Goal: Task Accomplishment & Management: Manage account settings

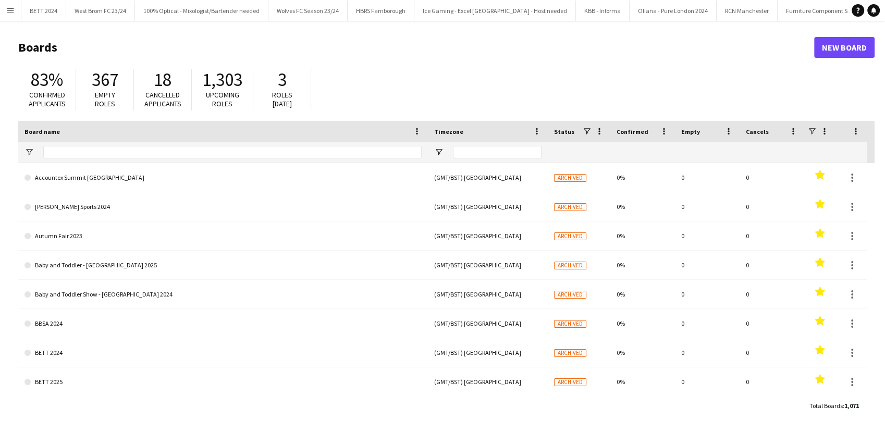
type input "*****"
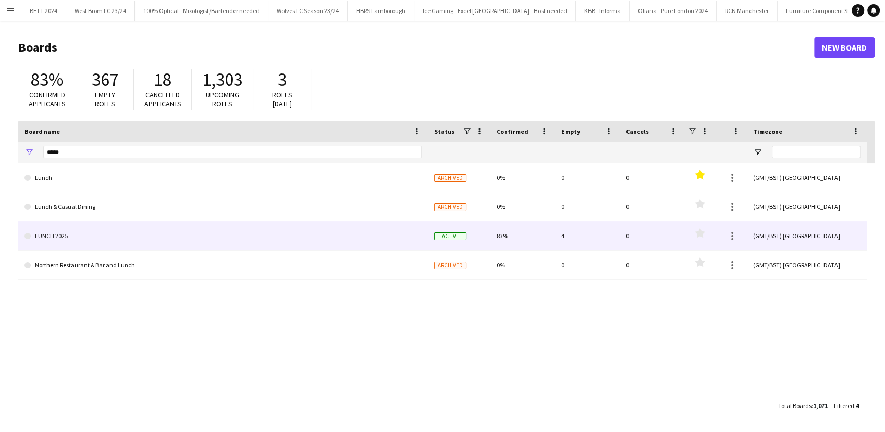
click at [108, 235] on link "LUNCH 2025" at bounding box center [223, 236] width 397 height 29
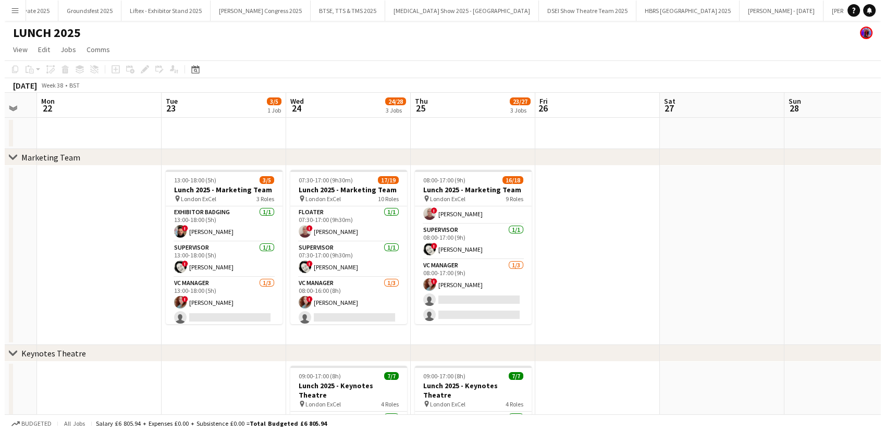
scroll to position [153, 0]
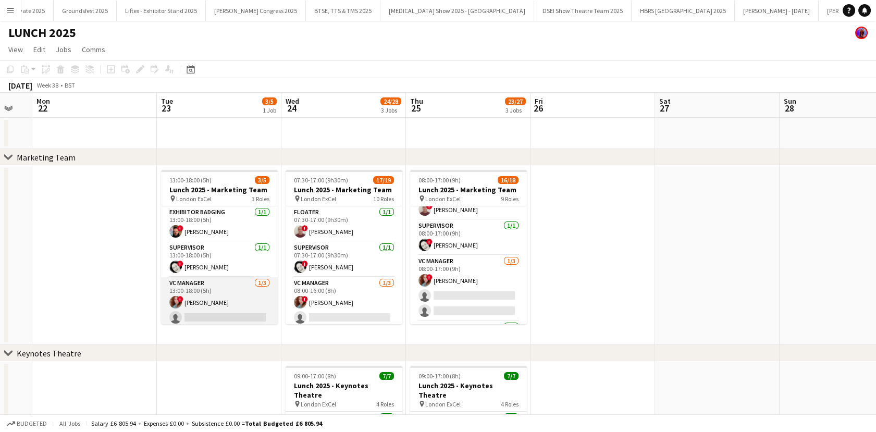
click at [221, 317] on app-card-role "VC Manager [DATE] 13:00-18:00 (5h) ! [PERSON_NAME] single-neutral-actions singl…" at bounding box center [219, 310] width 117 height 66
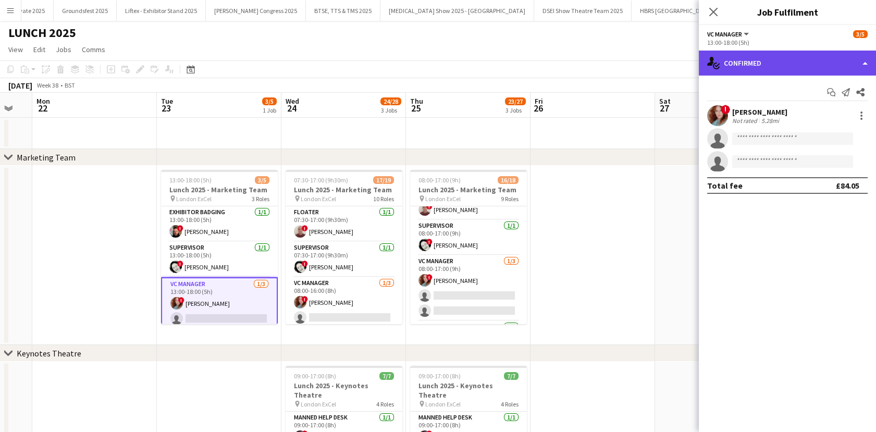
click at [769, 54] on div "single-neutral-actions-check-2 Confirmed" at bounding box center [787, 63] width 177 height 25
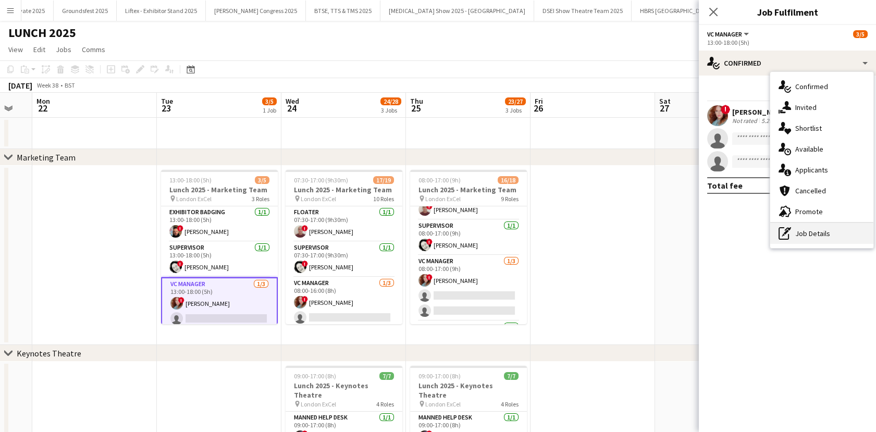
click at [805, 234] on div "pen-write Job Details" at bounding box center [822, 233] width 103 height 21
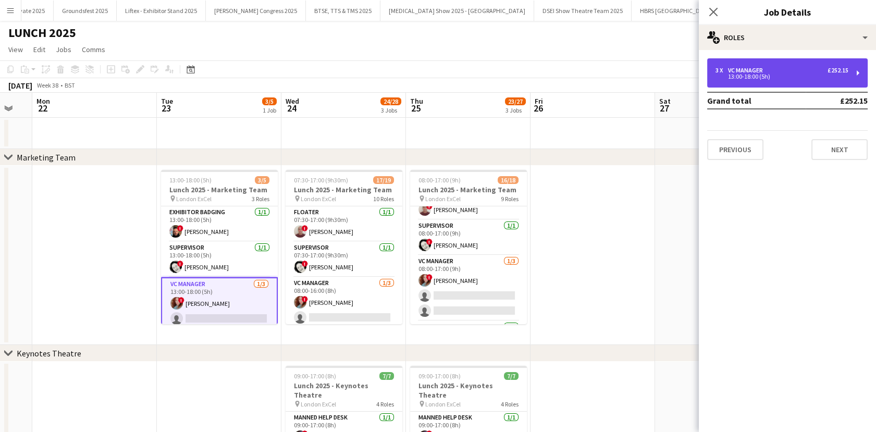
click at [741, 75] on div "13:00-18:00 (5h)" at bounding box center [782, 76] width 133 height 5
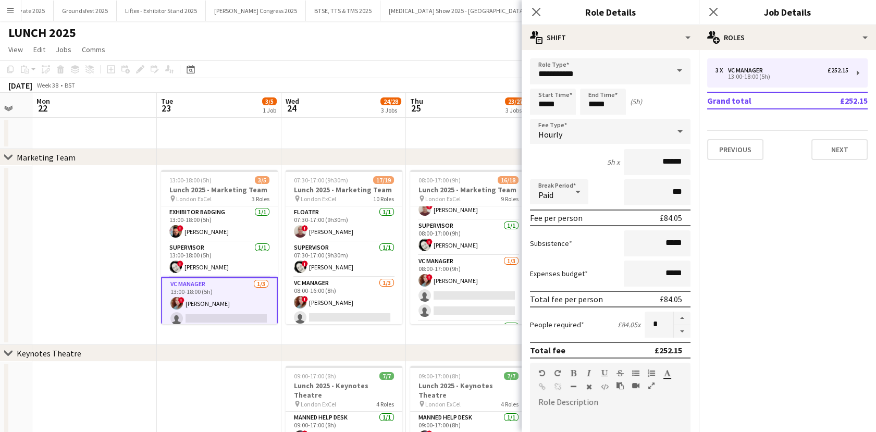
click at [8, 13] on app-icon "Menu" at bounding box center [10, 10] width 8 height 8
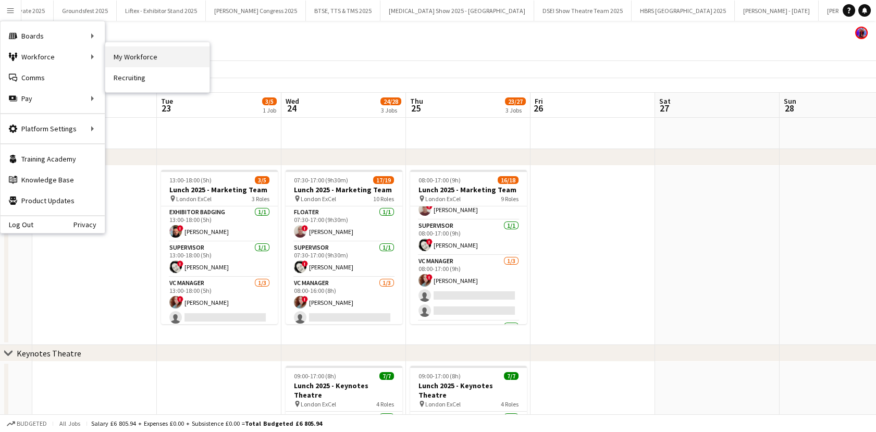
click at [134, 54] on link "My Workforce" at bounding box center [157, 56] width 104 height 21
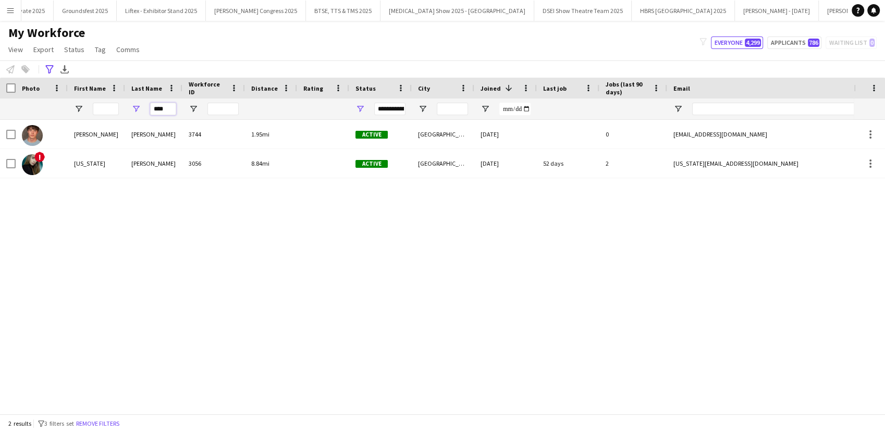
drag, startPoint x: 168, startPoint y: 112, endPoint x: 149, endPoint y: 114, distance: 19.4
click at [149, 114] on div "****" at bounding box center [153, 109] width 57 height 21
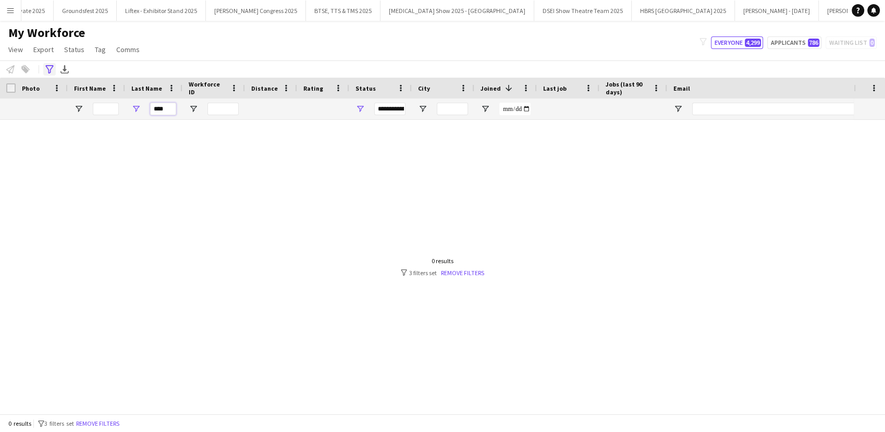
type input "****"
click at [54, 74] on div "Advanced filters" at bounding box center [49, 69] width 13 height 13
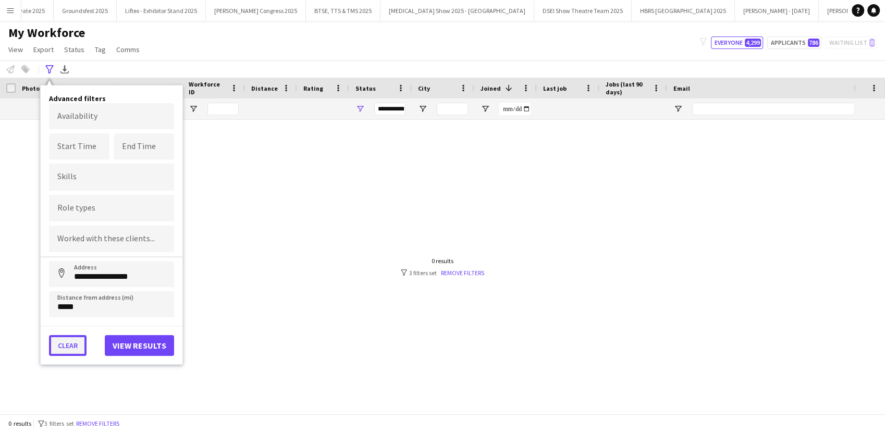
click at [71, 337] on button "Clear" at bounding box center [68, 345] width 38 height 21
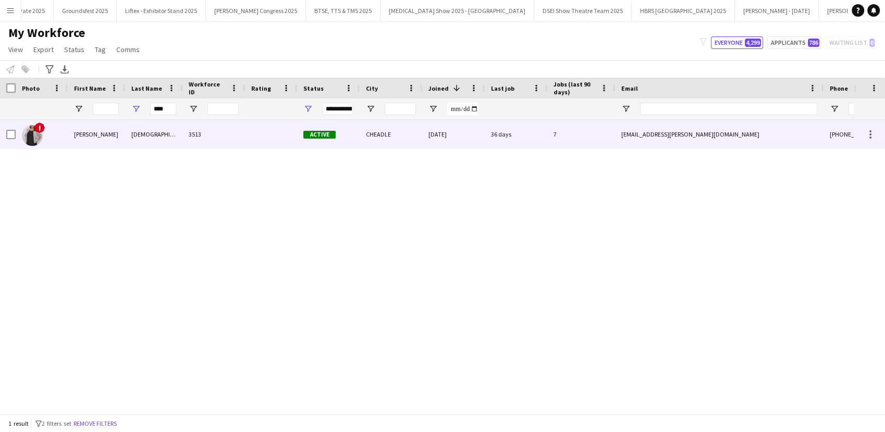
click at [121, 146] on div "[PERSON_NAME]" at bounding box center [96, 134] width 57 height 29
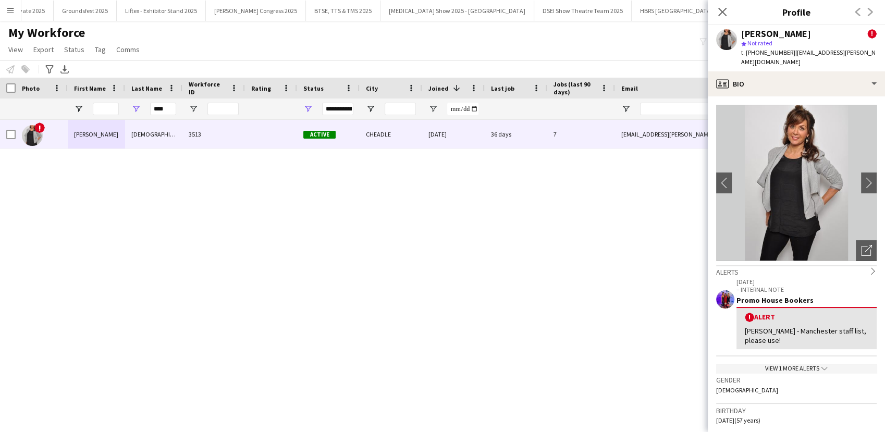
click at [813, 96] on app-crew-profile-bio "chevron-left chevron-right Open photos pop-in Alerts chevron-right [DATE] – INT…" at bounding box center [796, 264] width 177 height 336
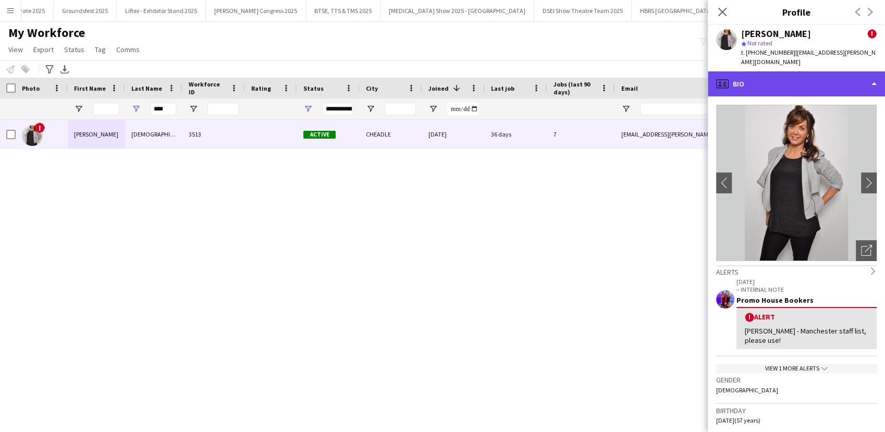
click at [834, 71] on div "profile Bio" at bounding box center [796, 83] width 177 height 25
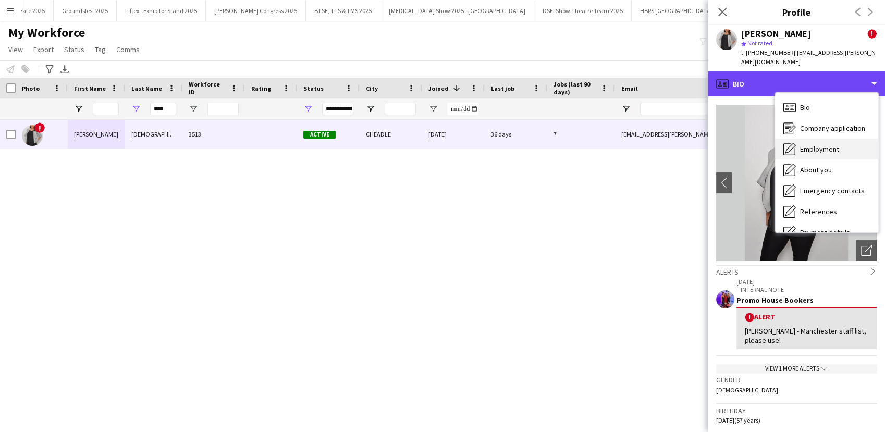
scroll to position [118, 0]
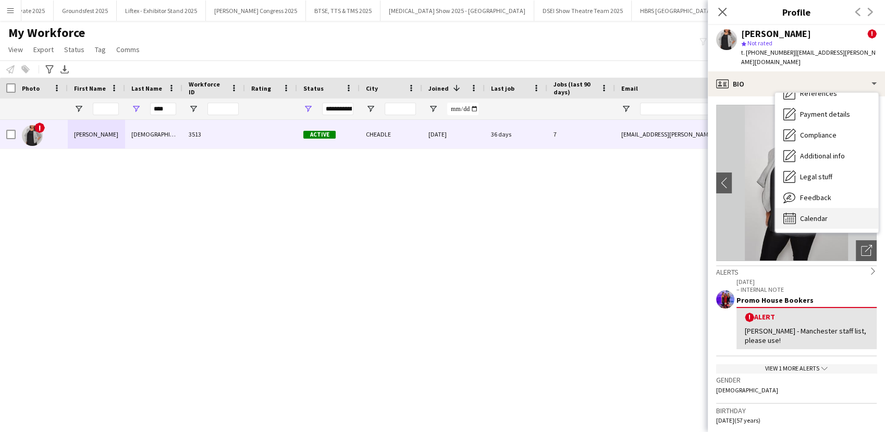
click at [815, 214] on span "Calendar" at bounding box center [814, 218] width 28 height 9
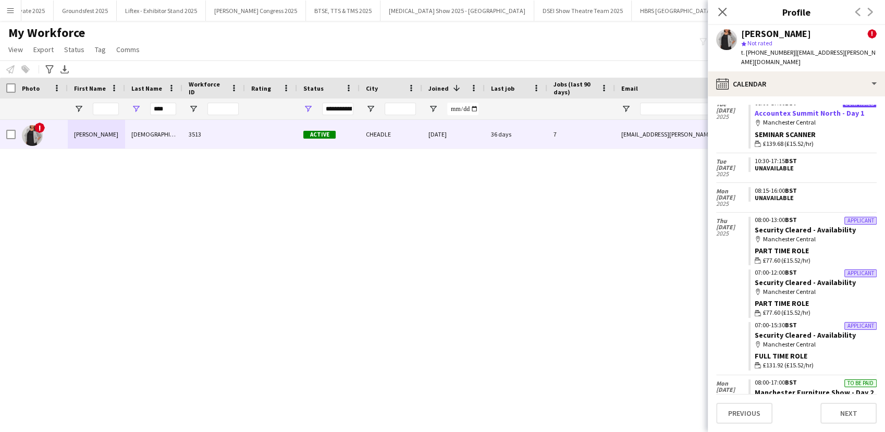
scroll to position [223, 0]
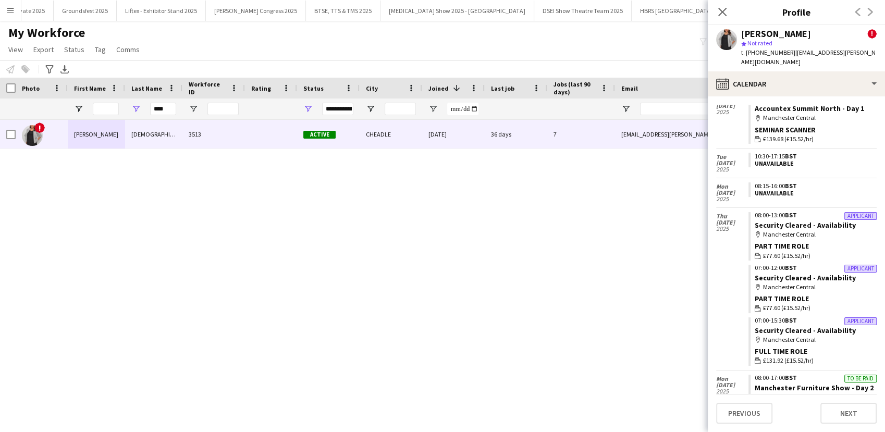
click at [7, 8] on app-icon "Menu" at bounding box center [10, 10] width 8 height 8
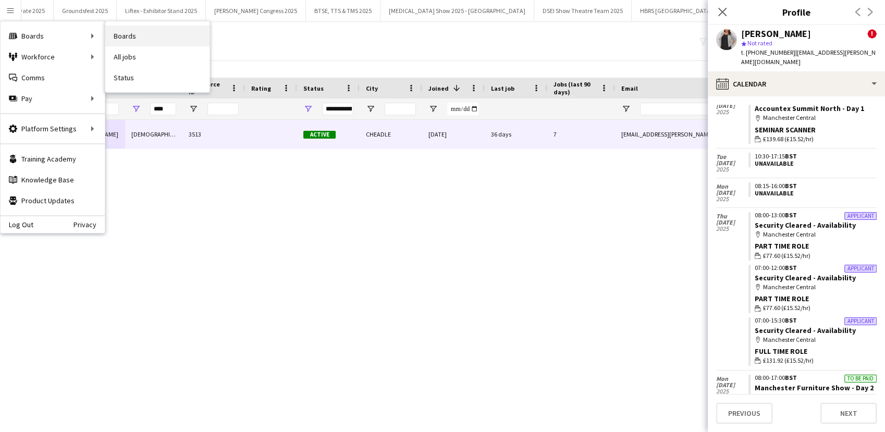
click at [142, 37] on link "Boards" at bounding box center [157, 36] width 104 height 21
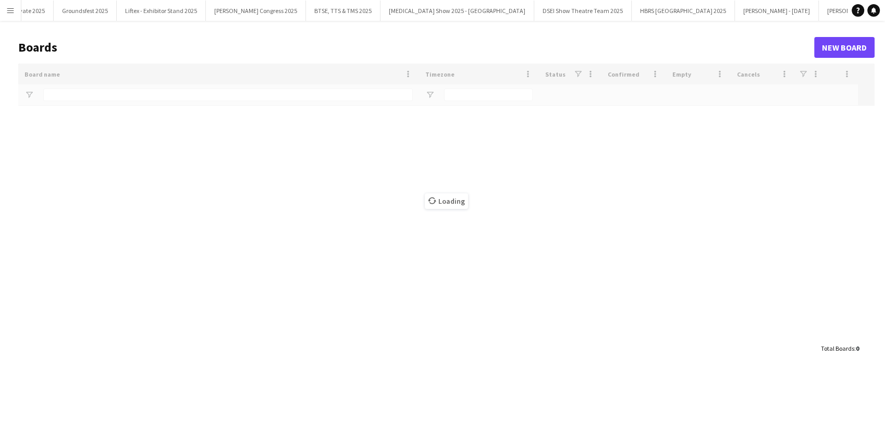
type input "*****"
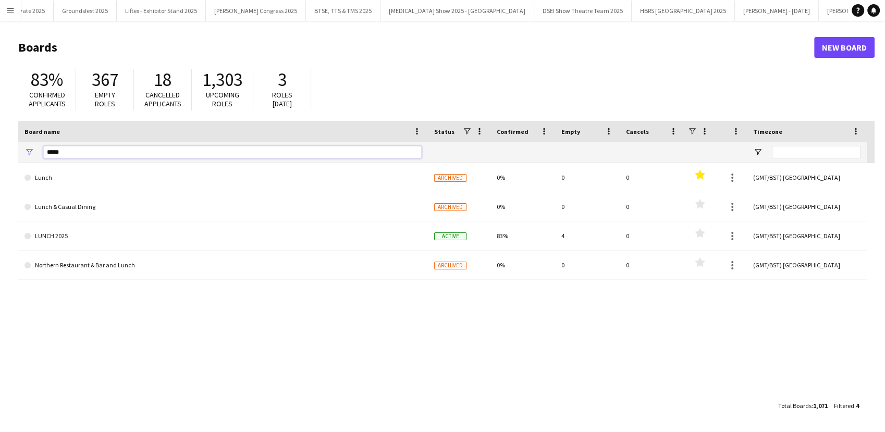
drag, startPoint x: 107, startPoint y: 146, endPoint x: 24, endPoint y: 154, distance: 83.8
click at [24, 154] on div "*****" at bounding box center [223, 152] width 410 height 21
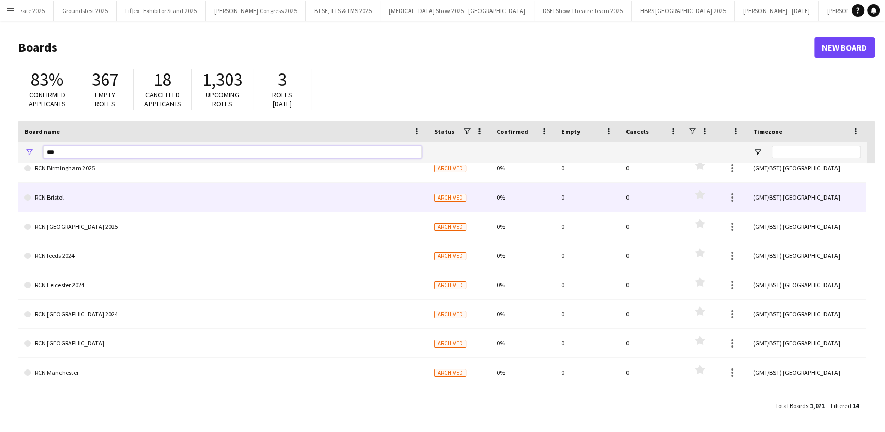
scroll to position [52, 0]
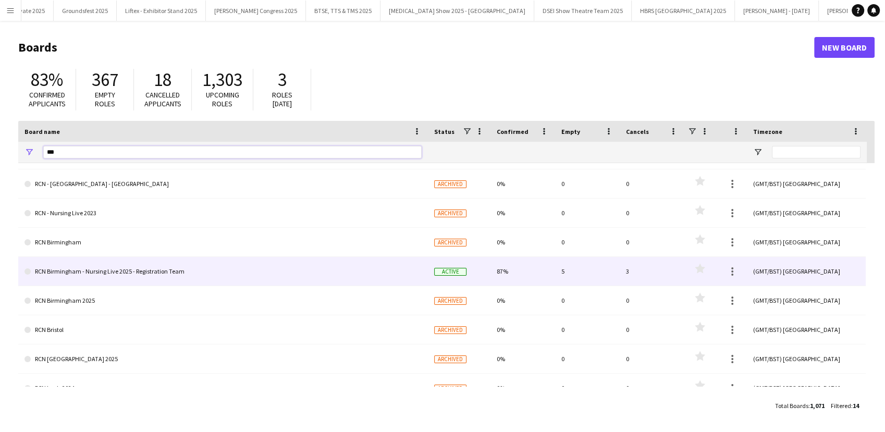
type input "***"
click at [88, 278] on link "RCN Birmingham - Nursing Live 2025 - Registration Team" at bounding box center [223, 271] width 397 height 29
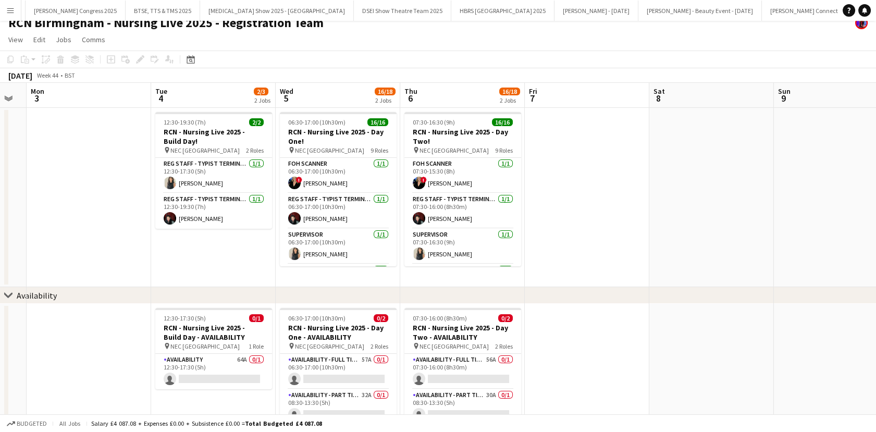
scroll to position [10, 0]
click at [9, 16] on button "Menu" at bounding box center [10, 10] width 21 height 21
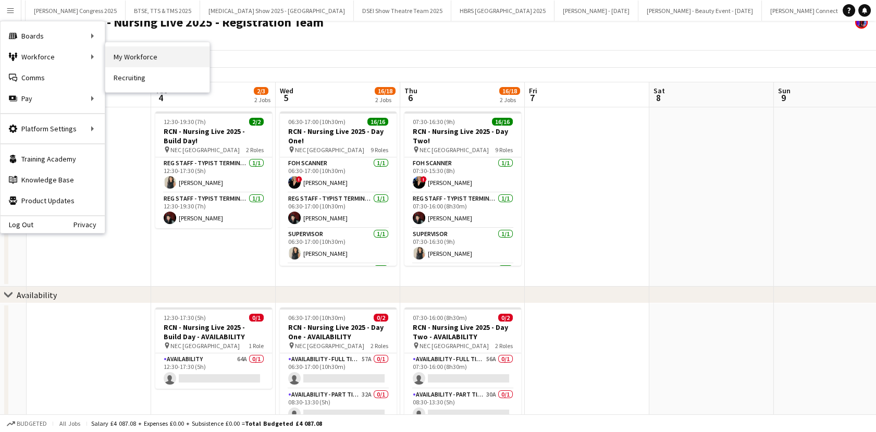
click at [129, 50] on link "My Workforce" at bounding box center [157, 56] width 104 height 21
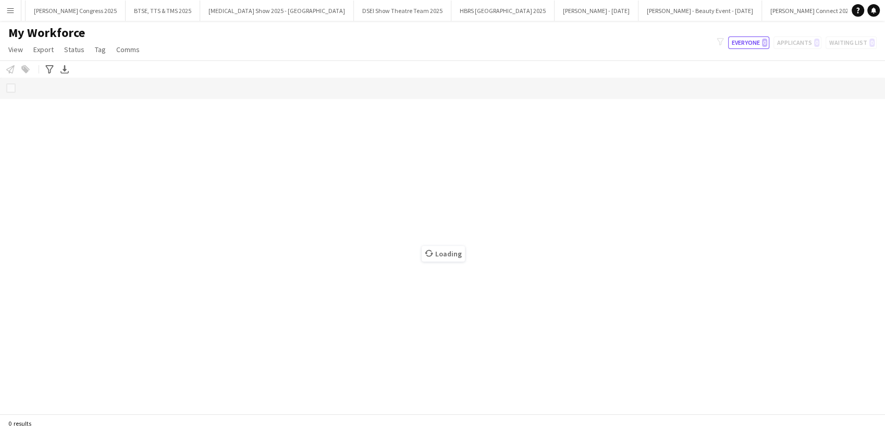
scroll to position [0, 33200]
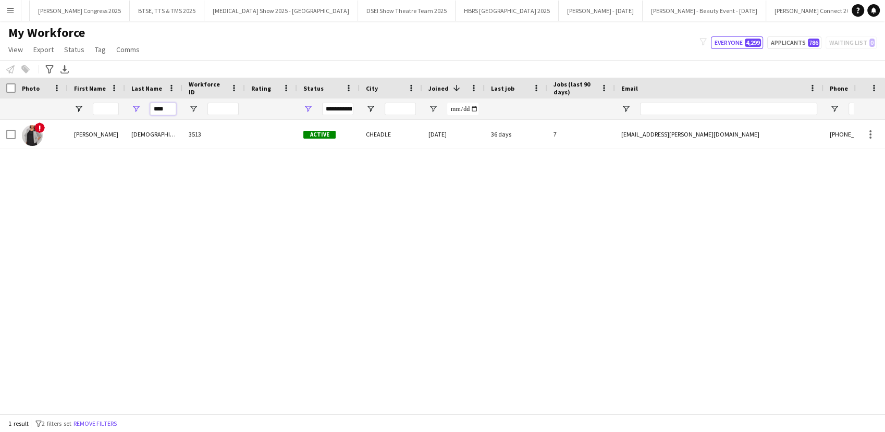
drag, startPoint x: 169, startPoint y: 110, endPoint x: 142, endPoint y: 111, distance: 26.6
click at [143, 111] on div "****" at bounding box center [153, 109] width 57 height 21
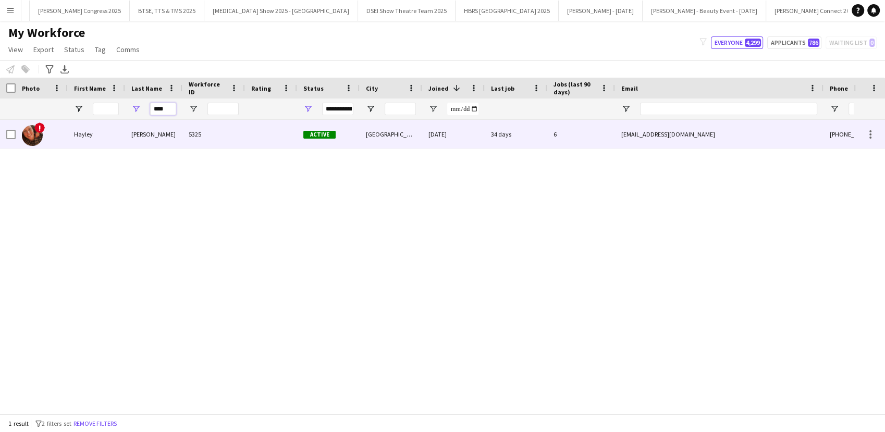
type input "****"
click at [101, 128] on div "Hayley" at bounding box center [96, 134] width 57 height 29
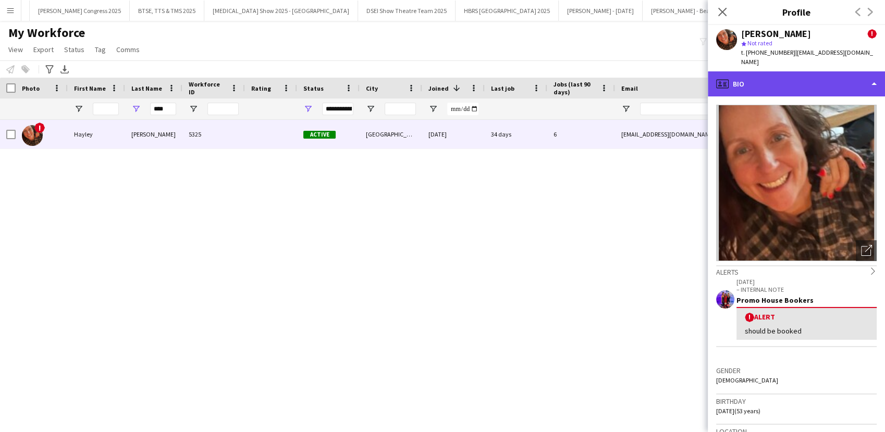
click at [802, 71] on div "profile Bio" at bounding box center [796, 83] width 177 height 25
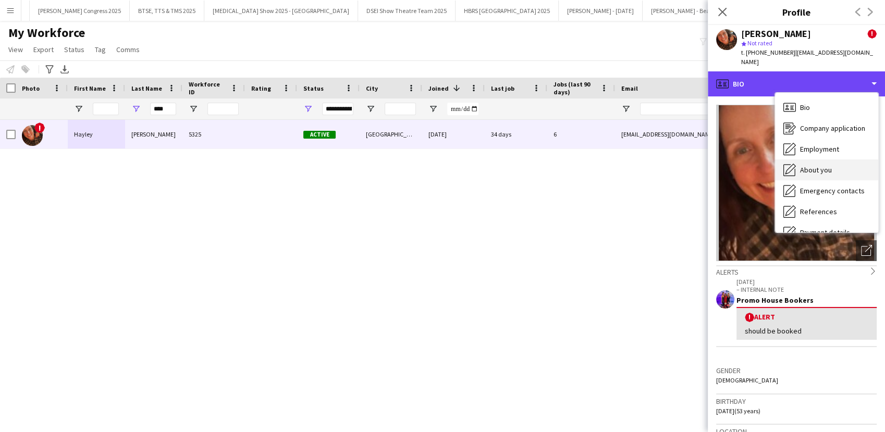
scroll to position [118, 0]
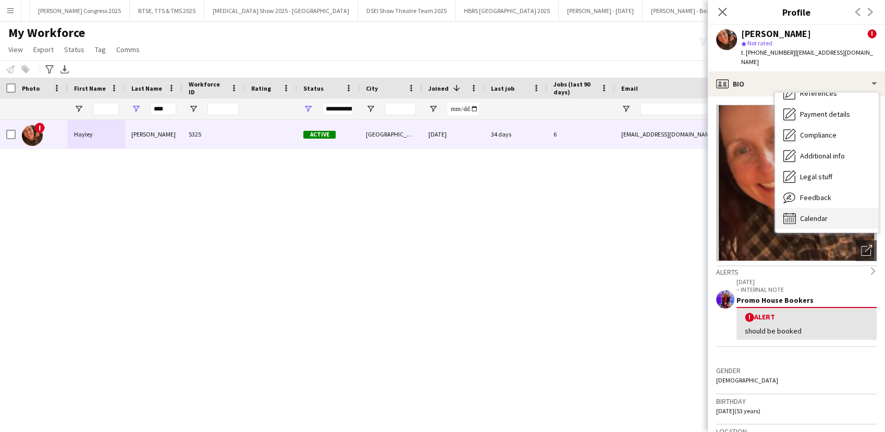
click at [817, 214] on span "Calendar" at bounding box center [814, 218] width 28 height 9
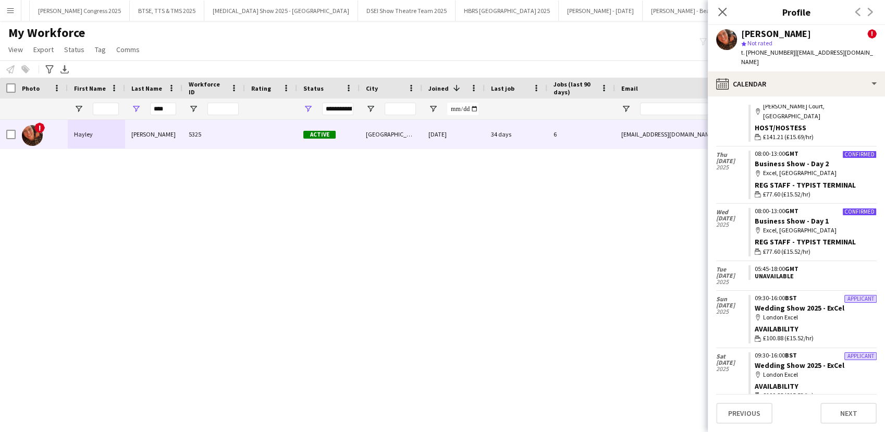
scroll to position [163, 0]
click at [4, 15] on button "Menu" at bounding box center [10, 10] width 21 height 21
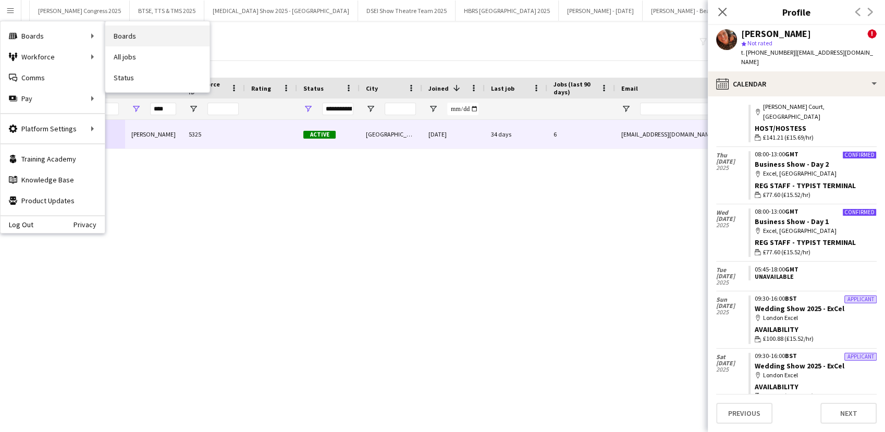
click at [138, 40] on link "Boards" at bounding box center [157, 36] width 104 height 21
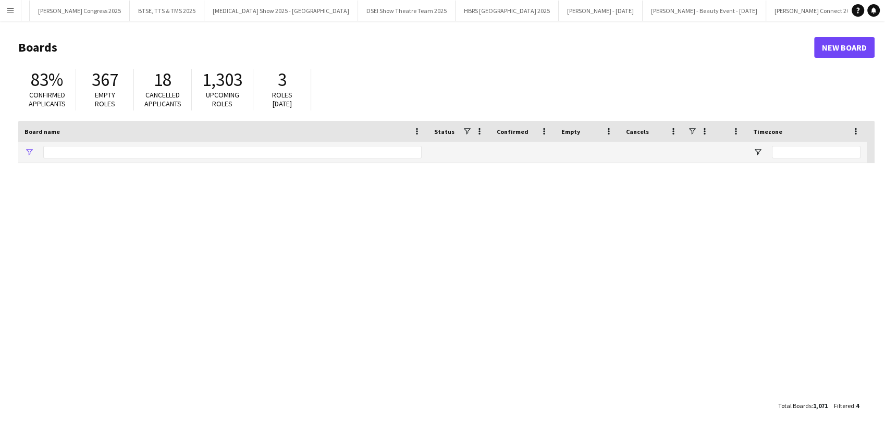
type input "*****"
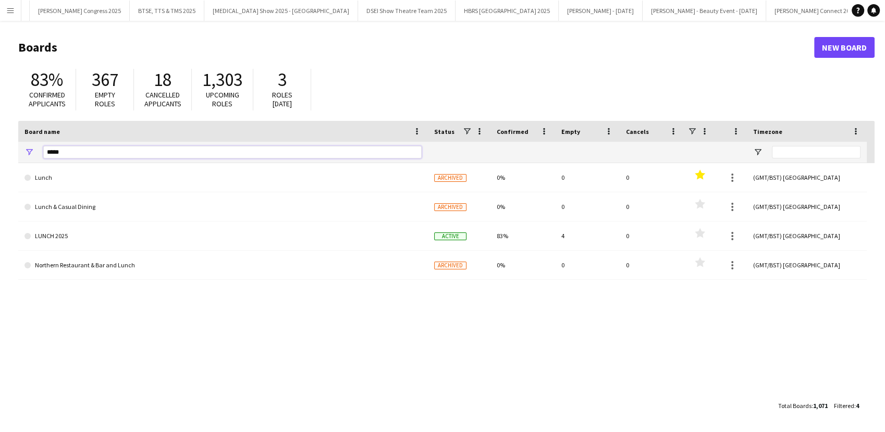
drag, startPoint x: 59, startPoint y: 150, endPoint x: 23, endPoint y: 146, distance: 36.2
click at [23, 146] on div "*****" at bounding box center [223, 152] width 410 height 21
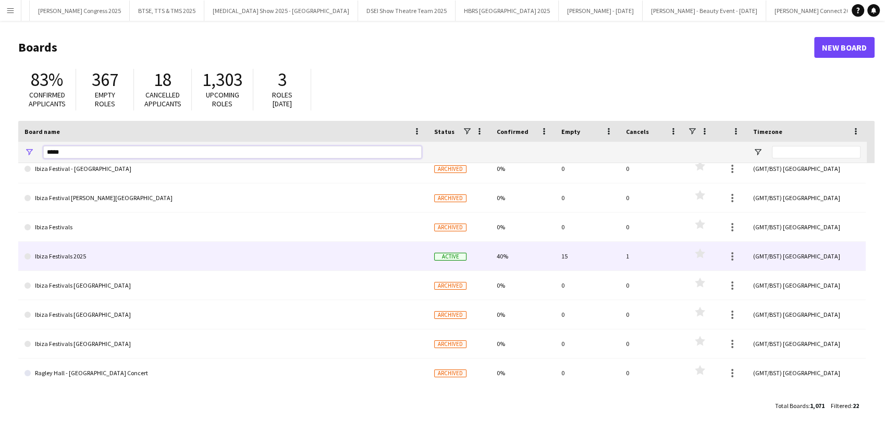
scroll to position [418, 0]
type input "*****"
click at [112, 267] on link "Ibiza Festivals 2025" at bounding box center [223, 256] width 397 height 29
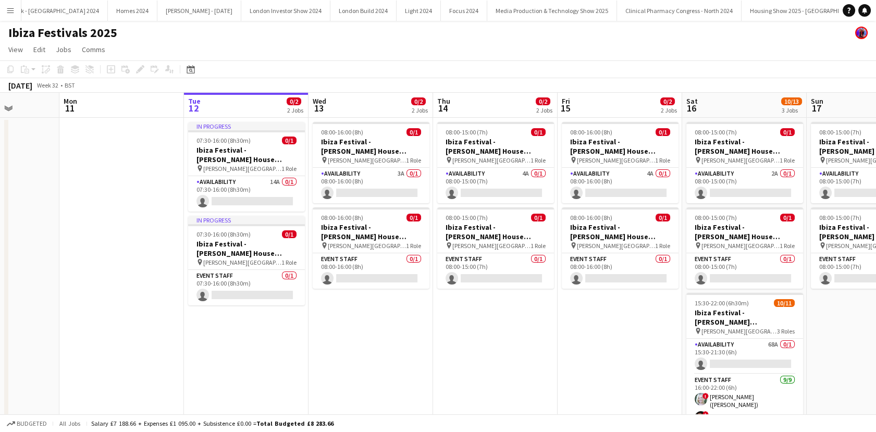
scroll to position [0, 303]
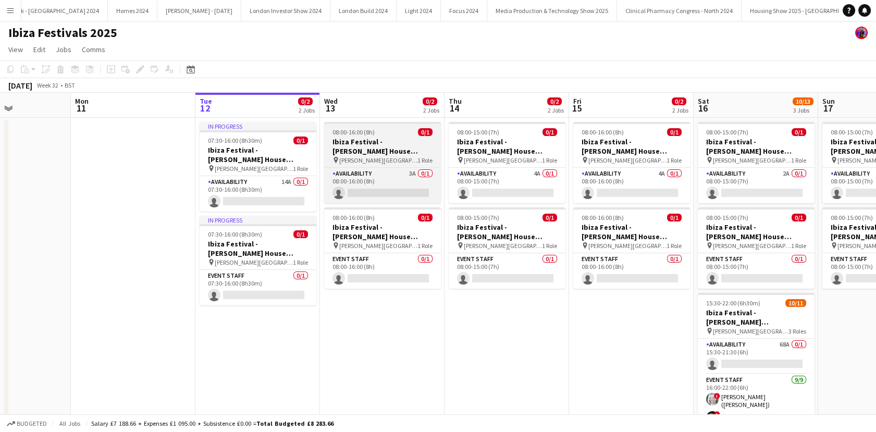
click at [247, 188] on app-card-role "Availability 14A 0/1 07:30-16:00 (8h30m) single-neutral-actions" at bounding box center [258, 193] width 117 height 35
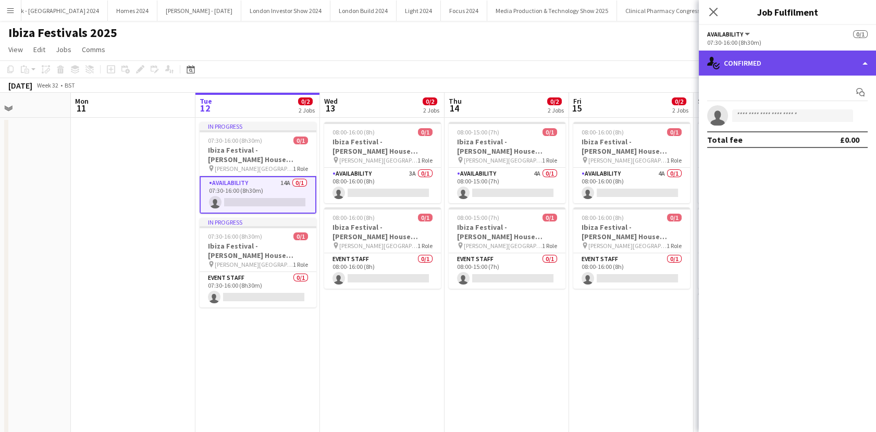
click at [723, 72] on div "single-neutral-actions-check-2 Confirmed" at bounding box center [787, 63] width 177 height 25
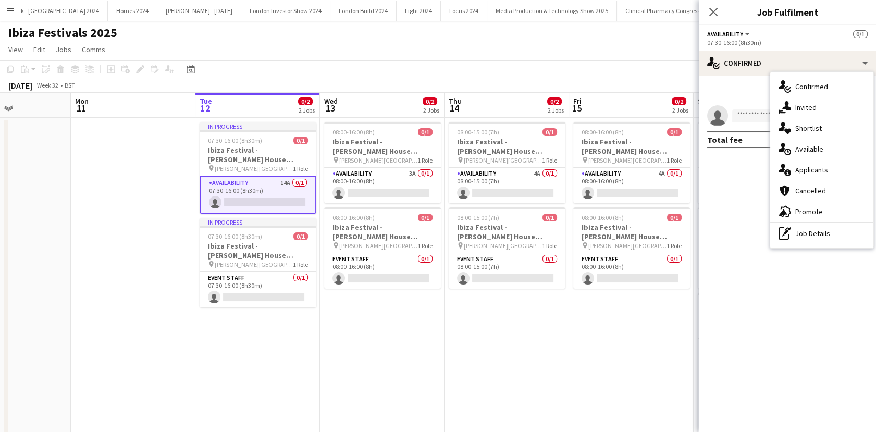
click at [791, 174] on div "single-neutral-actions-information Applicants" at bounding box center [822, 170] width 103 height 21
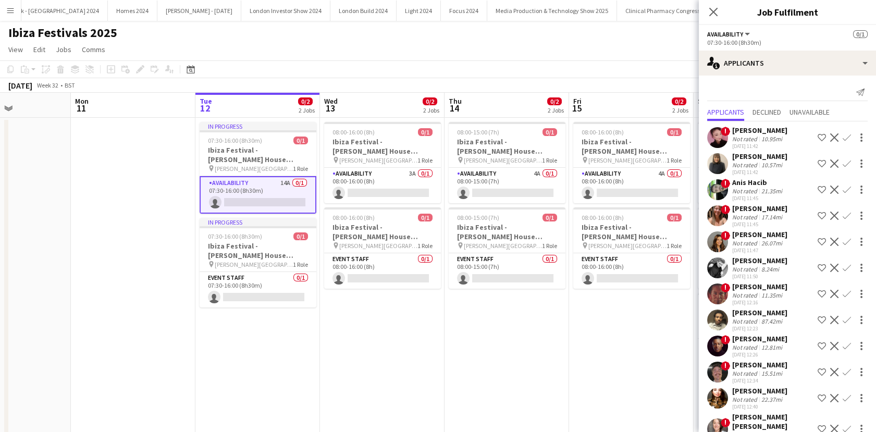
scroll to position [76, 0]
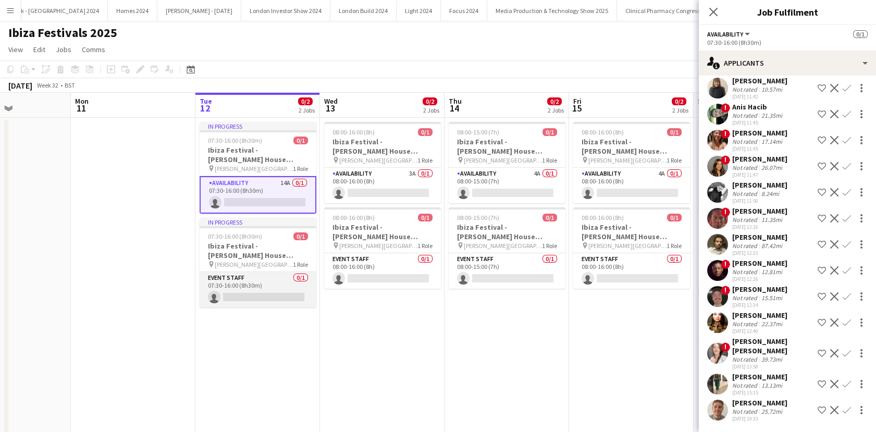
click at [246, 285] on app-card-role "Event Staff 0/1 07:30-16:00 (8h30m) single-neutral-actions" at bounding box center [258, 289] width 117 height 35
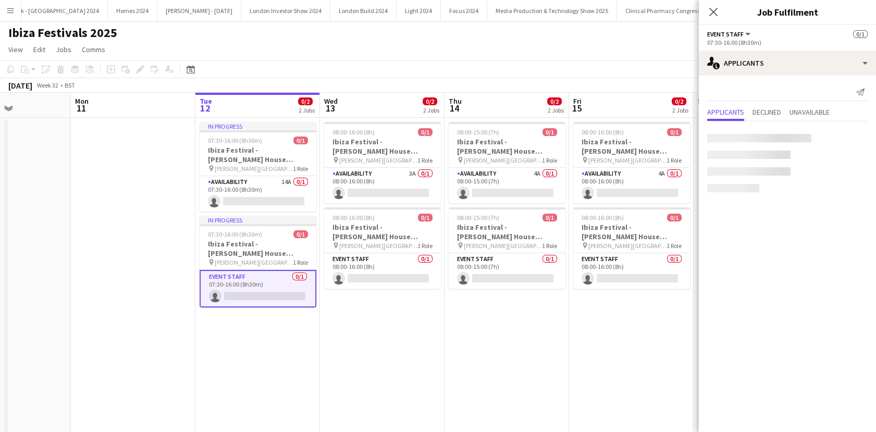
scroll to position [0, 0]
click at [419, 327] on app-date-cell "08:00-16:00 (8h) 0/1 Ibiza Festival - [PERSON_NAME] House Contractors - AVAILAB…" at bounding box center [382, 294] width 125 height 352
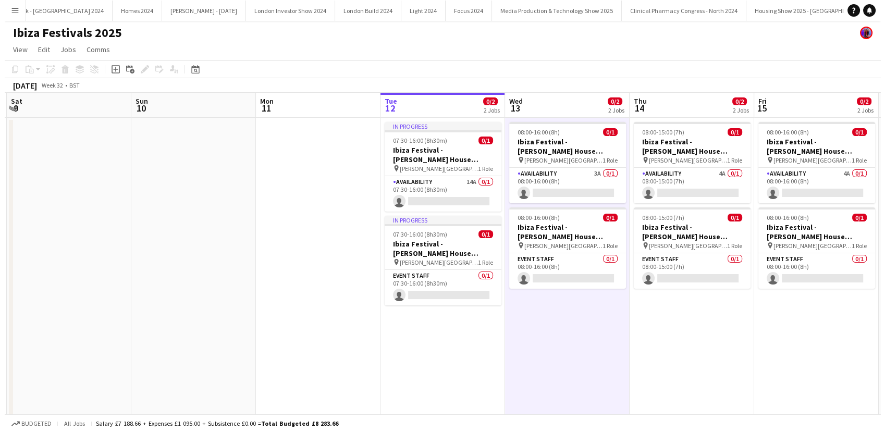
scroll to position [0, 475]
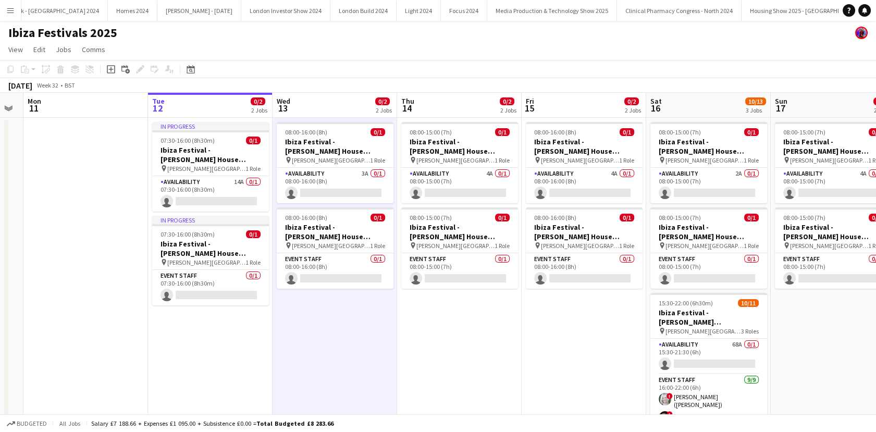
click at [13, 16] on button "Menu" at bounding box center [10, 10] width 21 height 21
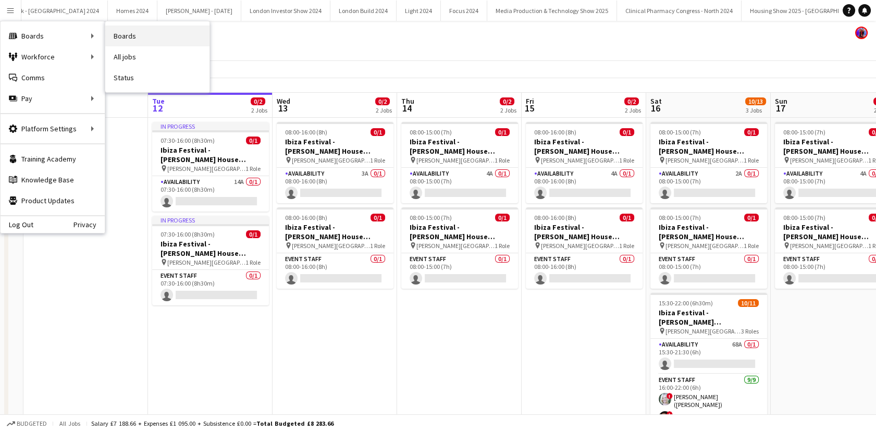
click at [122, 29] on link "Boards" at bounding box center [157, 36] width 104 height 21
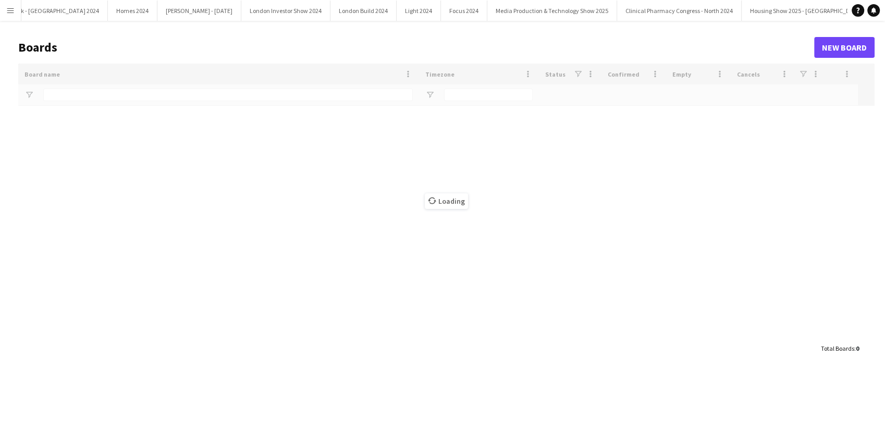
type input "*****"
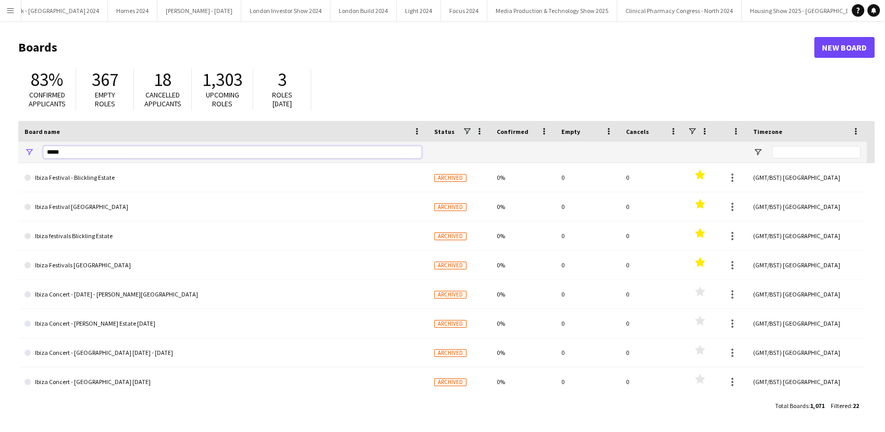
drag, startPoint x: 77, startPoint y: 152, endPoint x: 33, endPoint y: 150, distance: 43.8
click at [35, 150] on div "*****" at bounding box center [223, 152] width 410 height 21
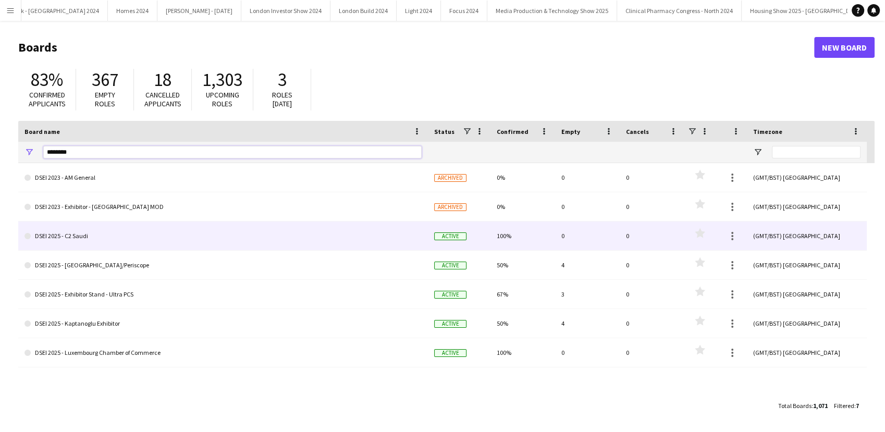
type input "********"
click at [142, 241] on link "DSEI 2025 - C2 Saudi" at bounding box center [223, 236] width 397 height 29
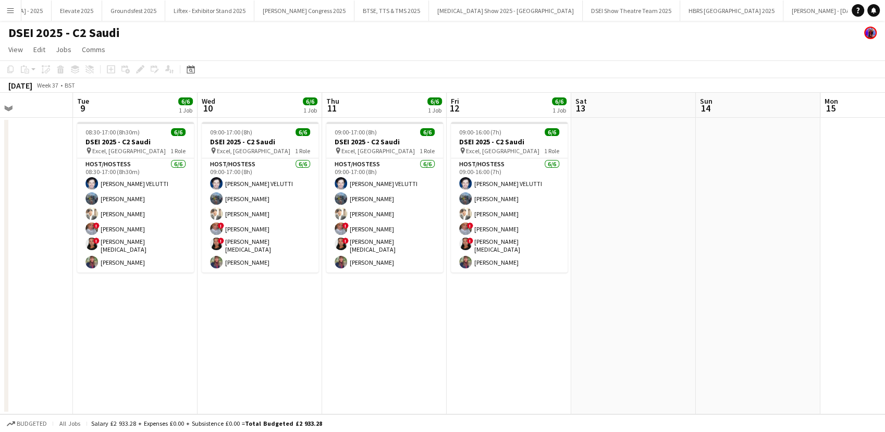
scroll to position [0, 422]
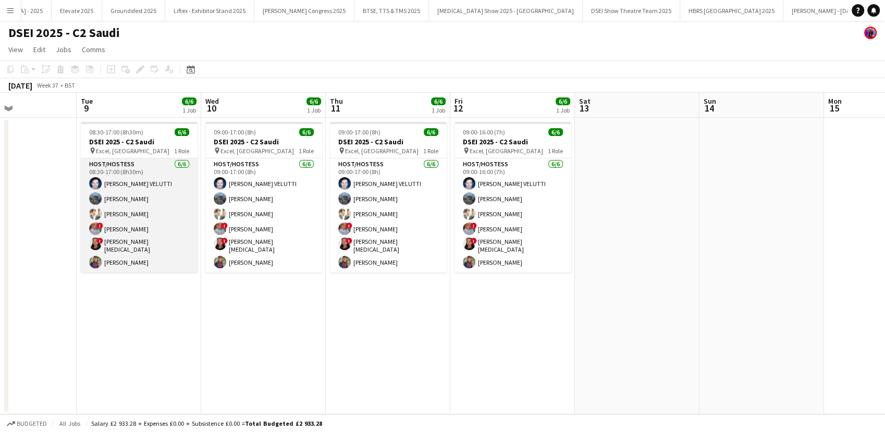
click at [131, 179] on app-card-role "Host/Hostess [DATE] 08:30-17:00 (8h30m) [PERSON_NAME] VELUTTI [PERSON_NAME] [PE…" at bounding box center [139, 215] width 117 height 114
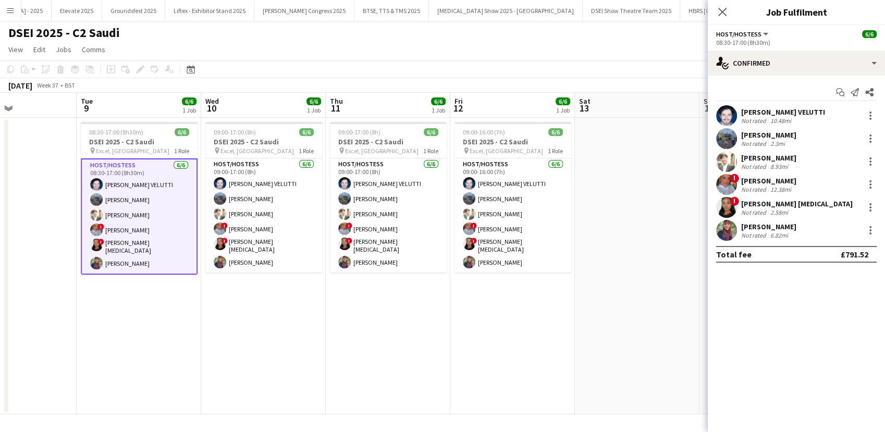
click at [745, 113] on div "[PERSON_NAME] VELUTTI" at bounding box center [783, 111] width 84 height 9
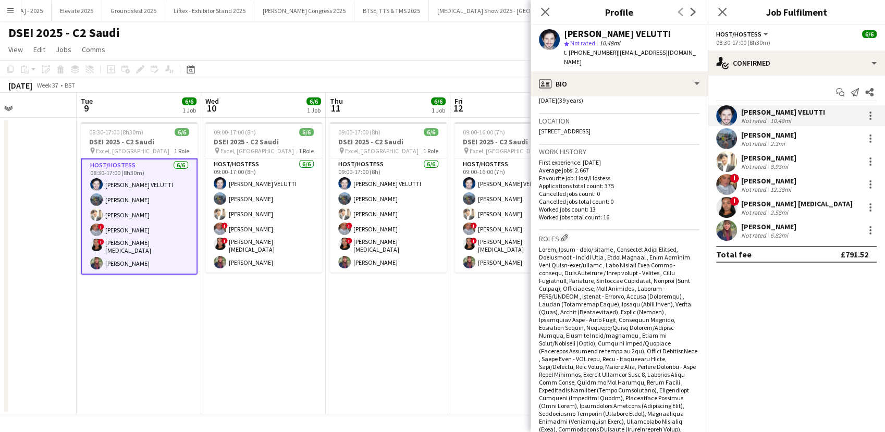
scroll to position [204, 0]
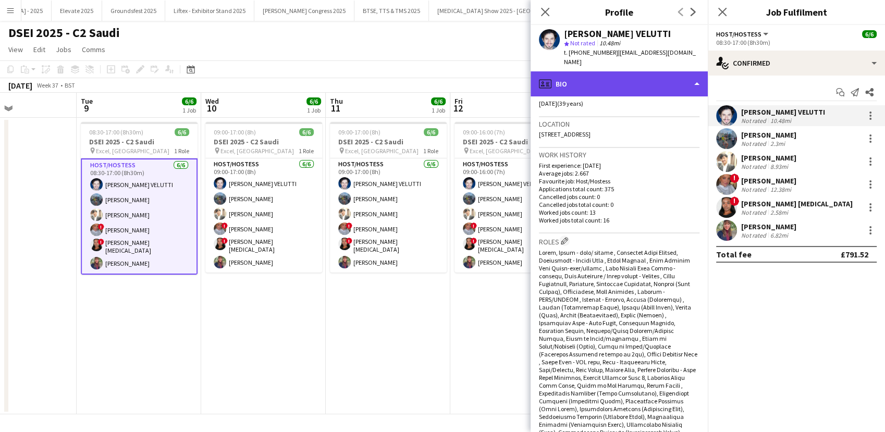
click at [651, 71] on div "profile Bio" at bounding box center [619, 83] width 177 height 25
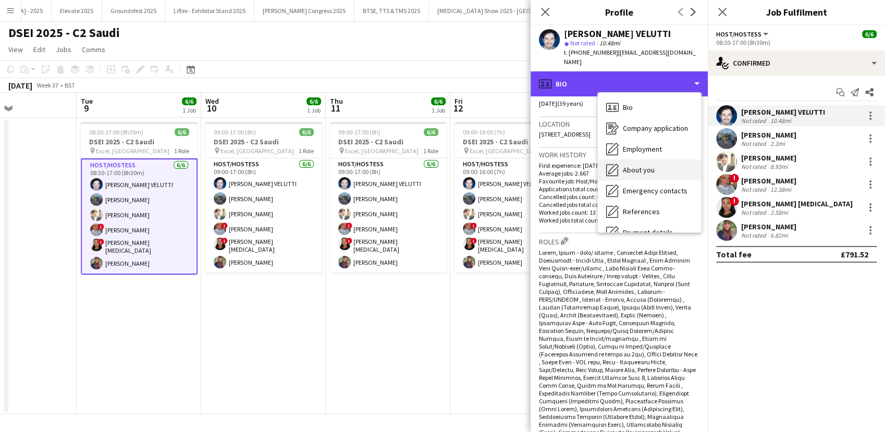
scroll to position [118, 0]
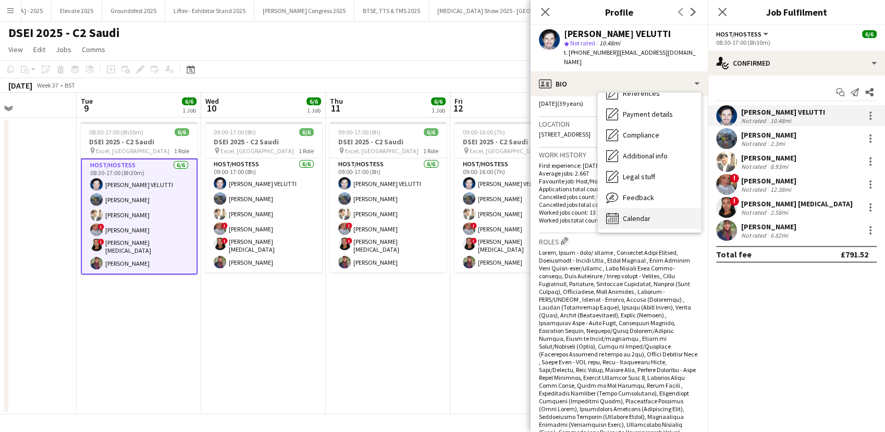
click at [640, 208] on div "Calendar Calendar" at bounding box center [649, 218] width 103 height 21
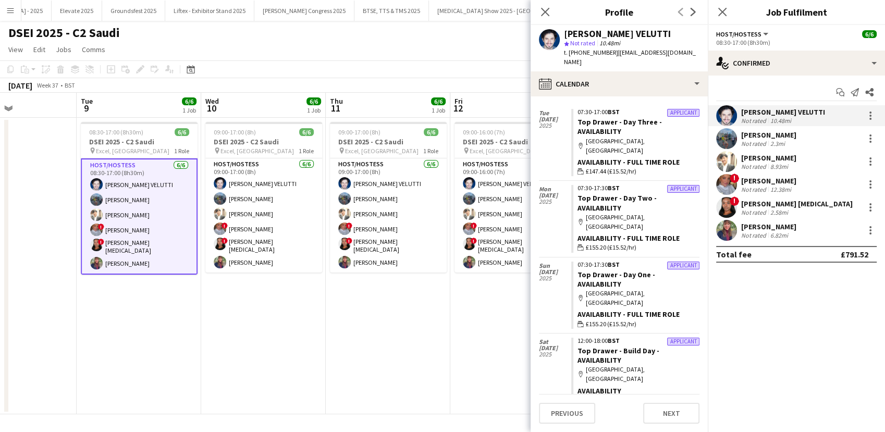
scroll to position [667, 0]
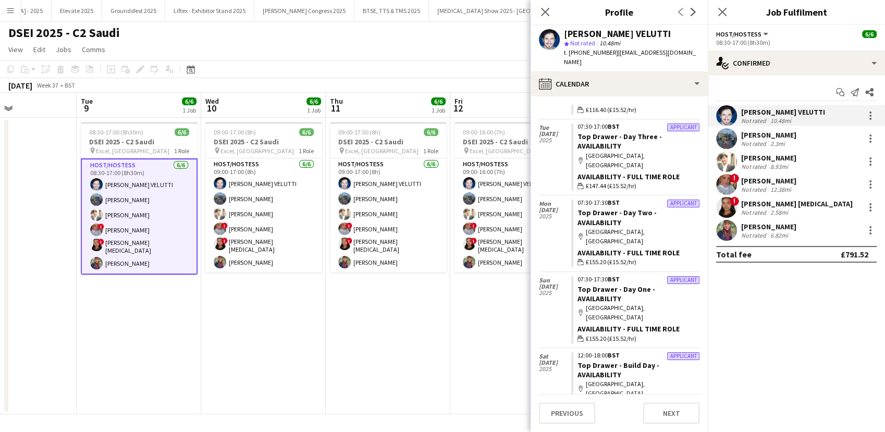
click at [757, 137] on div "[PERSON_NAME]" at bounding box center [768, 134] width 55 height 9
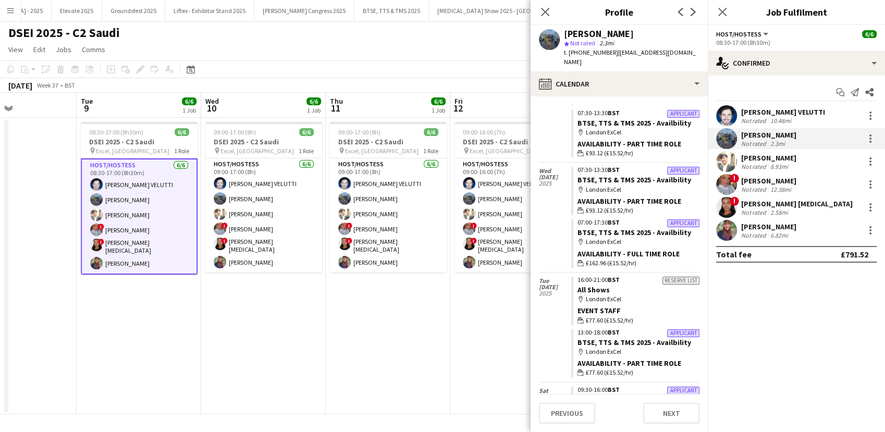
scroll to position [4870, 0]
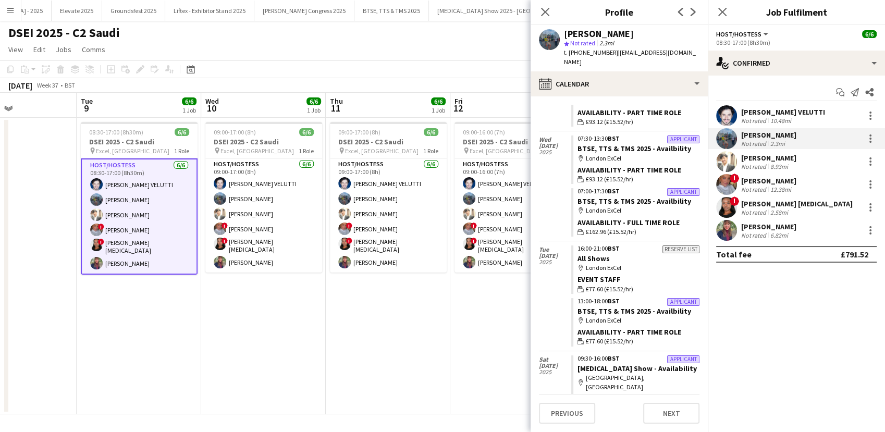
click at [753, 223] on div "[PERSON_NAME]" at bounding box center [768, 226] width 55 height 9
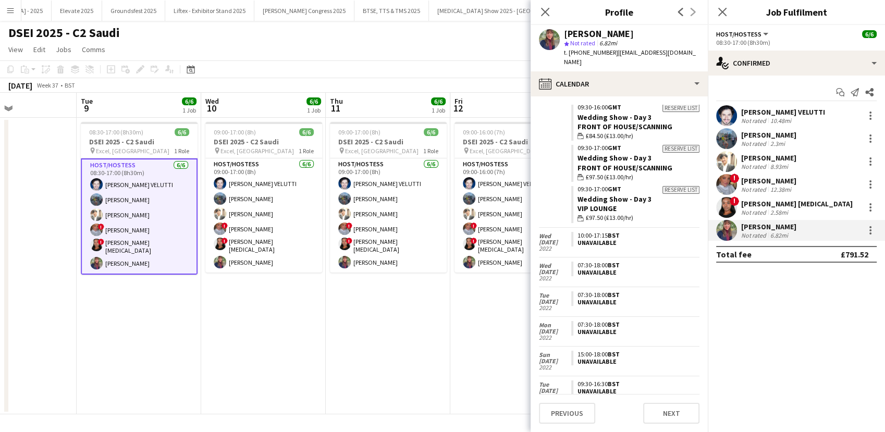
scroll to position [9093, 0]
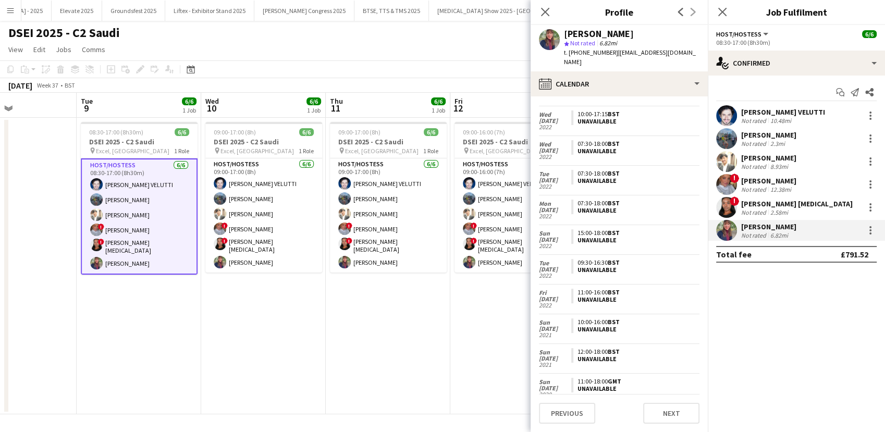
click at [763, 181] on div "[PERSON_NAME]" at bounding box center [768, 180] width 55 height 9
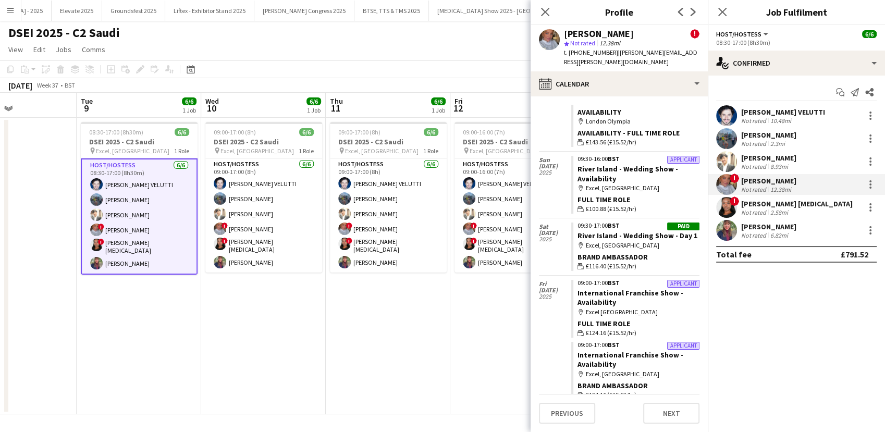
scroll to position [4776, 0]
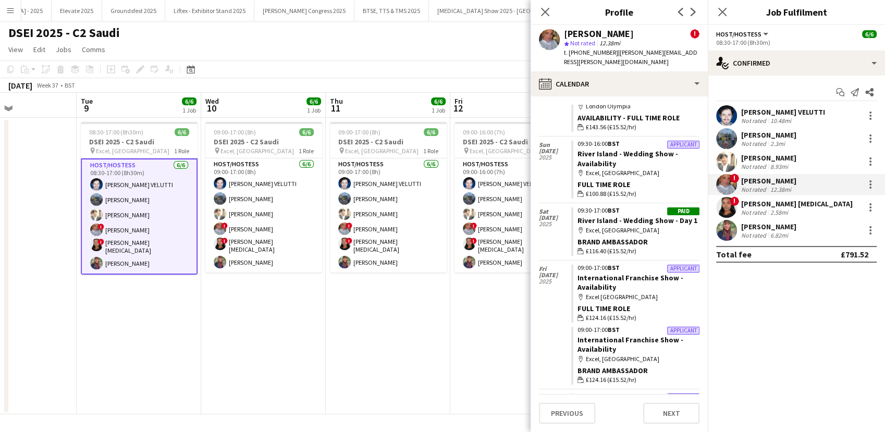
click at [453, 368] on app-date-cell "09:00-16:00 (7h) 6/6 DSEI 2025 - C2 Saudi pin Excel, London 1 Role Host/Hostess…" at bounding box center [512, 266] width 125 height 297
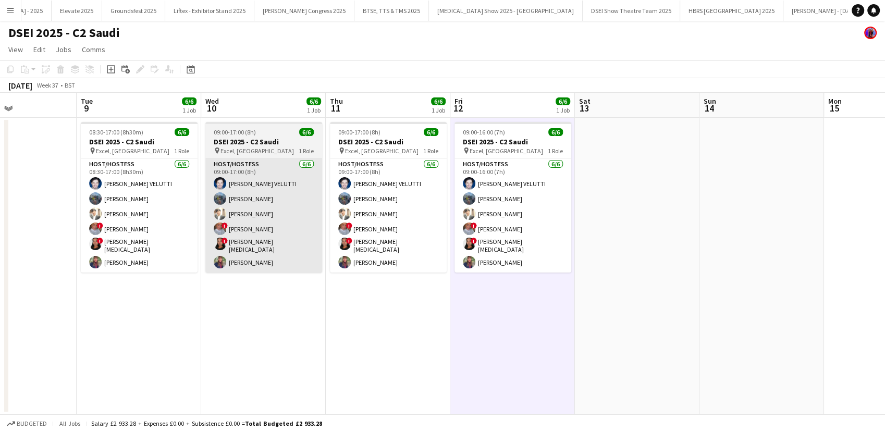
drag, startPoint x: 162, startPoint y: 215, endPoint x: 267, endPoint y: 207, distance: 105.6
click at [161, 215] on app-card-role "Host/Hostess [DATE] 08:30-17:00 (8h30m) [PERSON_NAME] VELUTTI [PERSON_NAME] [PE…" at bounding box center [139, 215] width 117 height 114
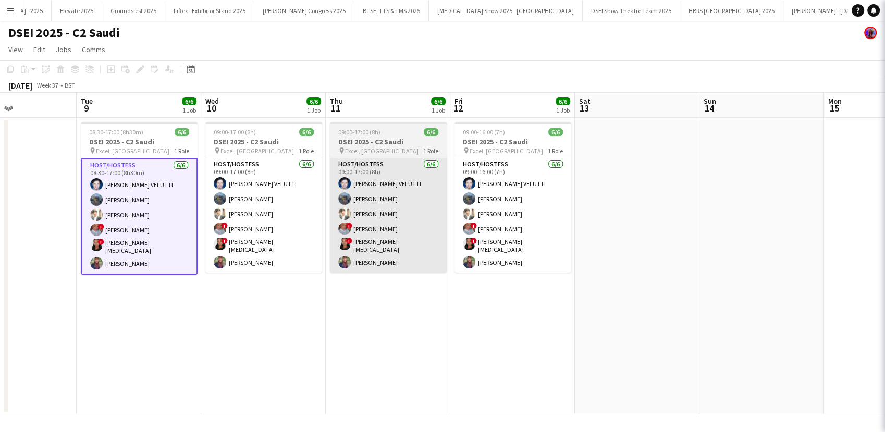
scroll to position [0, 422]
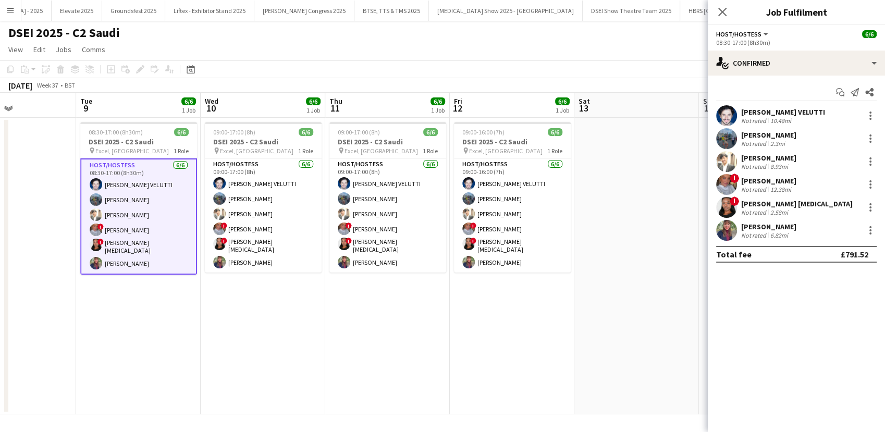
click at [751, 161] on div "[PERSON_NAME]" at bounding box center [768, 157] width 55 height 9
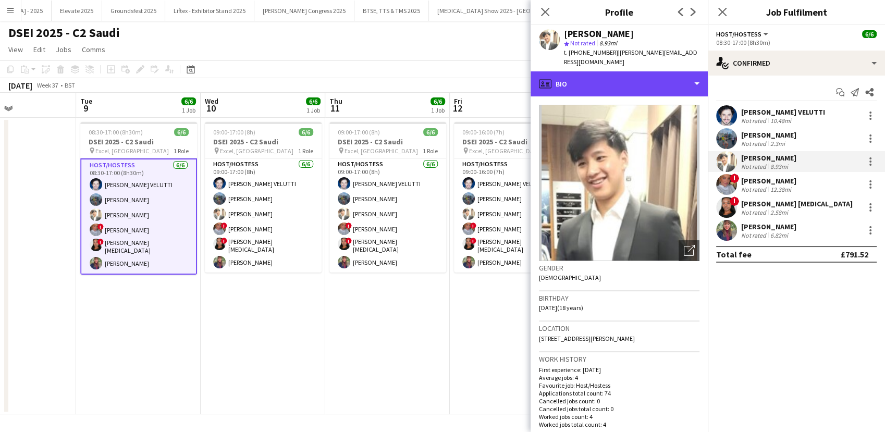
click at [637, 87] on div "profile Bio Bio Bio Company application Company application Employment Employme…" at bounding box center [619, 251] width 177 height 361
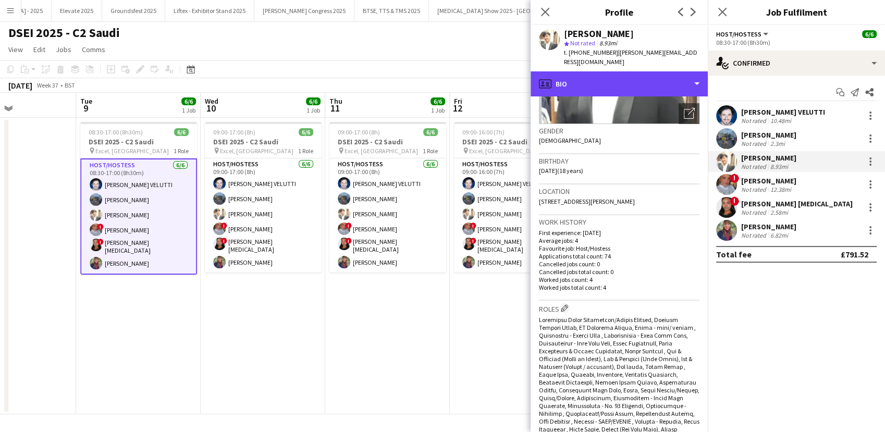
scroll to position [158, 0]
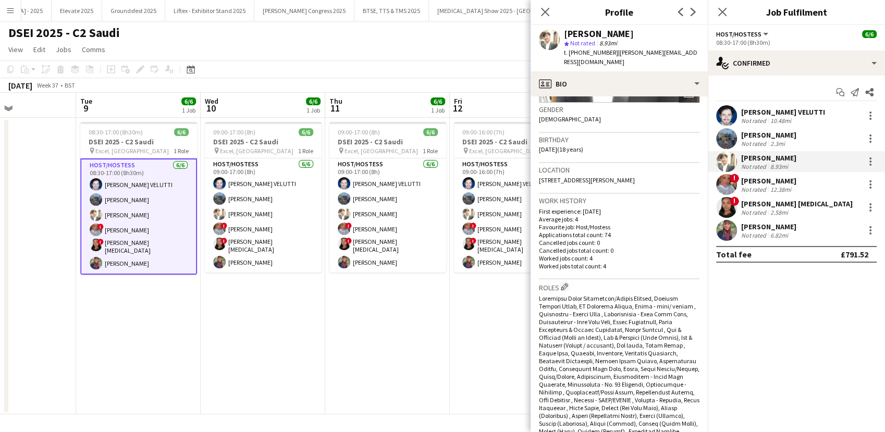
click at [655, 105] on h3 "Gender" at bounding box center [619, 109] width 161 height 9
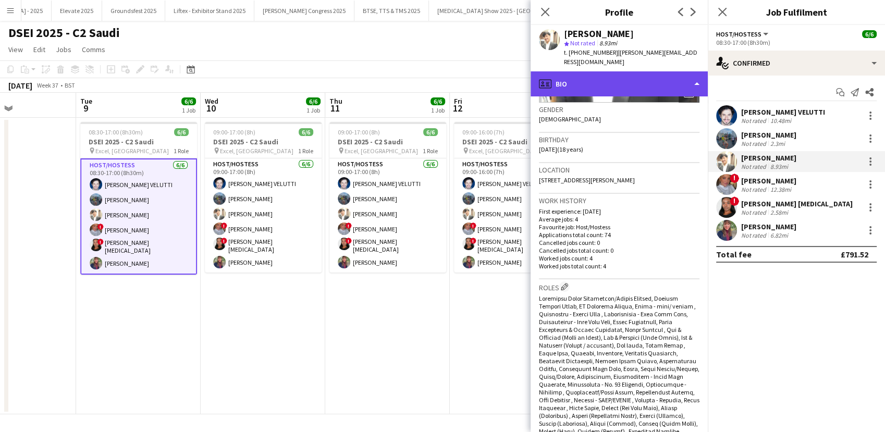
click at [654, 82] on div "profile Bio" at bounding box center [619, 83] width 177 height 25
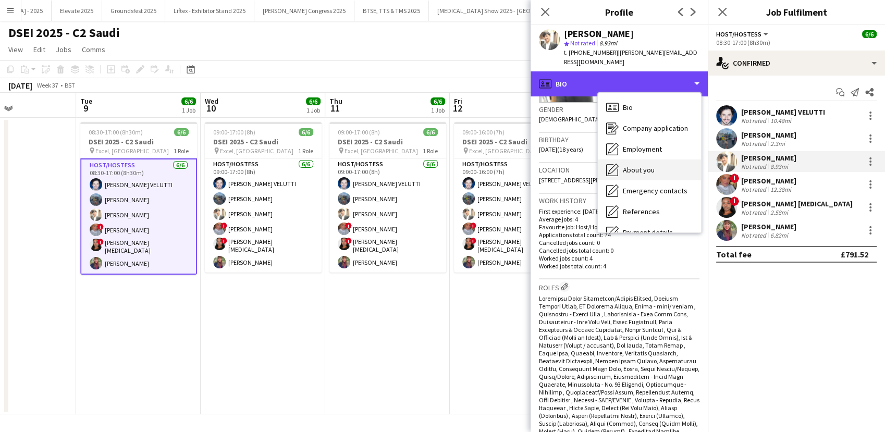
scroll to position [118, 0]
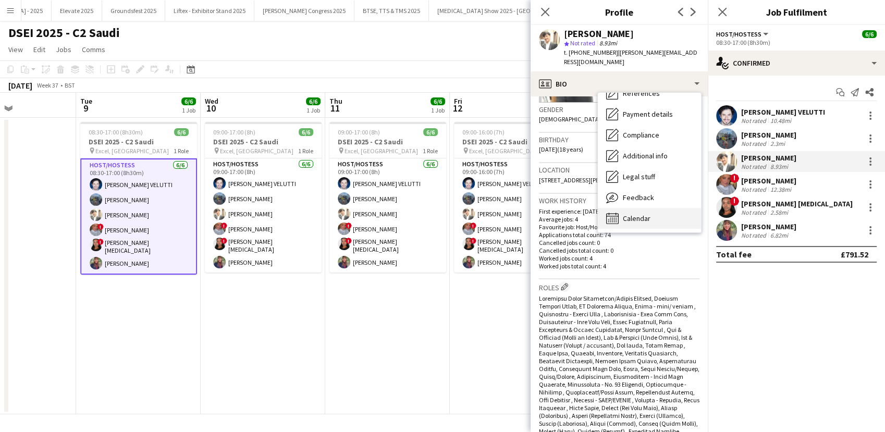
click at [639, 214] on span "Calendar" at bounding box center [637, 218] width 28 height 9
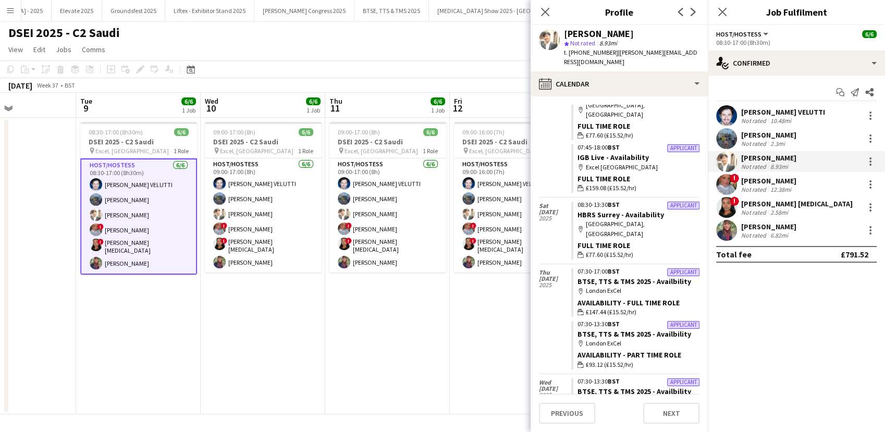
scroll to position [1745, 0]
click at [11, 18] on button "Menu" at bounding box center [10, 10] width 21 height 21
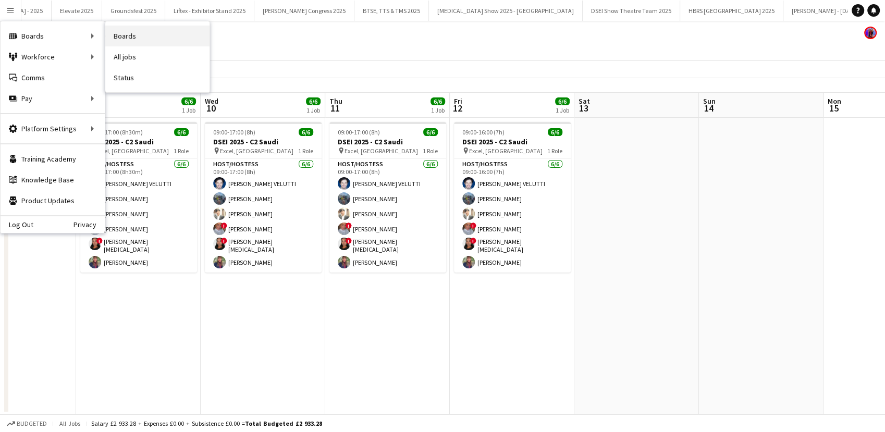
click at [139, 38] on link "Boards" at bounding box center [157, 36] width 104 height 21
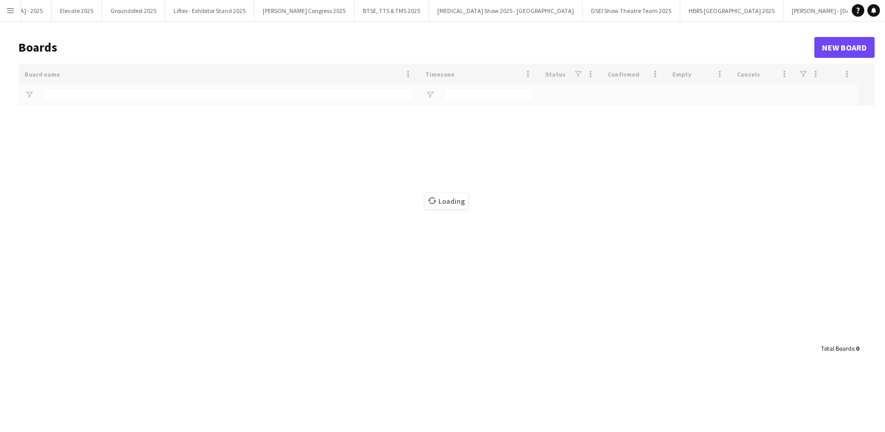
type input "********"
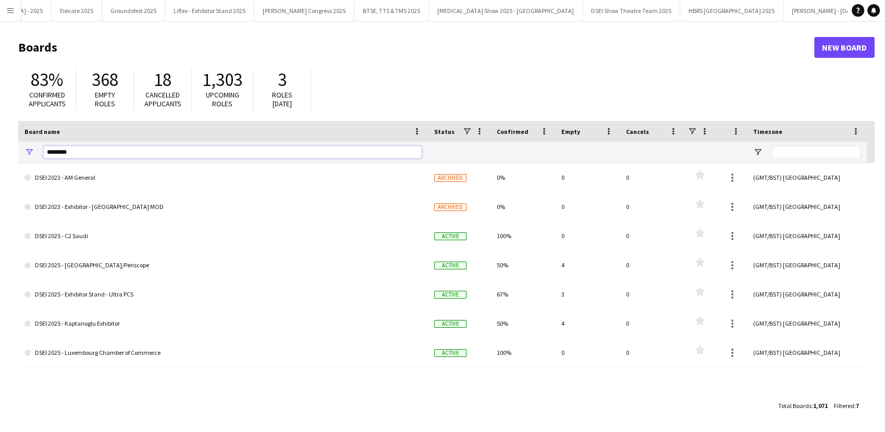
drag, startPoint x: 73, startPoint y: 152, endPoint x: 19, endPoint y: 154, distance: 53.7
click at [20, 154] on div "********" at bounding box center [223, 152] width 410 height 21
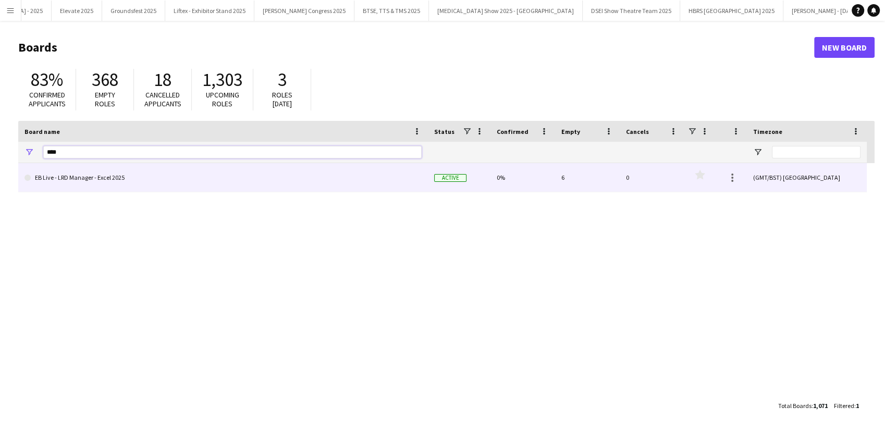
type input "****"
click at [137, 181] on link "EB Live - LRD Manager - Excel 2025" at bounding box center [223, 177] width 397 height 29
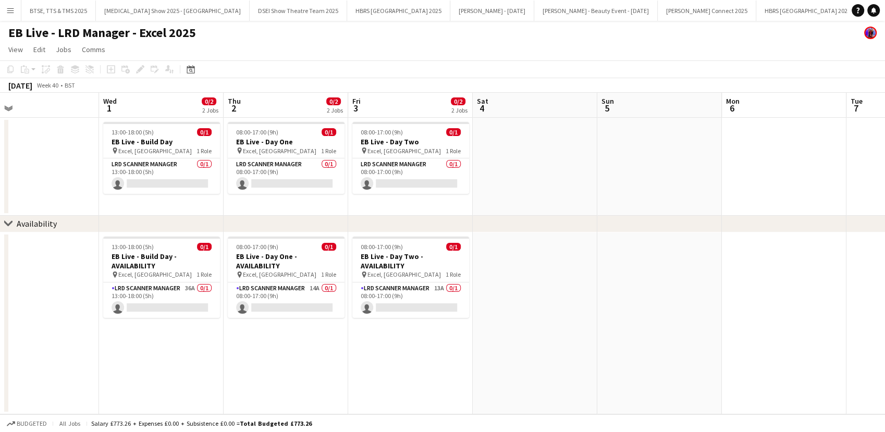
scroll to position [0, 437]
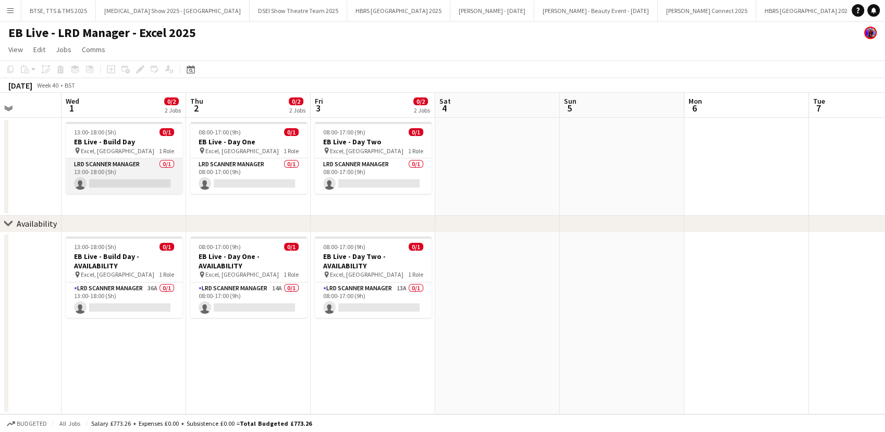
click at [136, 190] on app-card-role "LRD Scanner Manager 0/1 13:00-18:00 (5h) single-neutral-actions" at bounding box center [124, 175] width 117 height 35
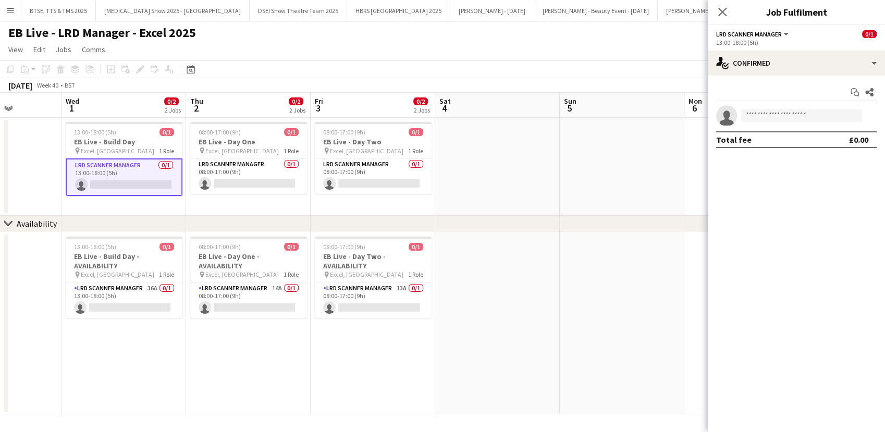
scroll to position [0, 437]
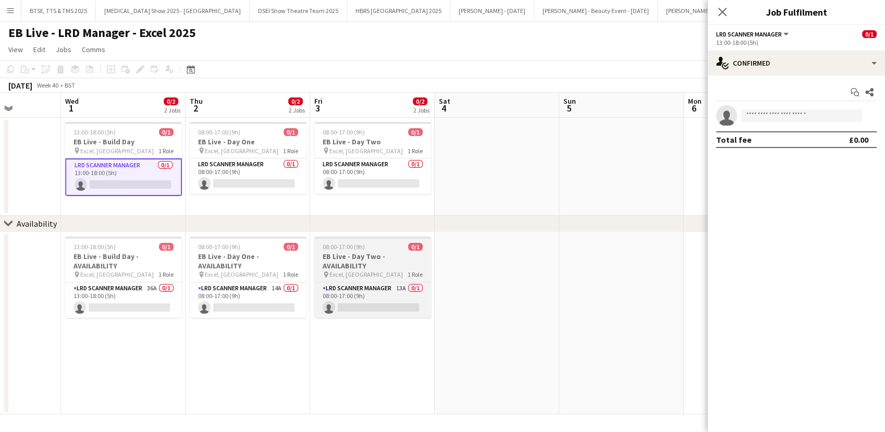
click at [148, 308] on app-card-role "LRD Scanner Manager 36A 0/1 13:00-18:00 (5h) single-neutral-actions" at bounding box center [123, 300] width 117 height 35
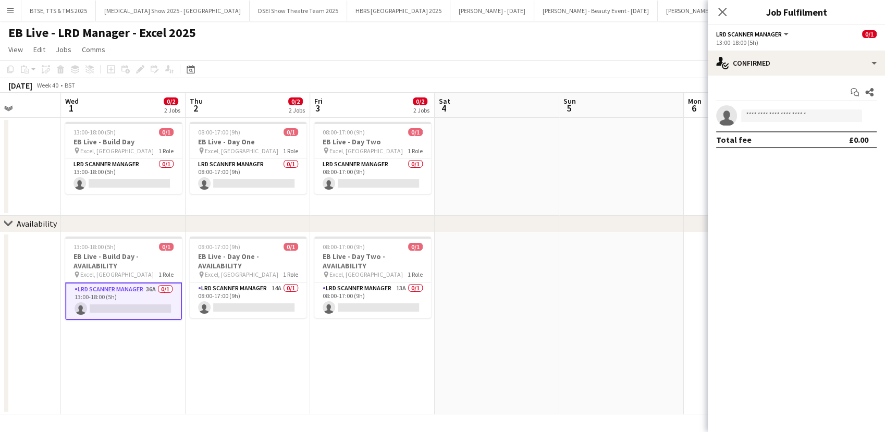
scroll to position [0, 438]
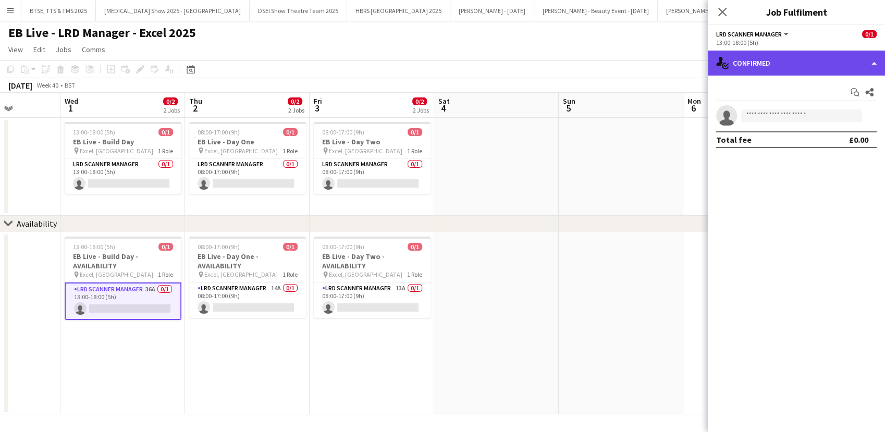
click at [766, 73] on div "single-neutral-actions-check-2 Confirmed" at bounding box center [796, 63] width 177 height 25
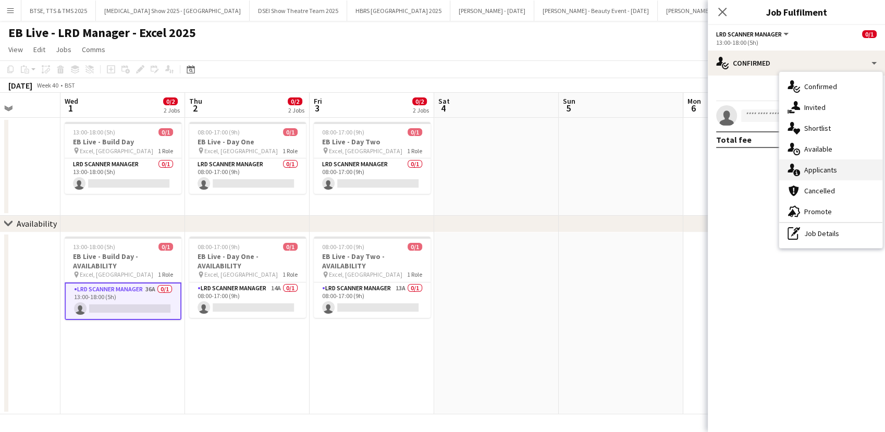
click at [808, 168] on div "single-neutral-actions-information Applicants" at bounding box center [830, 170] width 103 height 21
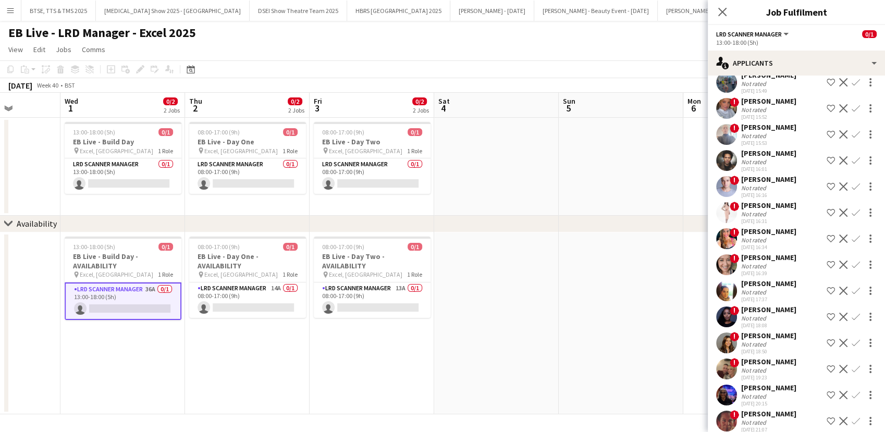
scroll to position [668, 0]
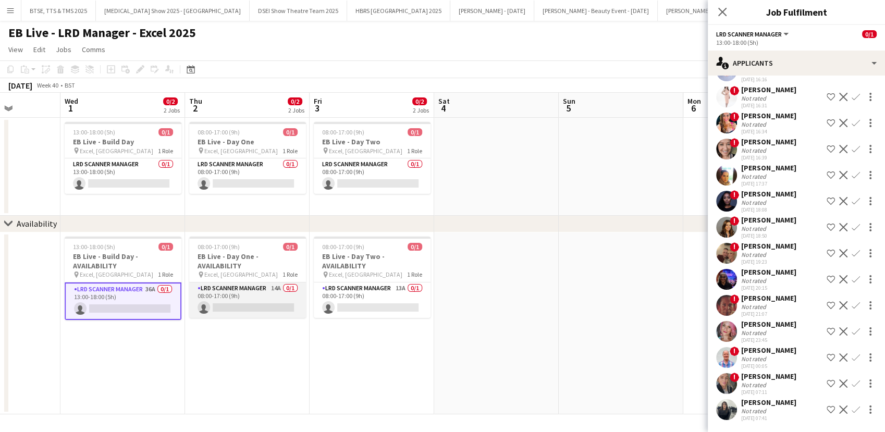
click at [247, 301] on app-card-role "LRD Scanner Manager 14A 0/1 08:00-17:00 (9h) single-neutral-actions" at bounding box center [247, 300] width 117 height 35
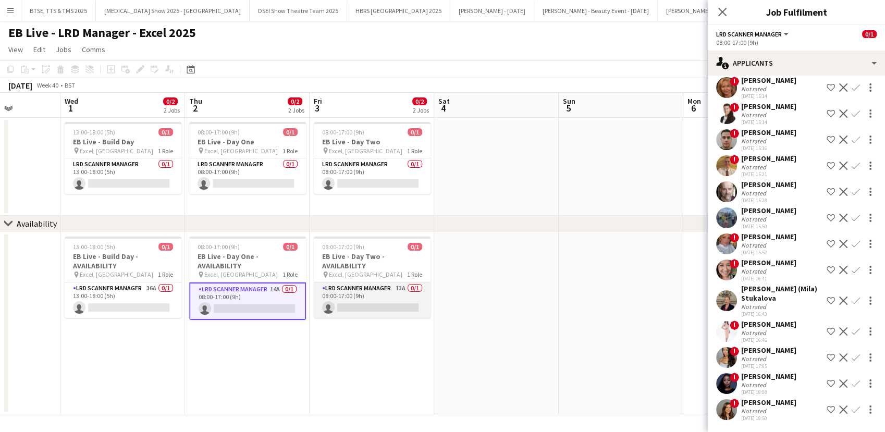
scroll to position [0, 0]
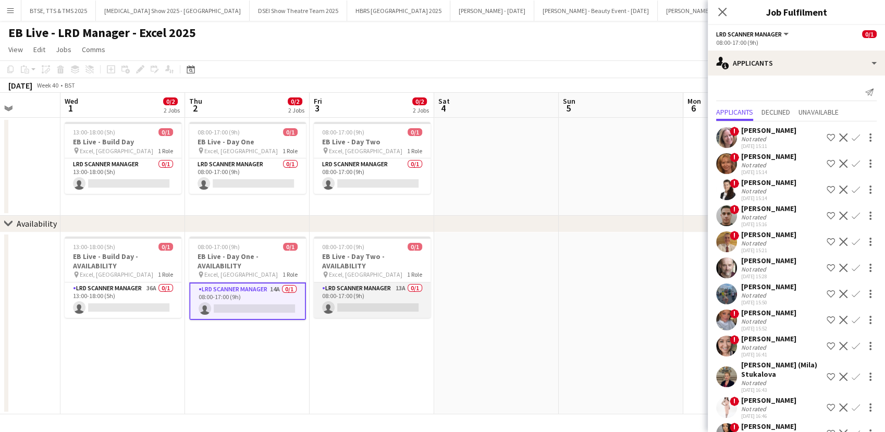
click at [352, 294] on app-card-role "LRD Scanner Manager 13A 0/1 08:00-17:00 (9h) single-neutral-actions" at bounding box center [372, 300] width 117 height 35
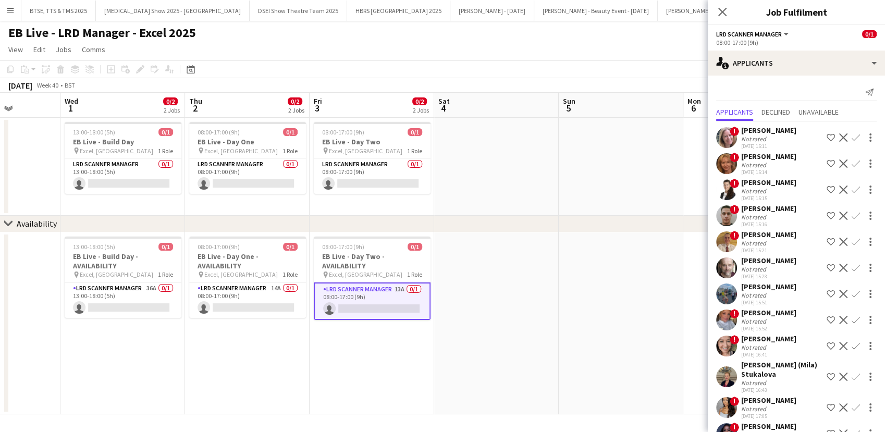
scroll to position [50, 0]
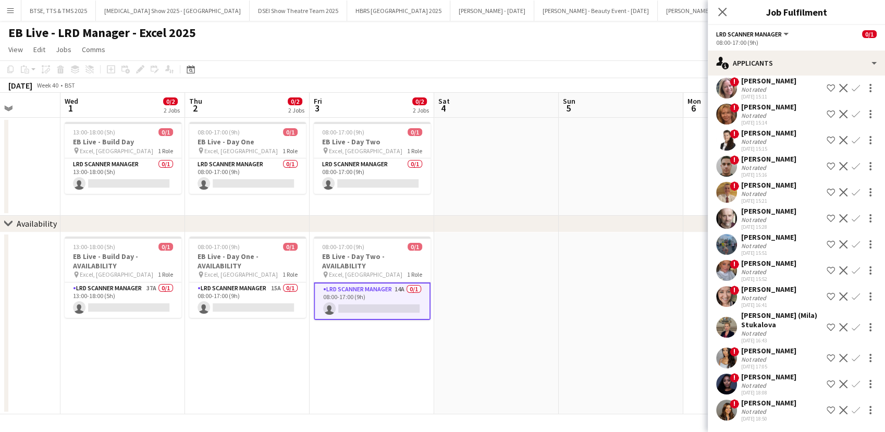
drag, startPoint x: 7, startPoint y: 13, endPoint x: 48, endPoint y: 37, distance: 47.7
click at [7, 13] on app-icon "Menu" at bounding box center [10, 10] width 8 height 8
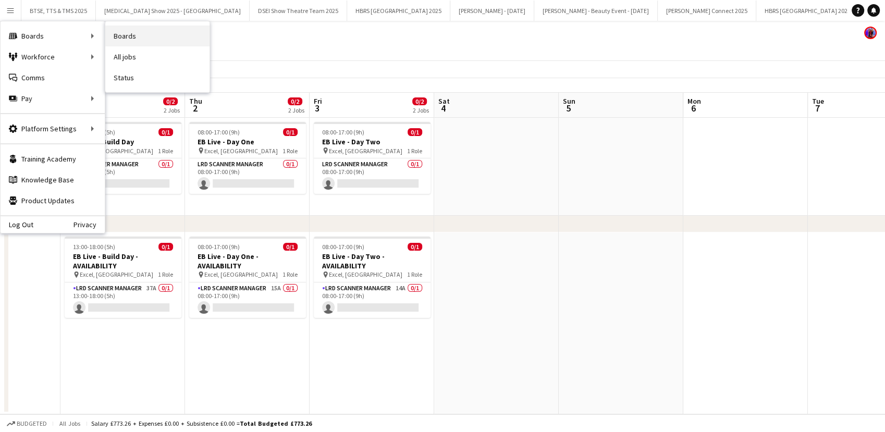
click at [125, 34] on link "Boards" at bounding box center [157, 36] width 104 height 21
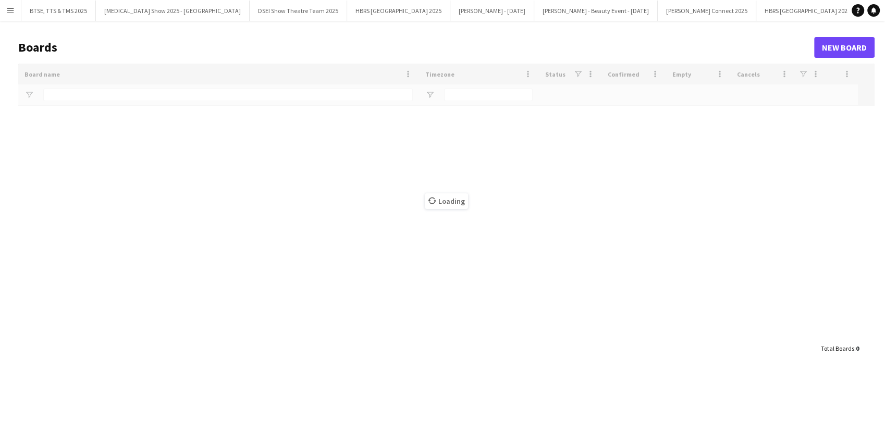
scroll to position [0, 33306]
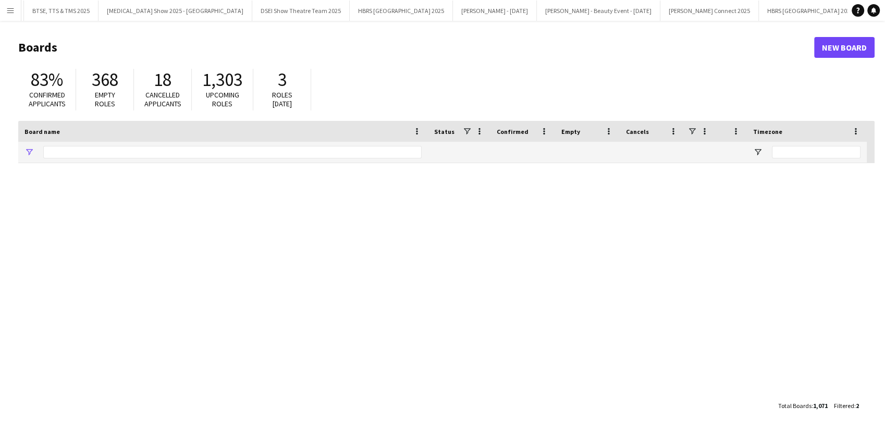
type input "****"
drag, startPoint x: 54, startPoint y: 149, endPoint x: 8, endPoint y: 151, distance: 45.9
click at [8, 151] on main "Boards New Board 83% Confirmed applicants 368 Empty roles 18 Cancelled applican…" at bounding box center [442, 226] width 885 height 411
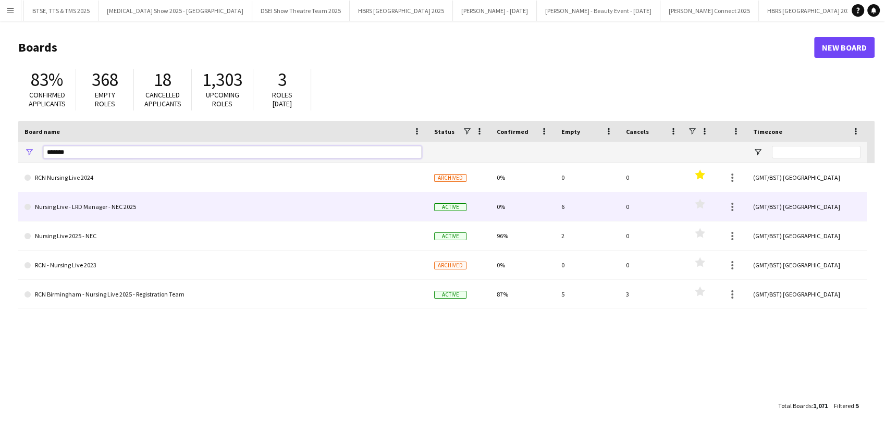
type input "*******"
click at [48, 198] on link "Nursing Live - LRD Manager - NEC 2025" at bounding box center [223, 206] width 397 height 29
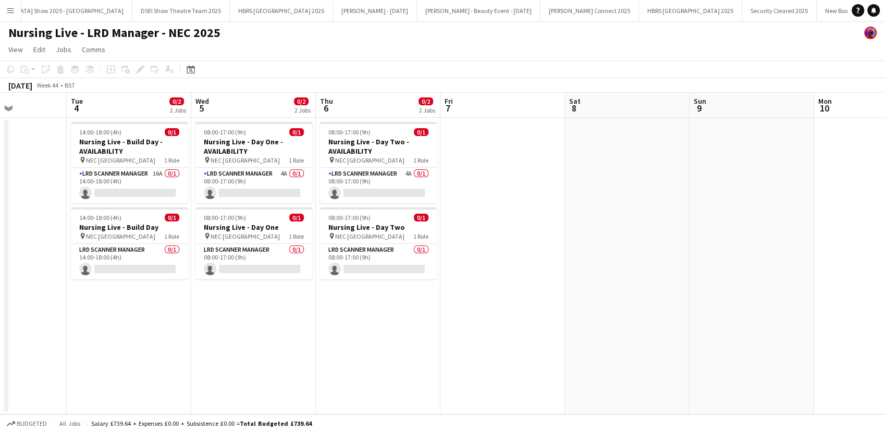
scroll to position [0, 233]
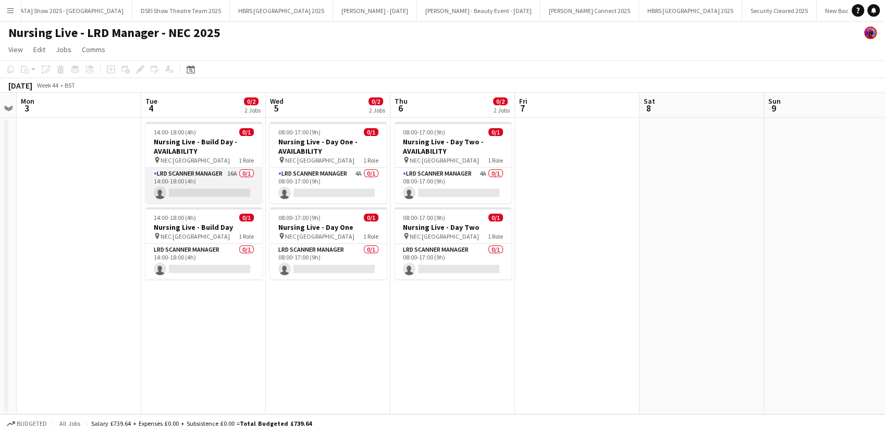
click at [196, 189] on app-card-role "LRD Scanner Manager 16A 0/1 14:00-18:00 (4h) single-neutral-actions" at bounding box center [203, 185] width 117 height 35
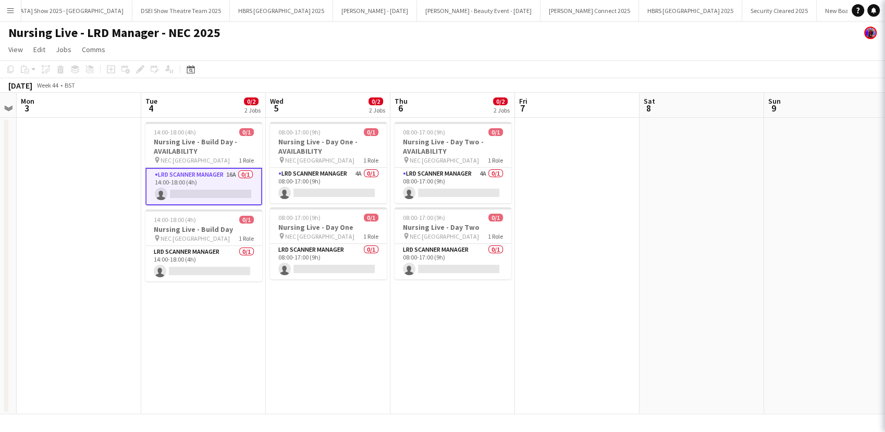
scroll to position [0, 233]
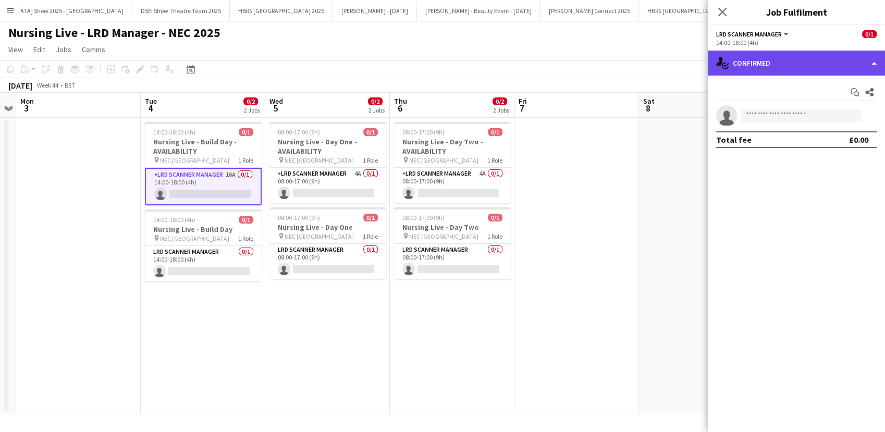
click at [807, 65] on div "single-neutral-actions-check-2 Confirmed" at bounding box center [796, 63] width 177 height 25
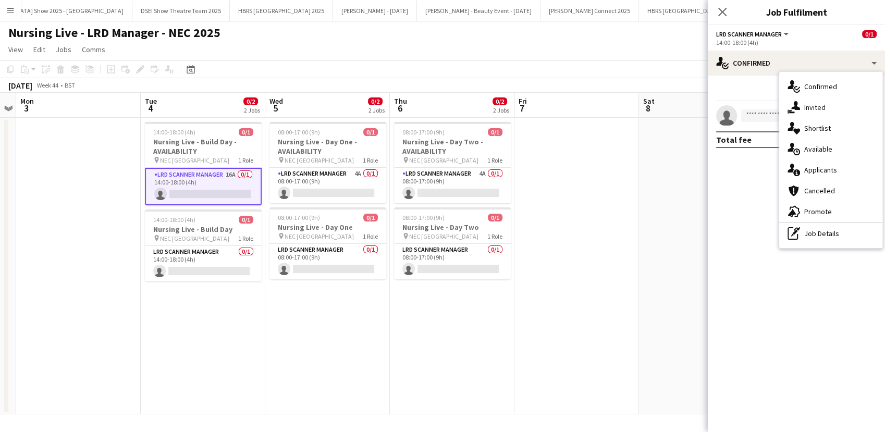
click at [799, 169] on icon "single-neutral-actions-information" at bounding box center [794, 170] width 13 height 13
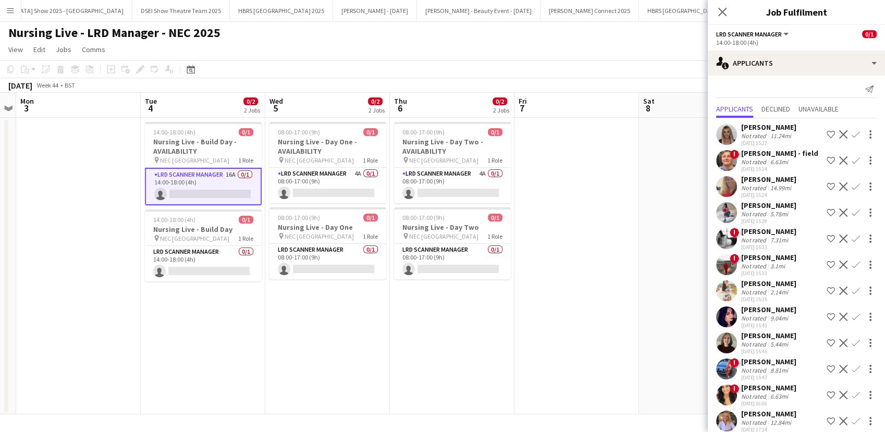
scroll to position [0, 0]
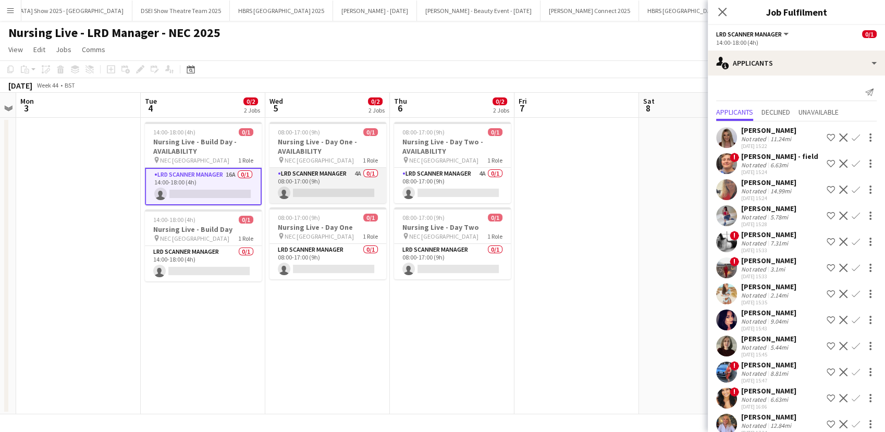
click at [334, 195] on app-card-role "LRD Scanner Manager 4A 0/1 08:00-17:00 (9h) single-neutral-actions" at bounding box center [328, 185] width 117 height 35
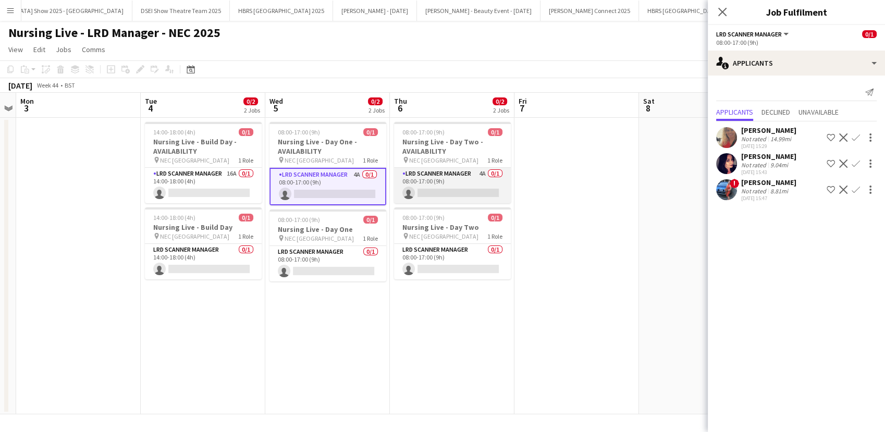
click at [481, 188] on app-card-role "LRD Scanner Manager 4A 0/1 08:00-17:00 (9h) single-neutral-actions" at bounding box center [452, 185] width 117 height 35
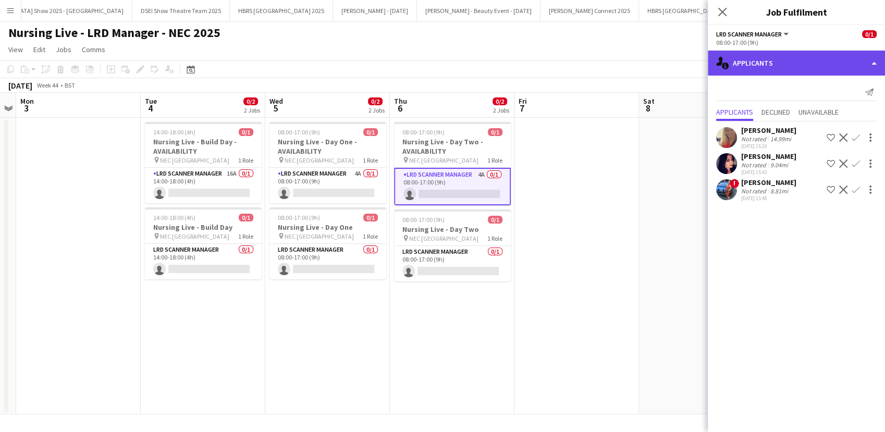
click at [788, 57] on div "single-neutral-actions-information Applicants" at bounding box center [796, 63] width 177 height 25
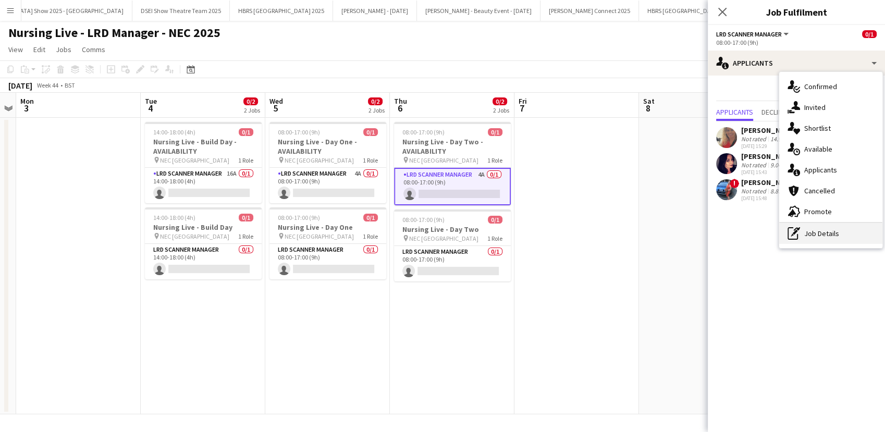
click at [814, 231] on div "pen-write Job Details" at bounding box center [830, 233] width 103 height 21
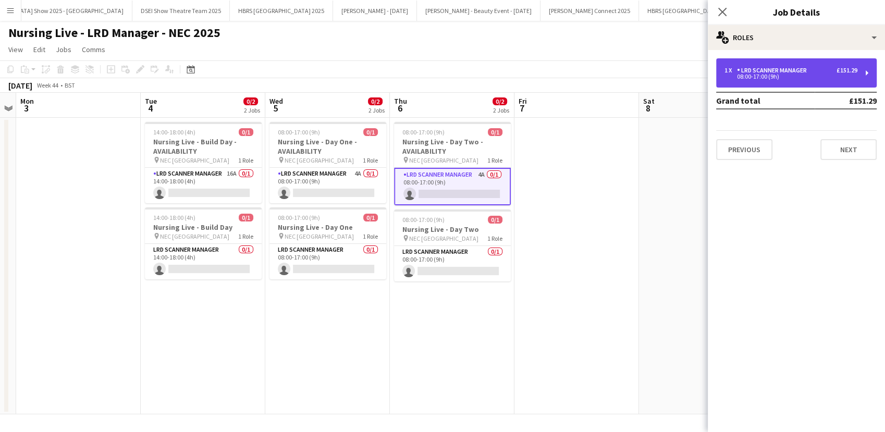
click at [776, 73] on div "LRD Scanner Manager" at bounding box center [774, 70] width 74 height 7
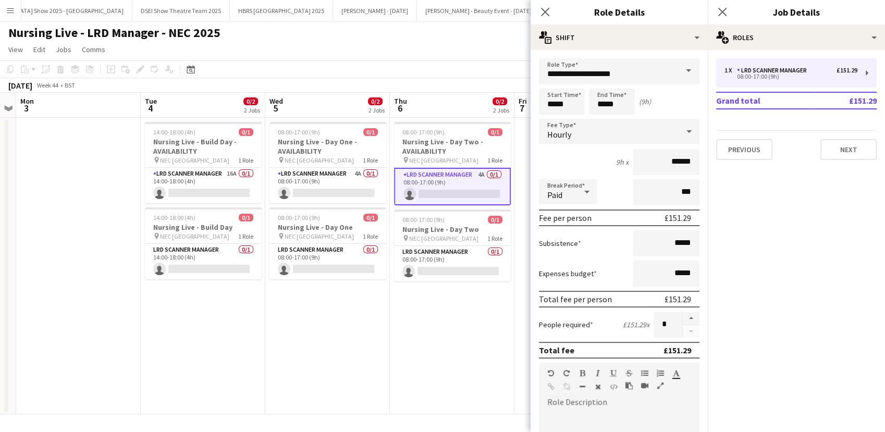
click at [406, 349] on app-date-cell "08:00-17:00 (9h) 0/1 Nursing Live - Day Two - AVAILABILITY pin NEC Birmingham 1…" at bounding box center [452, 266] width 125 height 297
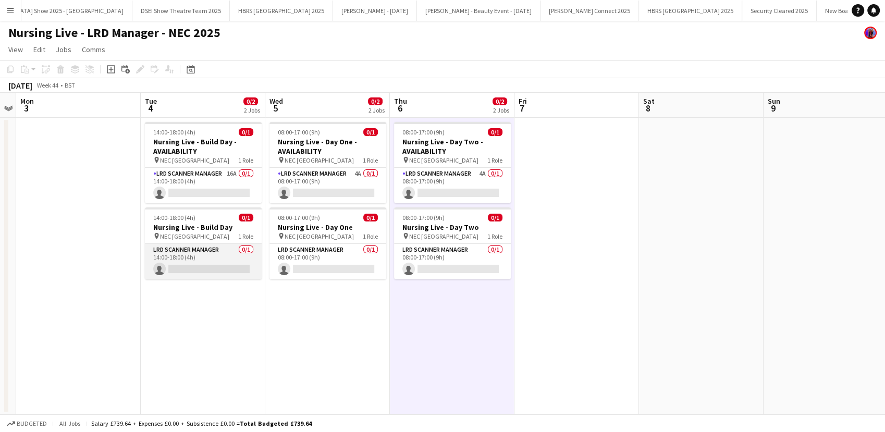
drag, startPoint x: 210, startPoint y: 265, endPoint x: 773, endPoint y: 101, distance: 586.5
click at [210, 265] on app-card-role "LRD Scanner Manager 0/1 14:00-18:00 (4h) single-neutral-actions" at bounding box center [203, 261] width 117 height 35
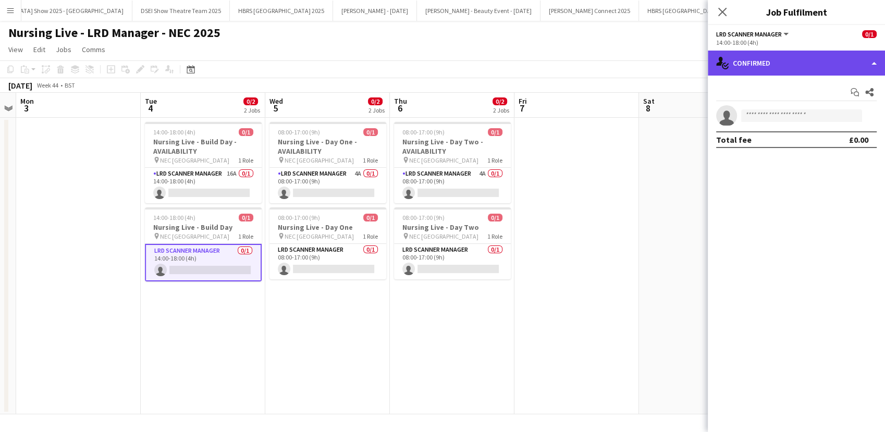
click at [828, 63] on div "single-neutral-actions-check-2 Confirmed" at bounding box center [796, 63] width 177 height 25
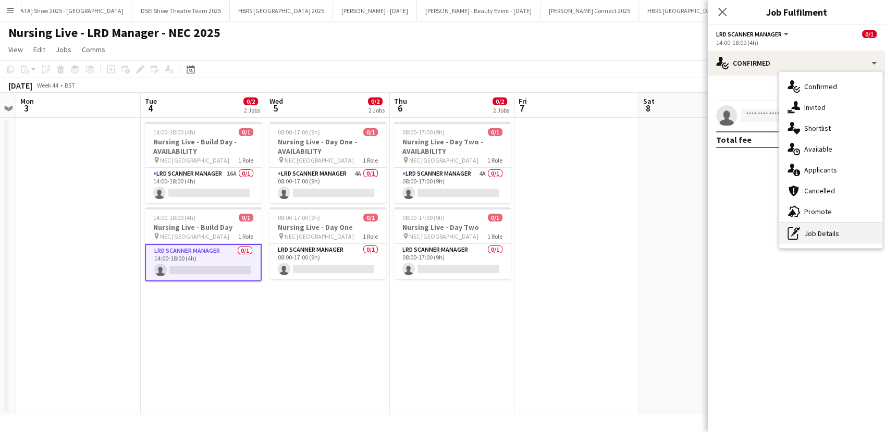
click at [833, 231] on div "pen-write Job Details" at bounding box center [830, 233] width 103 height 21
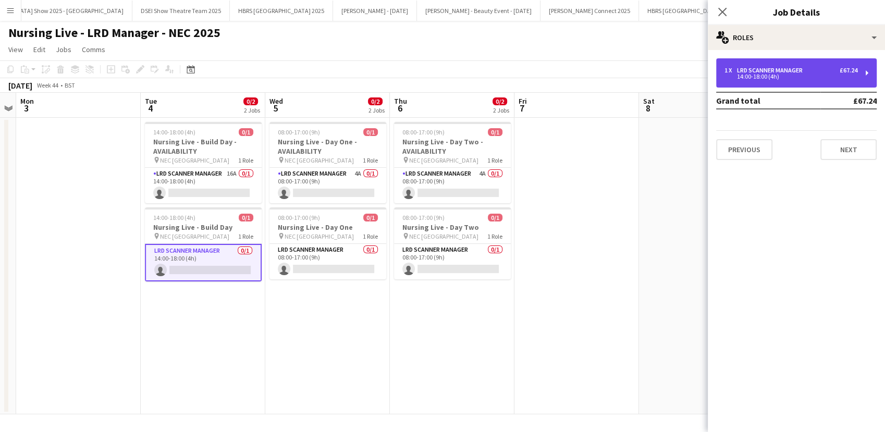
click at [774, 78] on div "14:00-18:00 (4h)" at bounding box center [791, 76] width 133 height 5
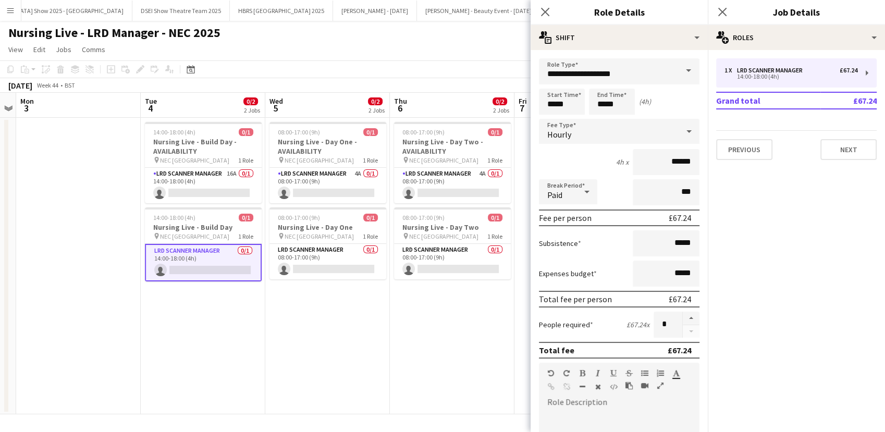
click at [88, 156] on app-date-cell at bounding box center [78, 266] width 125 height 297
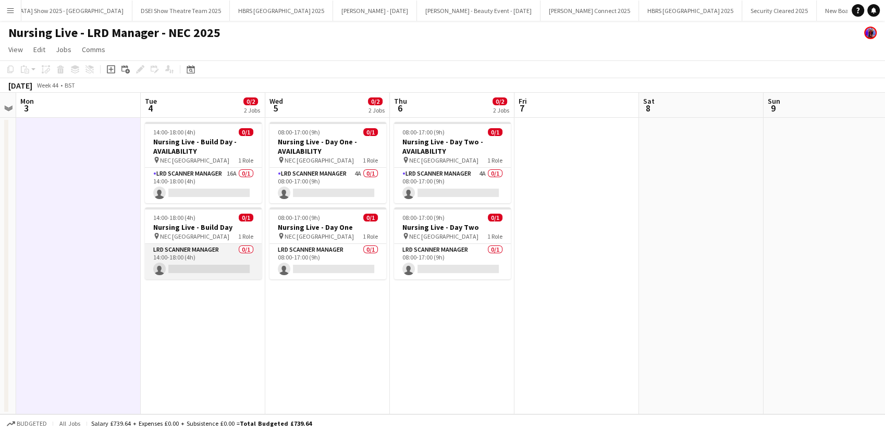
click at [206, 252] on app-card-role "LRD Scanner Manager 0/1 14:00-18:00 (4h) single-neutral-actions" at bounding box center [203, 261] width 117 height 35
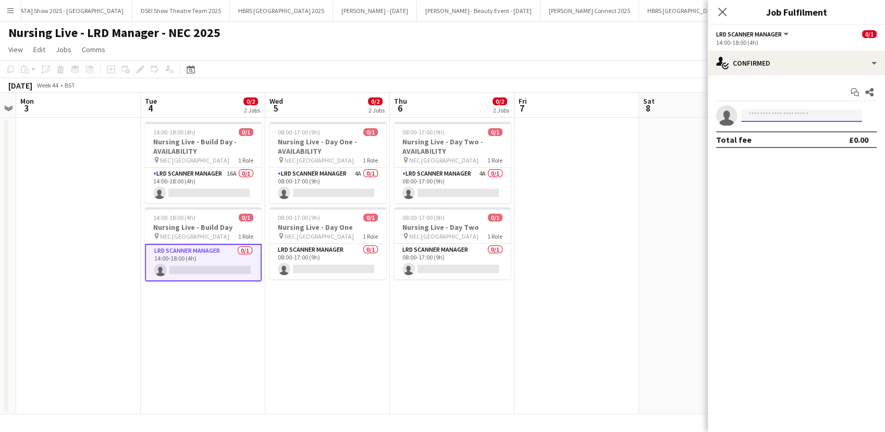
click at [774, 120] on input at bounding box center [801, 115] width 121 height 13
type input "**********"
click at [777, 148] on span "[PHONE_NUMBER]" at bounding box center [802, 147] width 104 height 8
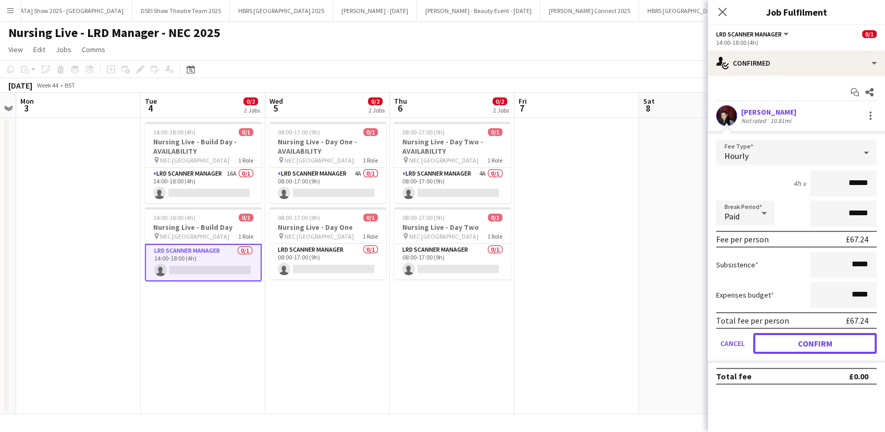
click at [811, 341] on button "Confirm" at bounding box center [815, 343] width 124 height 21
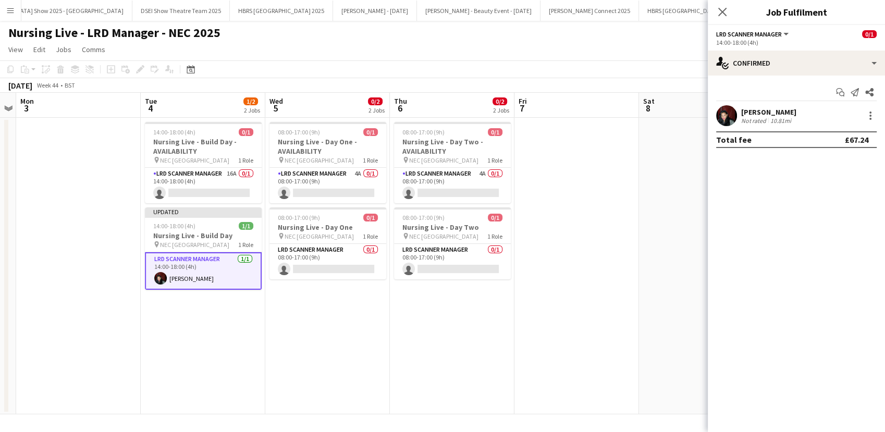
drag, startPoint x: 333, startPoint y: 259, endPoint x: 720, endPoint y: 140, distance: 405.3
click at [332, 259] on app-card-role "LRD Scanner Manager 0/1 08:00-17:00 (9h) single-neutral-actions" at bounding box center [328, 261] width 117 height 35
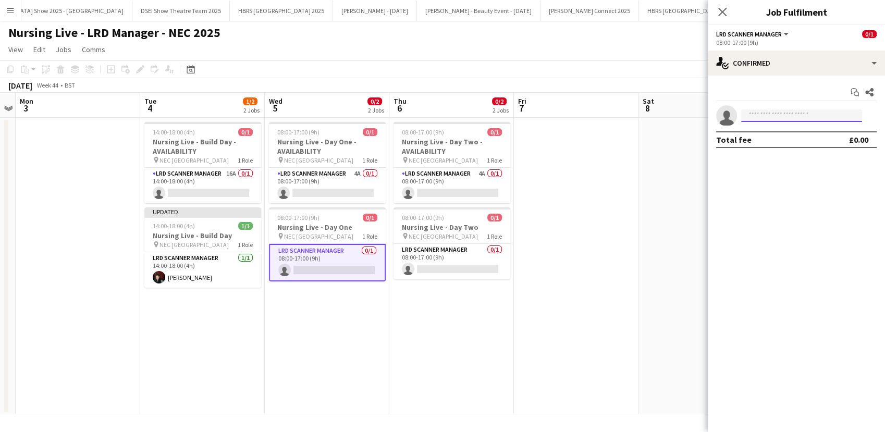
click at [782, 115] on input at bounding box center [801, 115] width 121 height 13
type input "**********"
click at [781, 146] on span "[PHONE_NUMBER]" at bounding box center [802, 147] width 104 height 8
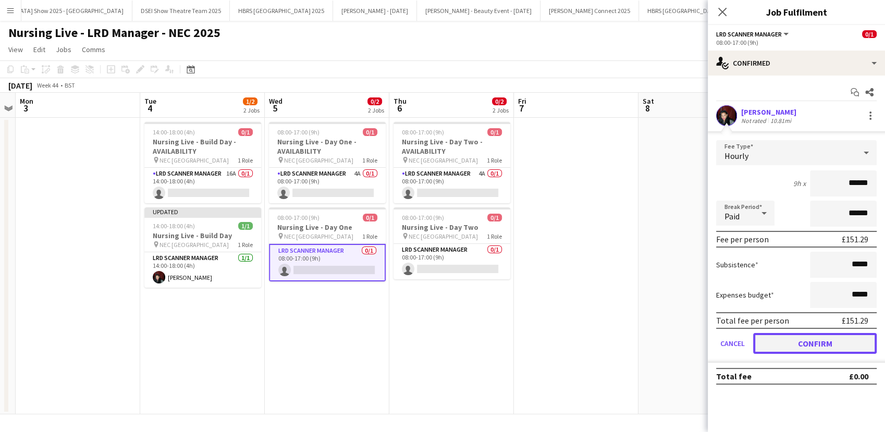
click at [809, 341] on button "Confirm" at bounding box center [815, 343] width 124 height 21
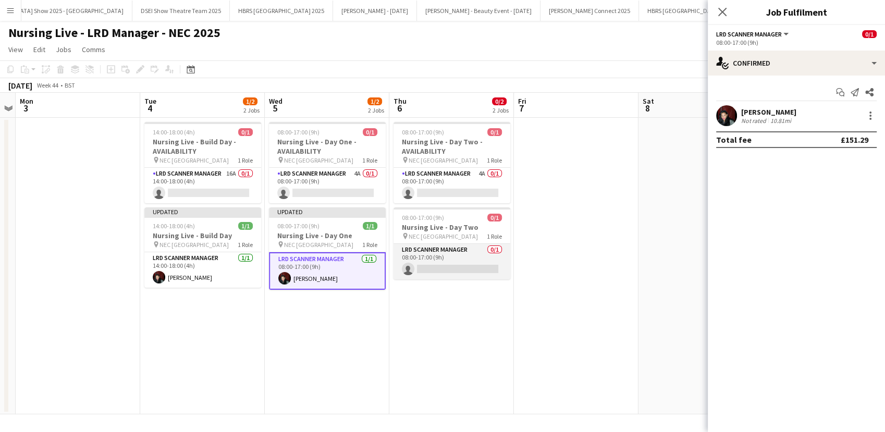
click at [479, 260] on app-card-role "LRD Scanner Manager 0/1 08:00-17:00 (9h) single-neutral-actions" at bounding box center [452, 261] width 117 height 35
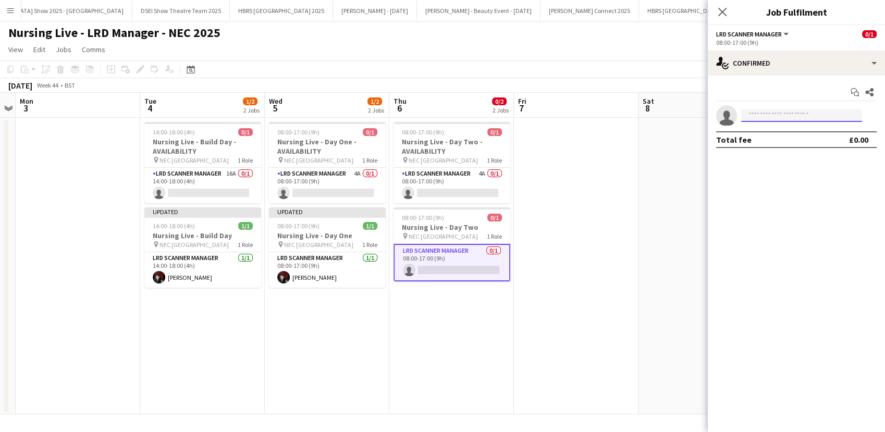
click at [773, 113] on input at bounding box center [801, 115] width 121 height 13
type input "**********"
click at [781, 149] on span "[PHONE_NUMBER]" at bounding box center [802, 147] width 104 height 8
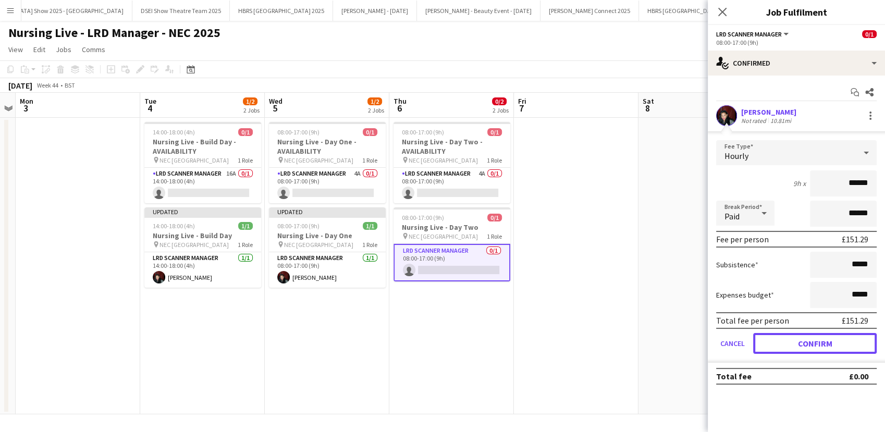
click at [816, 338] on button "Confirm" at bounding box center [815, 343] width 124 height 21
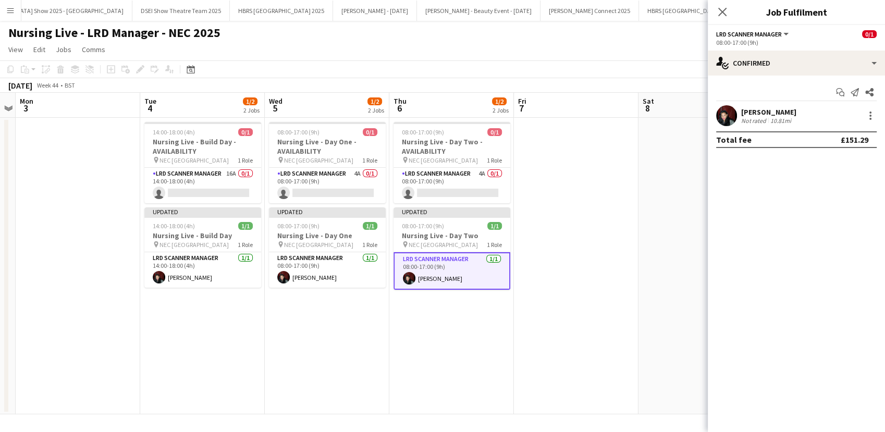
click at [603, 240] on app-date-cell at bounding box center [576, 266] width 125 height 297
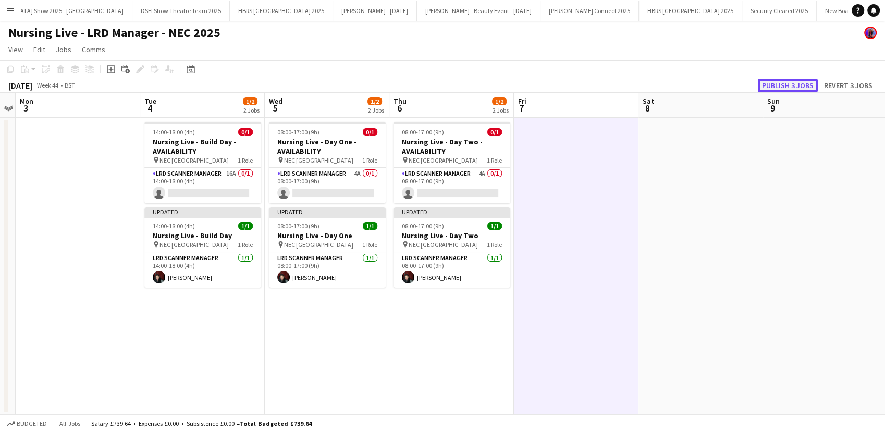
click at [778, 88] on button "Publish 3 jobs" at bounding box center [788, 86] width 60 height 14
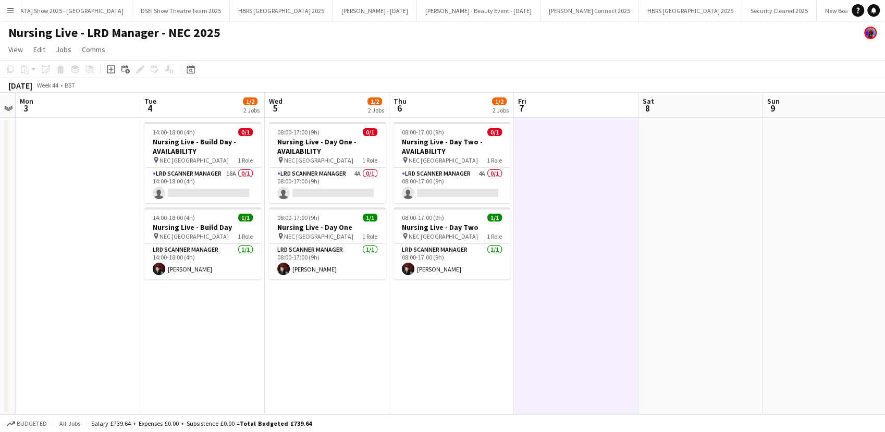
click at [336, 319] on app-date-cell "08:00-17:00 (9h) 0/1 Nursing Live - Day One - AVAILABILITY pin NEC Birmingham 1…" at bounding box center [327, 266] width 125 height 297
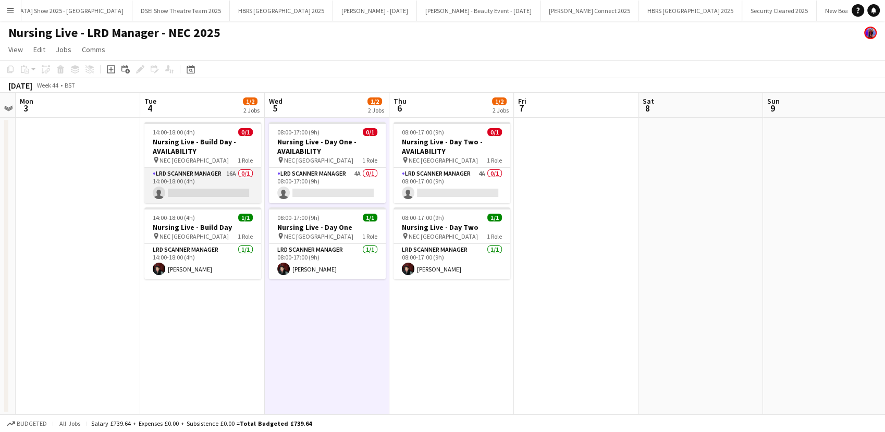
click at [194, 189] on app-card-role "LRD Scanner Manager 16A 0/1 14:00-18:00 (4h) single-neutral-actions" at bounding box center [202, 185] width 117 height 35
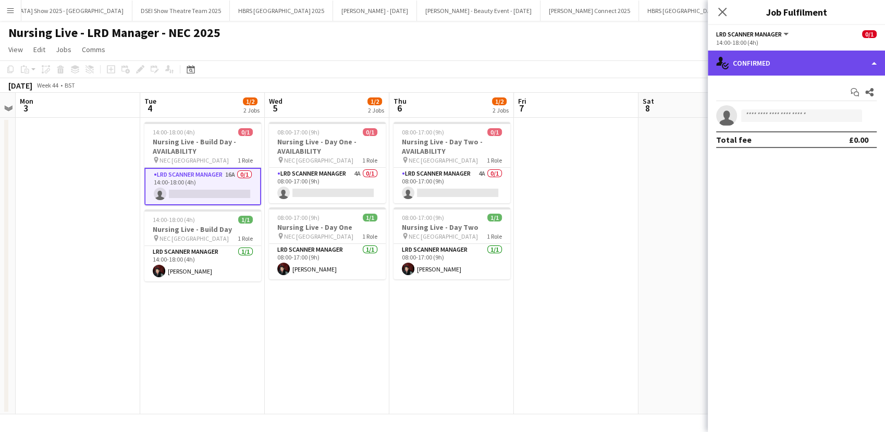
click at [781, 66] on div "single-neutral-actions-check-2 Confirmed" at bounding box center [796, 63] width 177 height 25
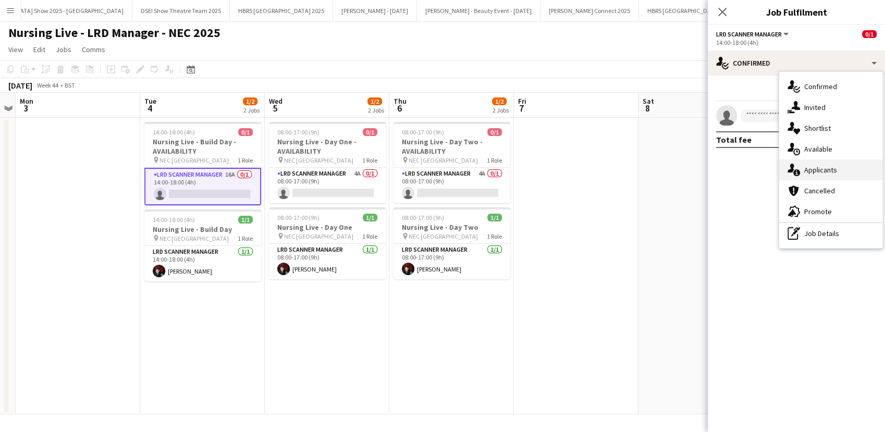
click at [806, 180] on div "cancellation Cancelled" at bounding box center [830, 190] width 103 height 21
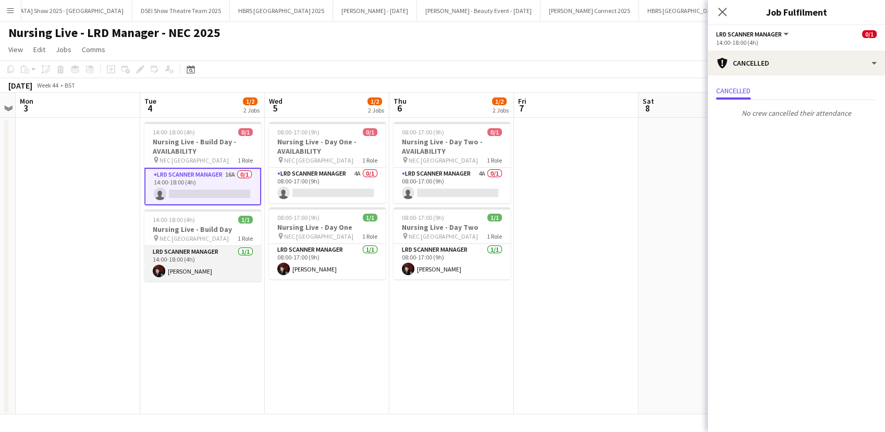
click at [221, 260] on app-card-role "LRD Scanner Manager [DATE] 14:00-18:00 (4h) [PERSON_NAME]" at bounding box center [202, 263] width 117 height 35
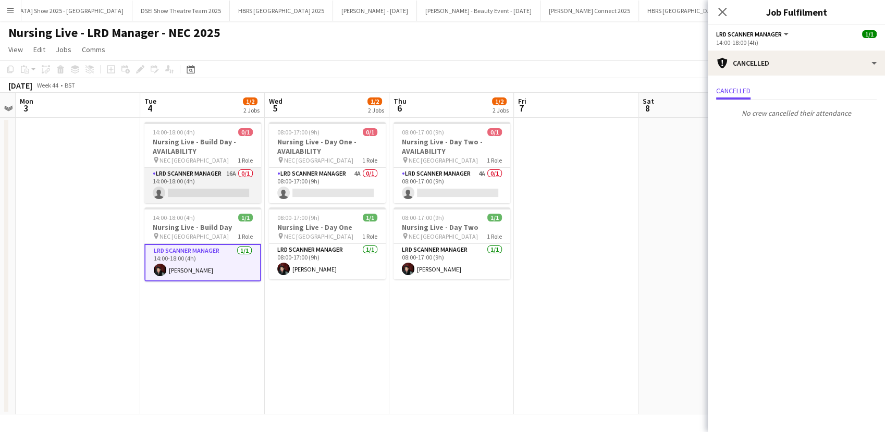
click at [211, 184] on app-card-role "LRD Scanner Manager 16A 0/1 14:00-18:00 (4h) single-neutral-actions" at bounding box center [202, 185] width 117 height 35
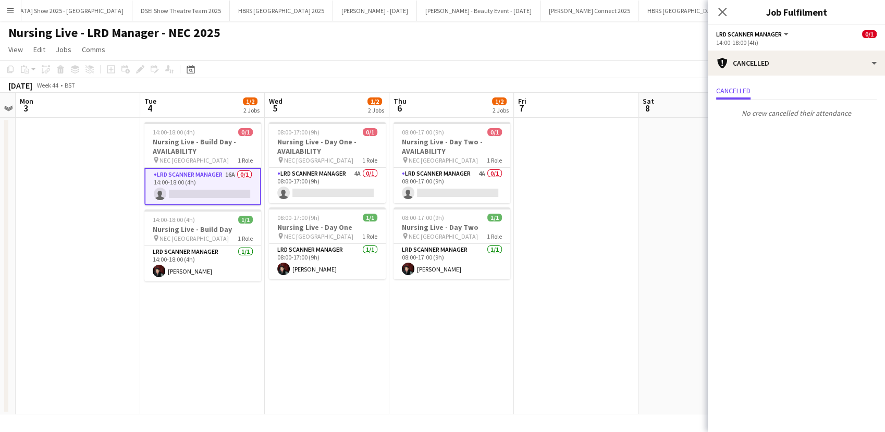
scroll to position [0, 234]
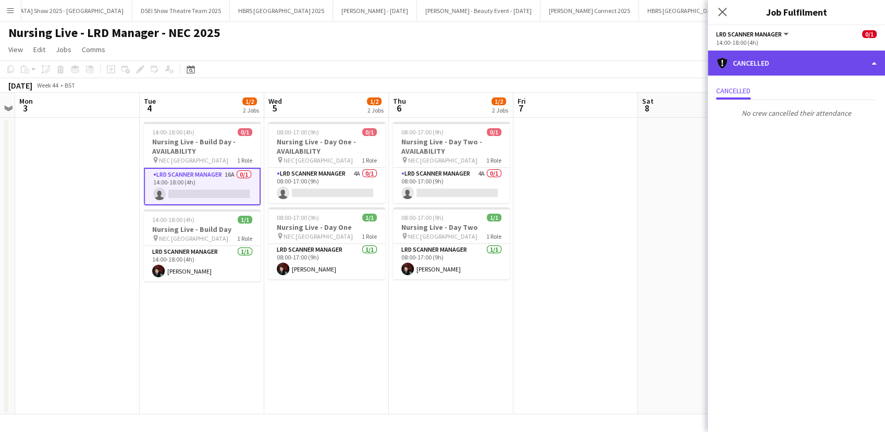
click at [787, 63] on div "cancellation Cancelled" at bounding box center [796, 63] width 177 height 25
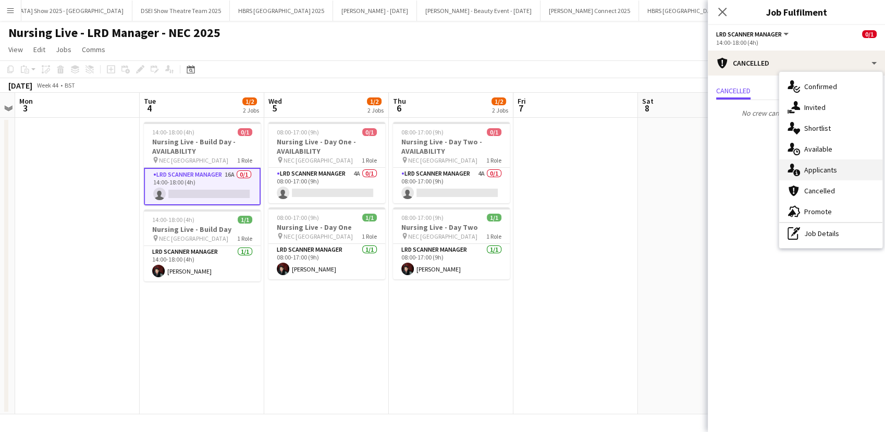
click at [811, 173] on div "single-neutral-actions-information Applicants" at bounding box center [830, 170] width 103 height 21
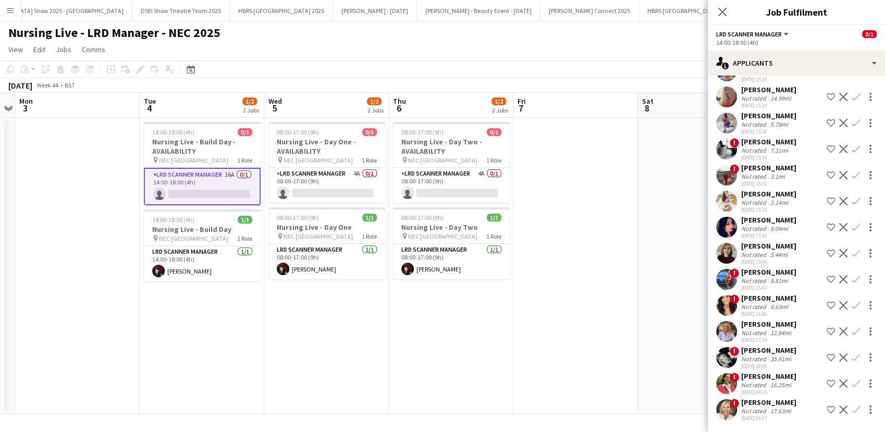
scroll to position [0, 0]
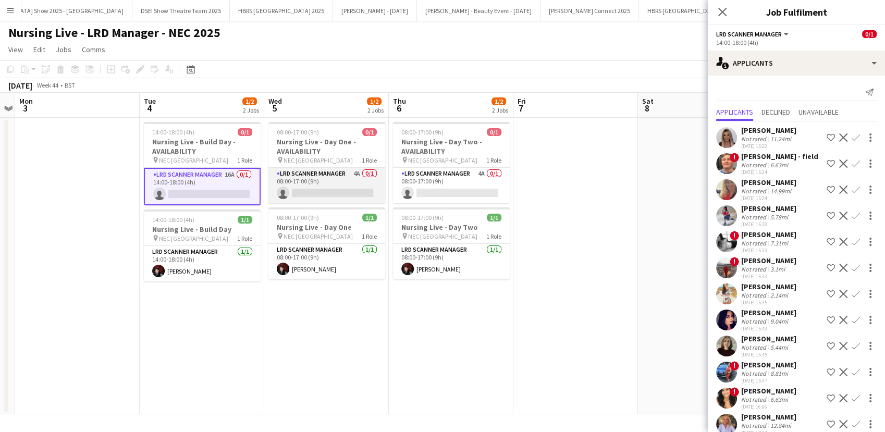
click at [351, 187] on app-card-role "LRD Scanner Manager 4A 0/1 08:00-17:00 (9h) single-neutral-actions" at bounding box center [326, 185] width 117 height 35
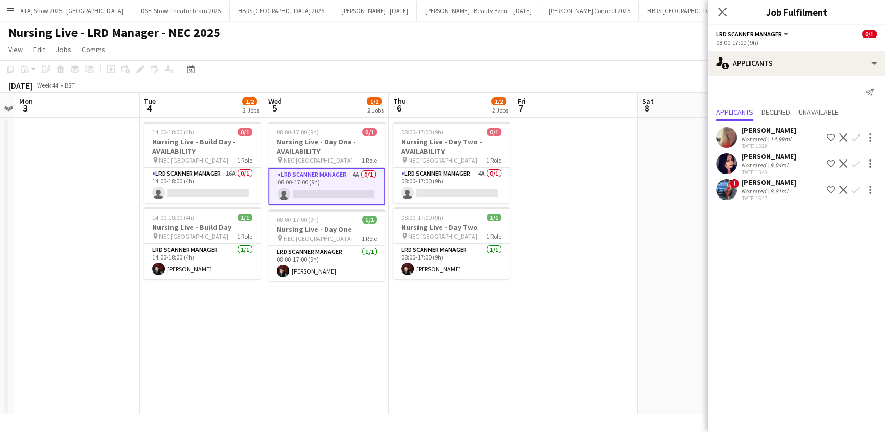
click at [7, 13] on app-icon "Menu" at bounding box center [10, 10] width 8 height 8
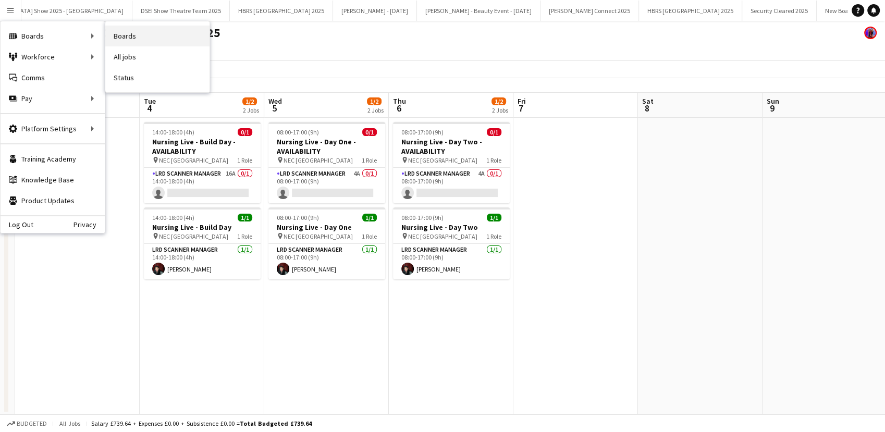
click at [135, 28] on link "Boards" at bounding box center [157, 36] width 104 height 21
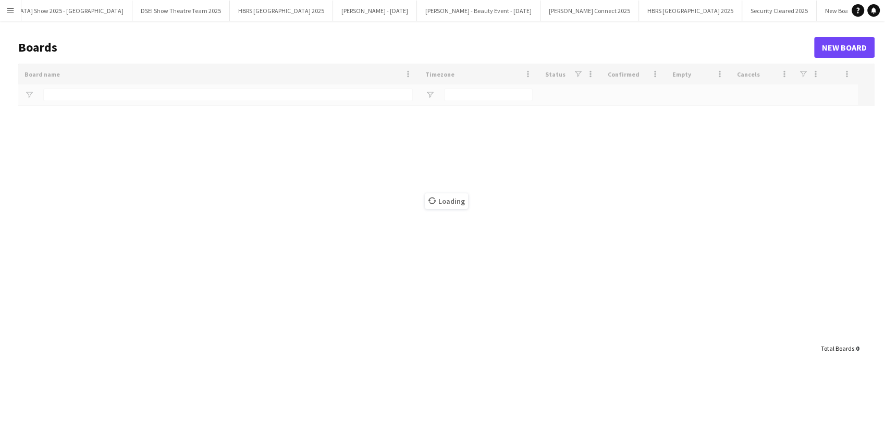
scroll to position [0, 33423]
type input "*******"
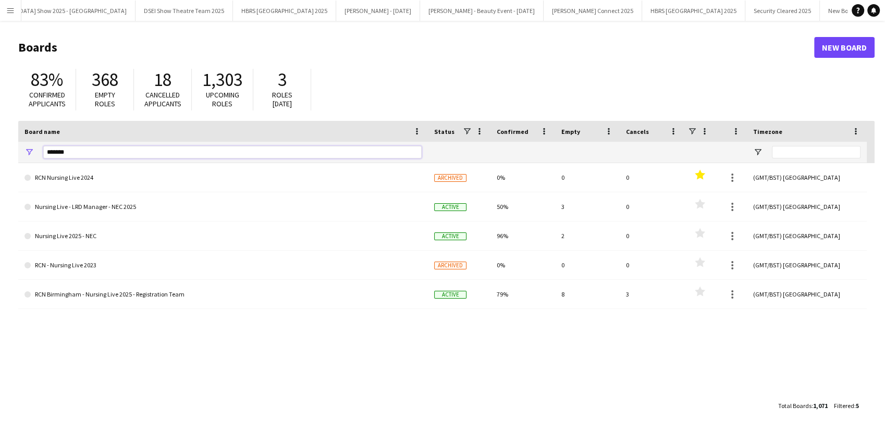
drag, startPoint x: 121, startPoint y: 152, endPoint x: 21, endPoint y: 152, distance: 100.1
click at [21, 152] on div "*******" at bounding box center [223, 152] width 410 height 21
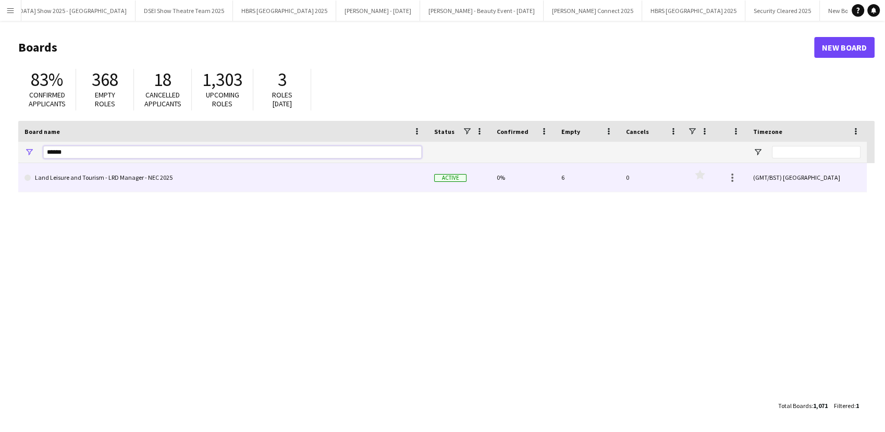
type input "******"
click at [82, 177] on link "Land Leisure and Tourism - LRD Manager - NEC 2025" at bounding box center [223, 177] width 397 height 29
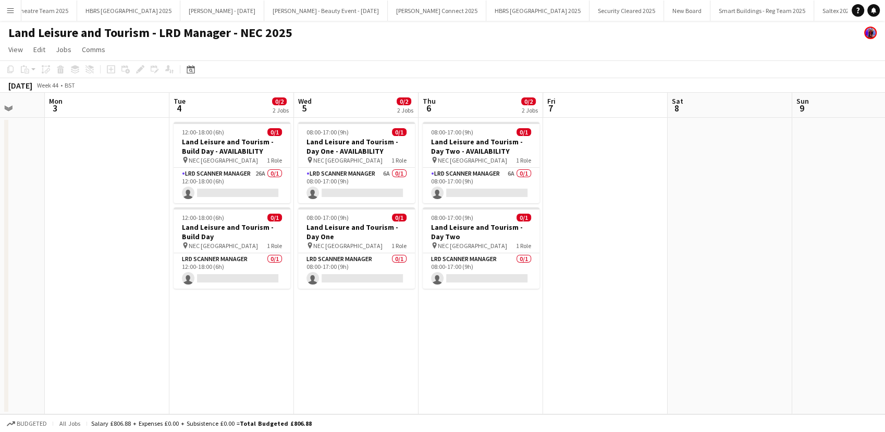
scroll to position [0, 371]
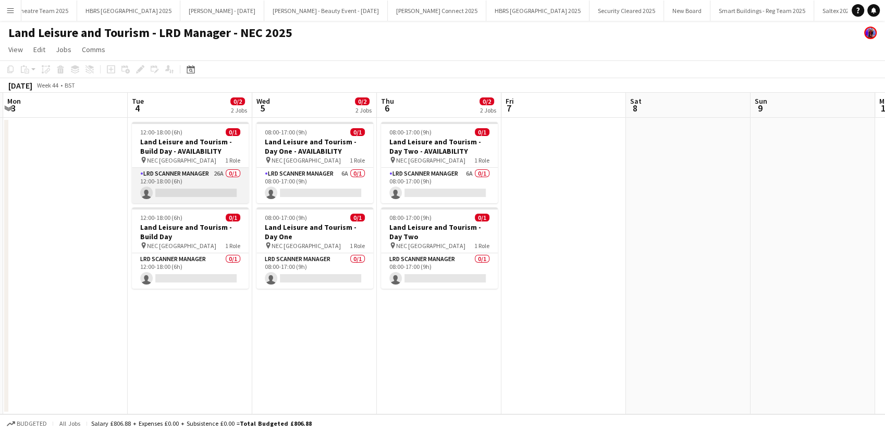
click at [202, 188] on app-card-role "LRD Scanner Manager 26A 0/1 12:00-18:00 (6h) single-neutral-actions" at bounding box center [190, 185] width 117 height 35
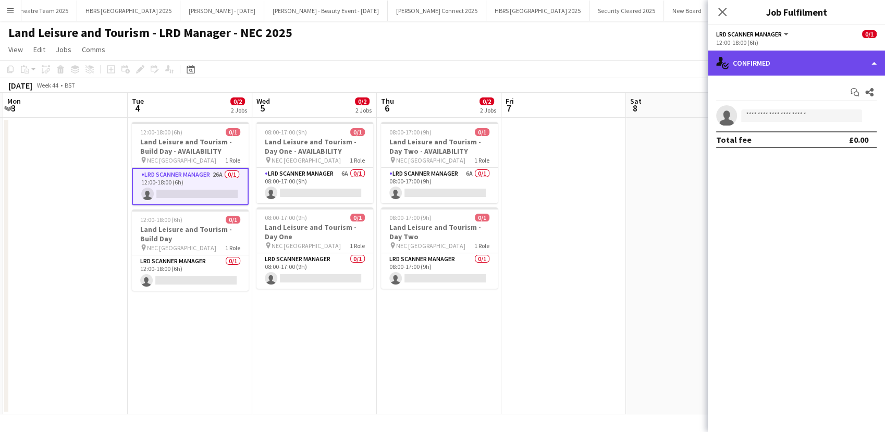
click at [851, 64] on div "single-neutral-actions-check-2 Confirmed" at bounding box center [796, 63] width 177 height 25
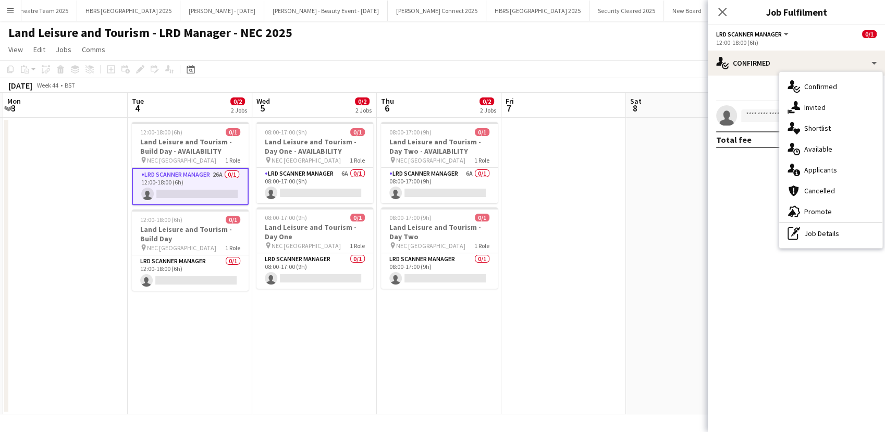
click at [838, 168] on div "single-neutral-actions-information Applicants" at bounding box center [830, 170] width 103 height 21
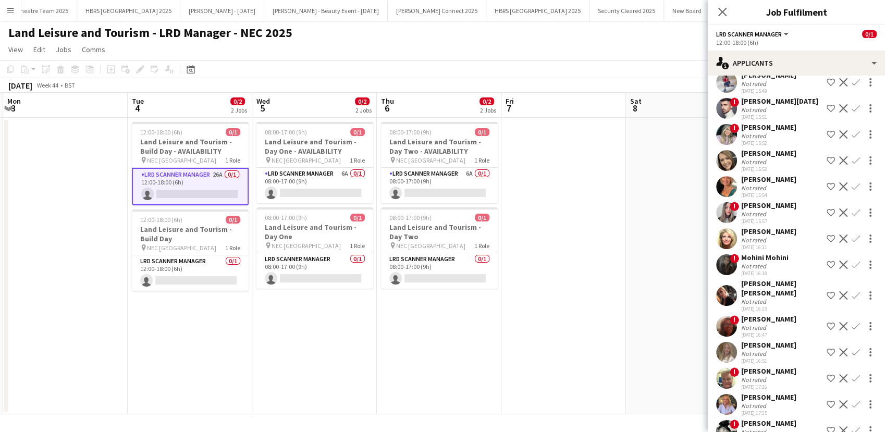
scroll to position [379, 0]
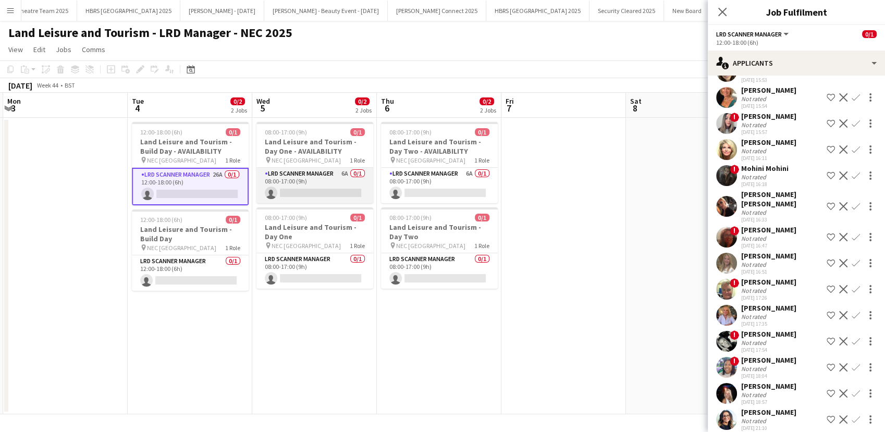
click at [348, 189] on app-card-role "LRD Scanner Manager 6A 0/1 08:00-17:00 (9h) single-neutral-actions" at bounding box center [314, 185] width 117 height 35
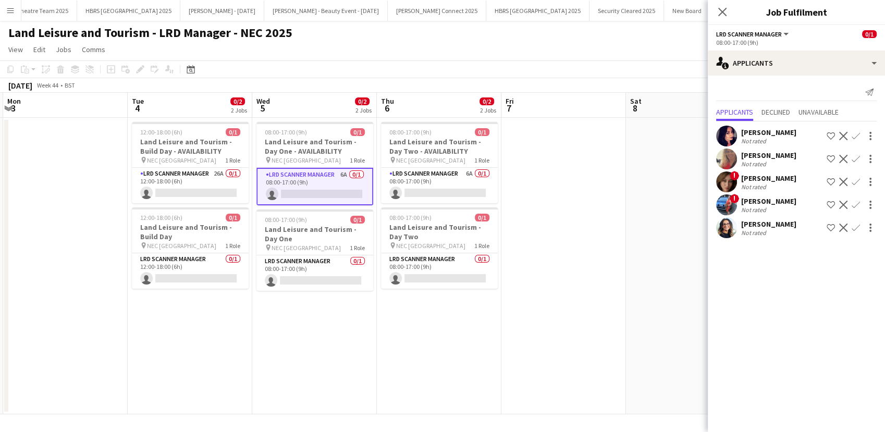
scroll to position [0, 0]
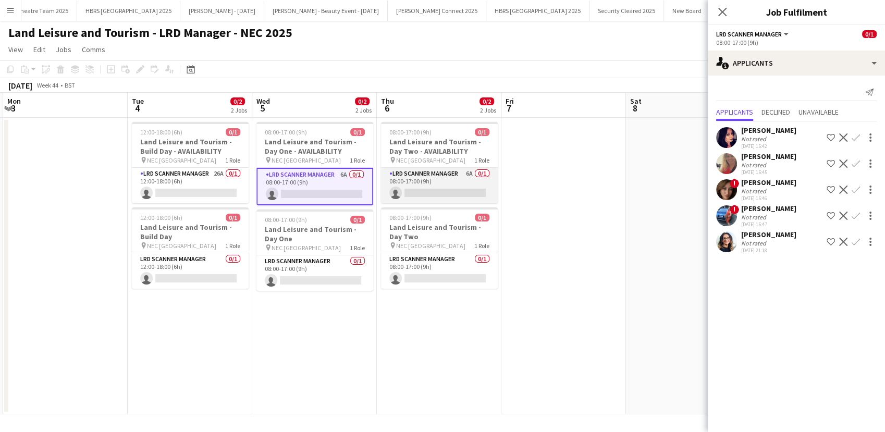
click at [463, 191] on app-card-role "LRD Scanner Manager 6A 0/1 08:00-17:00 (9h) single-neutral-actions" at bounding box center [439, 185] width 117 height 35
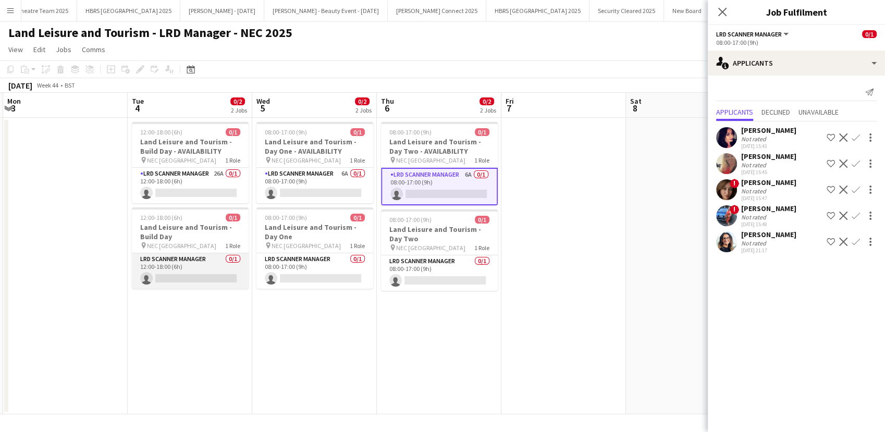
click at [191, 274] on app-card-role "LRD Scanner Manager 0/1 12:00-18:00 (6h) single-neutral-actions" at bounding box center [190, 270] width 117 height 35
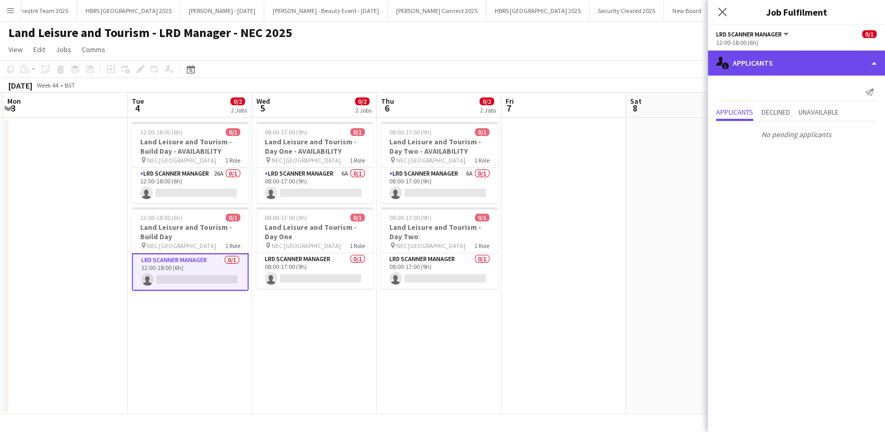
click at [794, 64] on div "single-neutral-actions-information Applicants" at bounding box center [796, 63] width 177 height 25
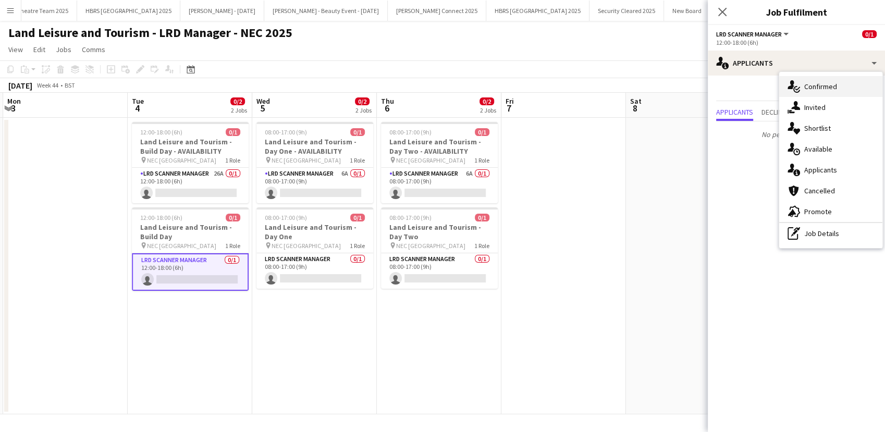
click at [813, 78] on div "single-neutral-actions-check-2 Confirmed" at bounding box center [830, 86] width 103 height 21
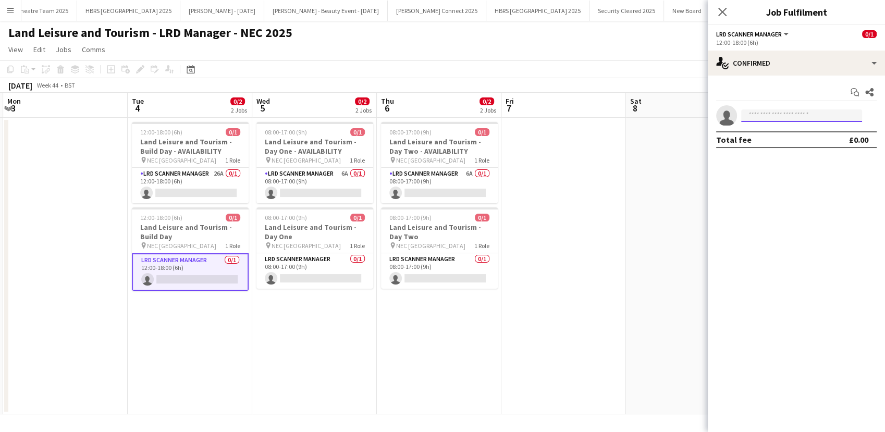
click at [769, 118] on input at bounding box center [801, 115] width 121 height 13
type input "********"
click at [779, 141] on span "[EMAIL_ADDRESS][DOMAIN_NAME]" at bounding box center [802, 139] width 104 height 8
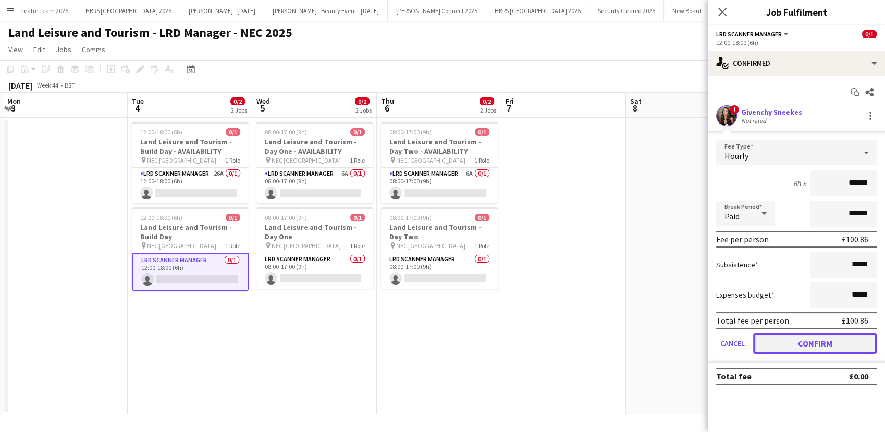
click at [815, 336] on button "Confirm" at bounding box center [815, 343] width 124 height 21
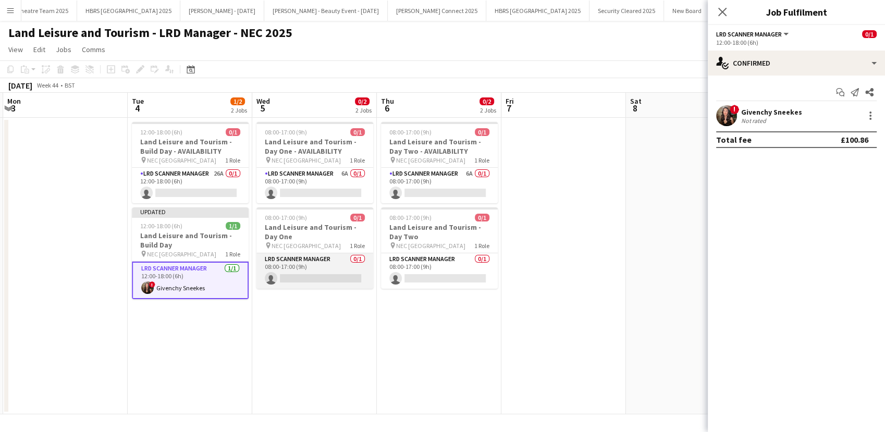
click at [333, 267] on app-card-role "LRD Scanner Manager 0/1 08:00-17:00 (9h) single-neutral-actions" at bounding box center [314, 270] width 117 height 35
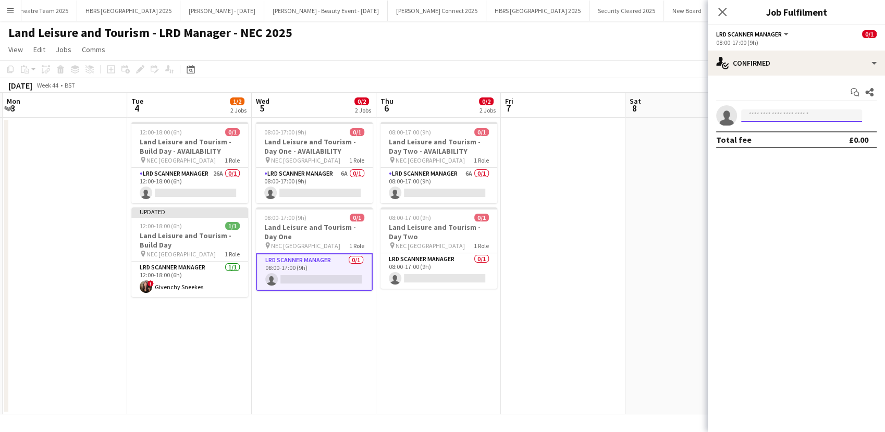
click at [793, 114] on input at bounding box center [801, 115] width 121 height 13
type input "********"
click at [796, 138] on span "[EMAIL_ADDRESS][DOMAIN_NAME]" at bounding box center [802, 139] width 104 height 8
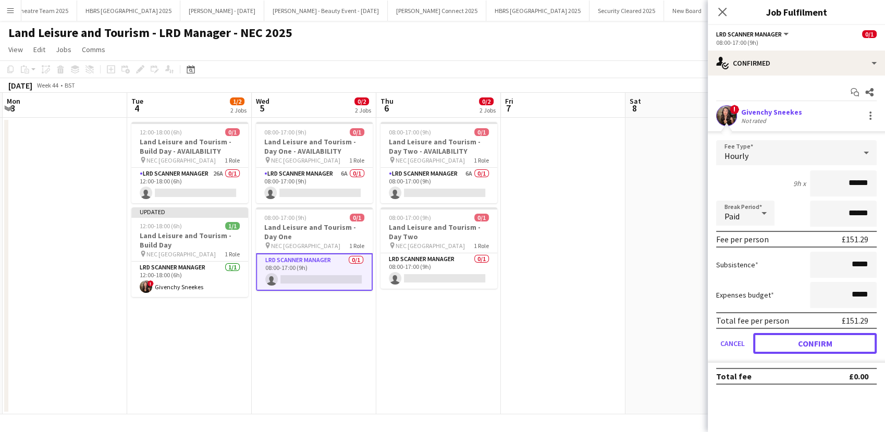
click at [805, 343] on button "Confirm" at bounding box center [815, 343] width 124 height 21
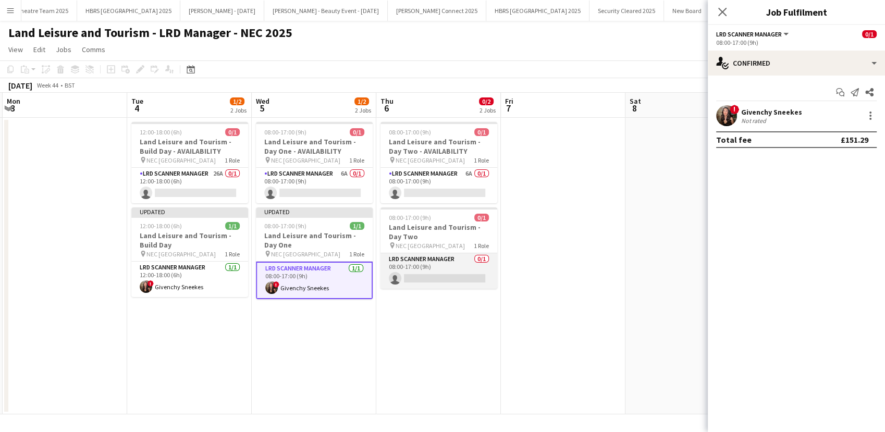
click at [461, 272] on app-card-role "LRD Scanner Manager 0/1 08:00-17:00 (9h) single-neutral-actions" at bounding box center [439, 270] width 117 height 35
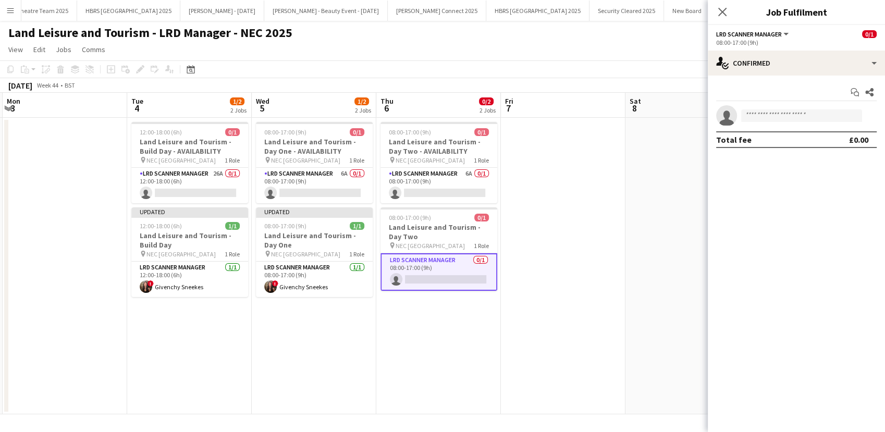
scroll to position [0, 372]
click at [762, 115] on input at bounding box center [801, 115] width 121 height 13
type input "********"
click at [769, 134] on span "Givenchy Sneekes" at bounding box center [780, 130] width 61 height 9
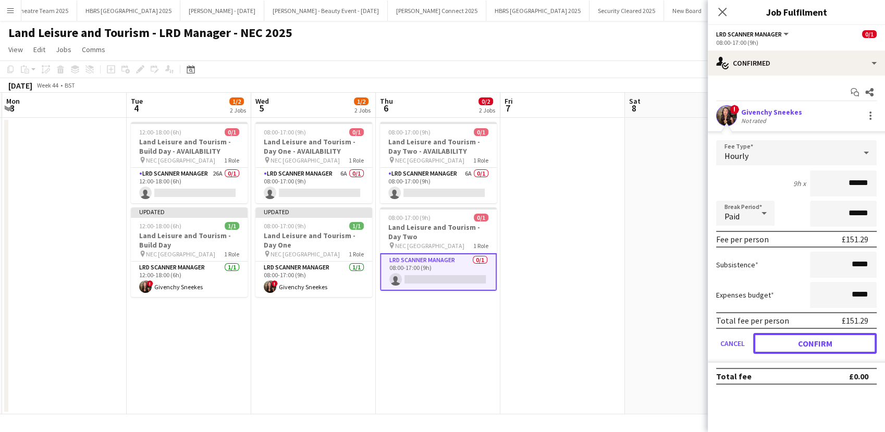
click at [821, 346] on button "Confirm" at bounding box center [815, 343] width 124 height 21
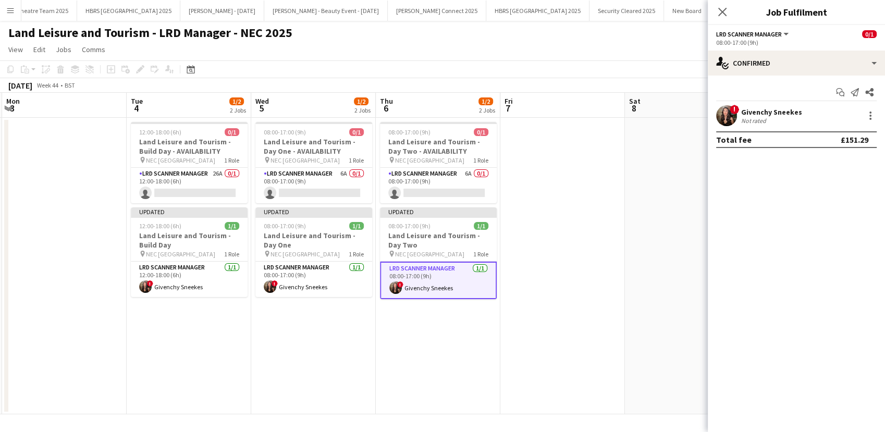
click at [670, 300] on app-date-cell at bounding box center [687, 266] width 125 height 297
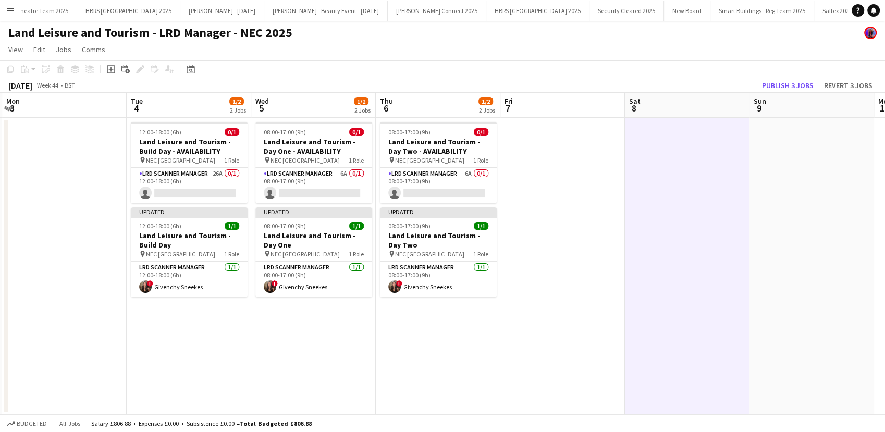
scroll to position [0, 372]
click at [777, 91] on button "Publish 3 jobs" at bounding box center [788, 86] width 60 height 14
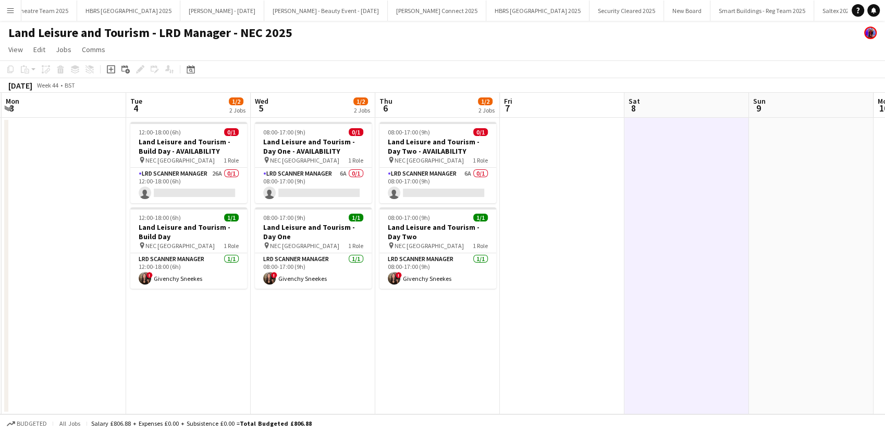
click at [351, 339] on app-date-cell "08:00-17:00 (9h) 0/1 Land Leisure and Tourism - Day One - AVAILABILITY pin NEC …" at bounding box center [313, 266] width 125 height 297
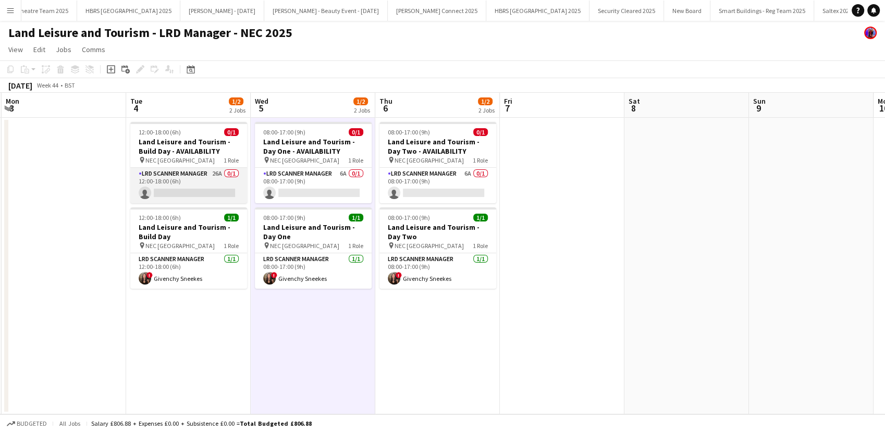
click at [193, 186] on app-card-role "LRD Scanner Manager 26A 0/1 12:00-18:00 (6h) single-neutral-actions" at bounding box center [188, 185] width 117 height 35
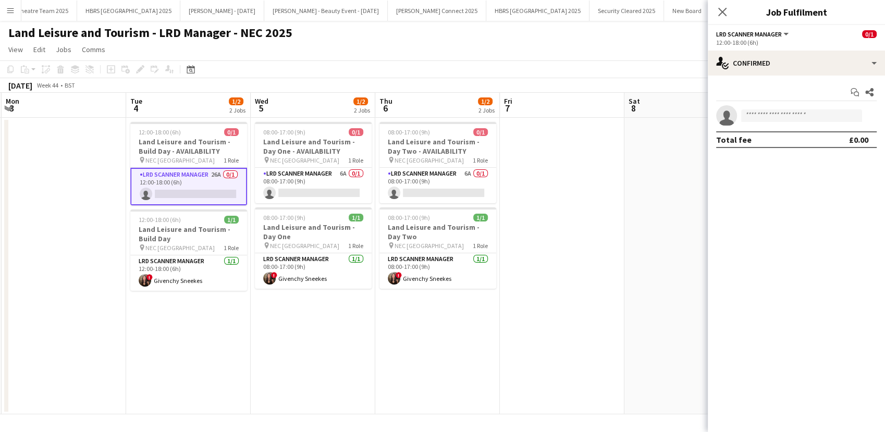
click at [825, 48] on app-options-switcher "LRD Scanner Manager All roles LRD Scanner Manager 0/1 12:00-18:00 (6h)" at bounding box center [796, 38] width 177 height 26
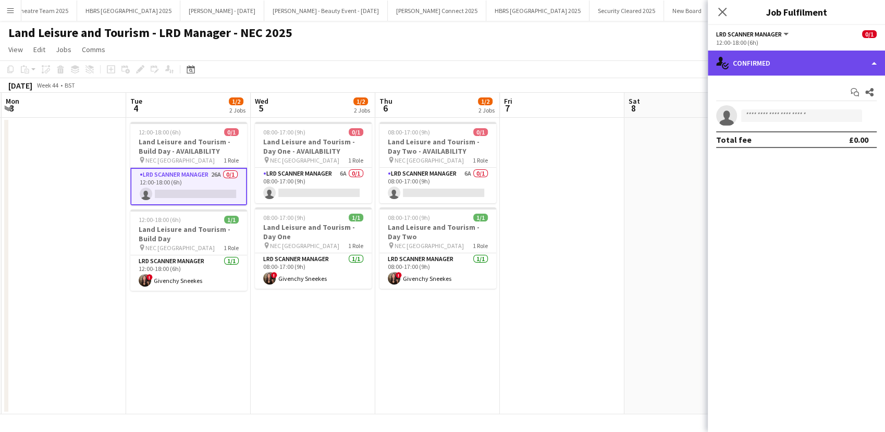
click at [802, 66] on div "single-neutral-actions-check-2 Confirmed" at bounding box center [796, 63] width 177 height 25
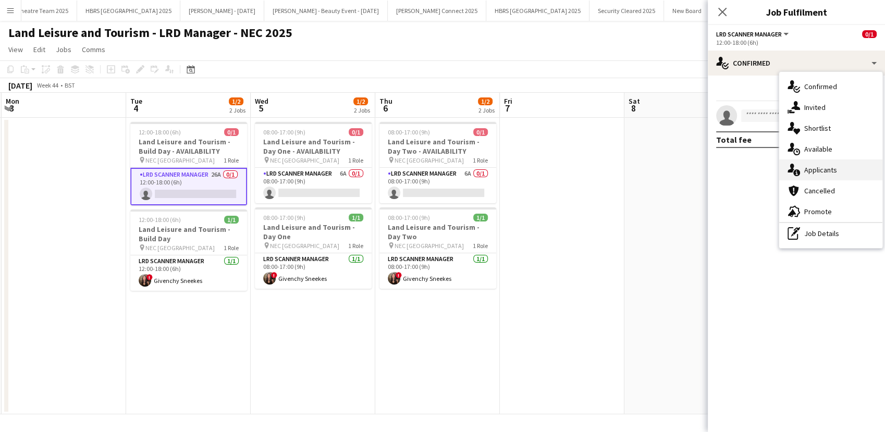
click at [805, 173] on div "single-neutral-actions-information Applicants" at bounding box center [830, 170] width 103 height 21
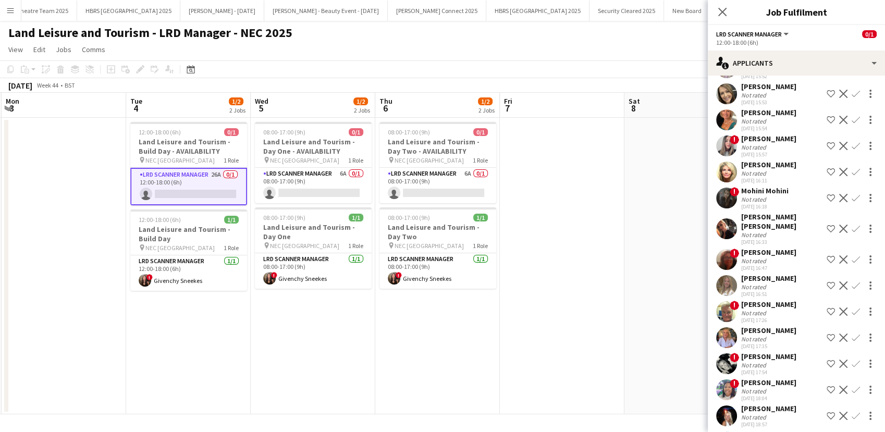
scroll to position [379, 0]
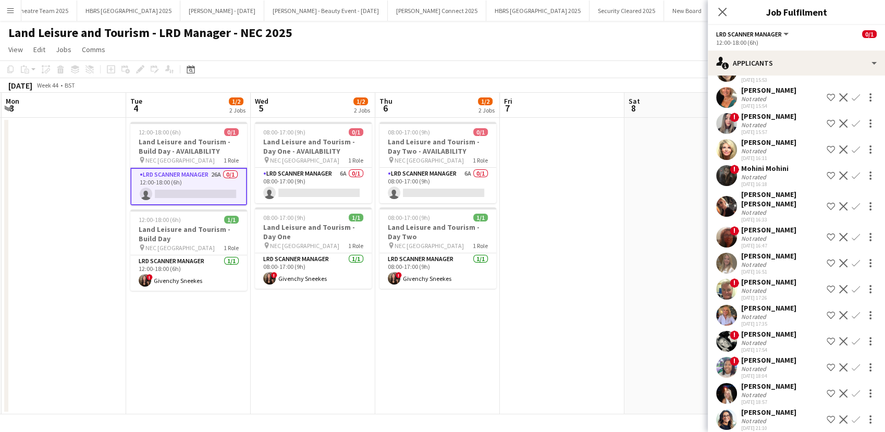
click at [760, 382] on div "[PERSON_NAME]" at bounding box center [768, 386] width 55 height 9
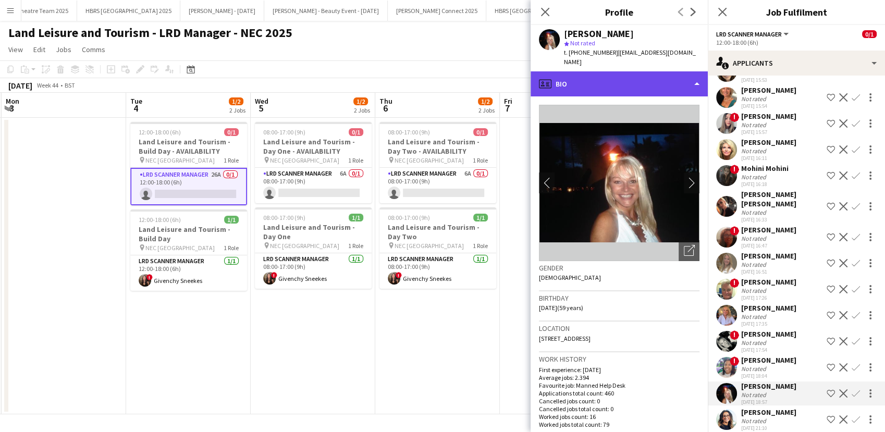
click at [604, 71] on div "profile Bio" at bounding box center [619, 83] width 177 height 25
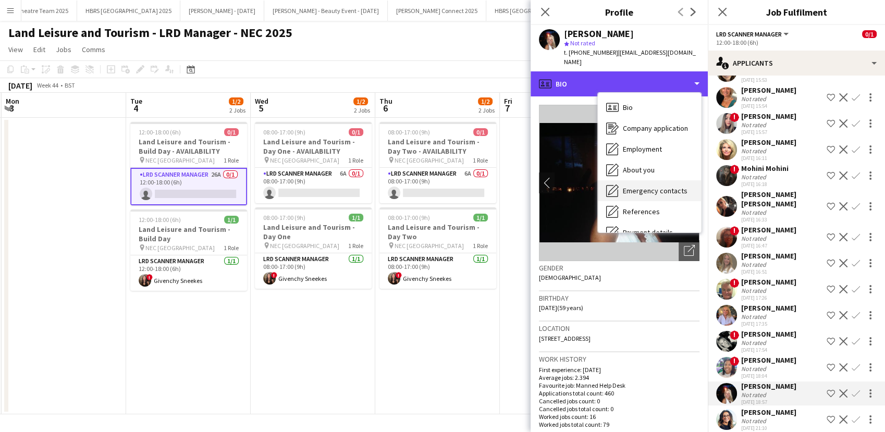
scroll to position [118, 0]
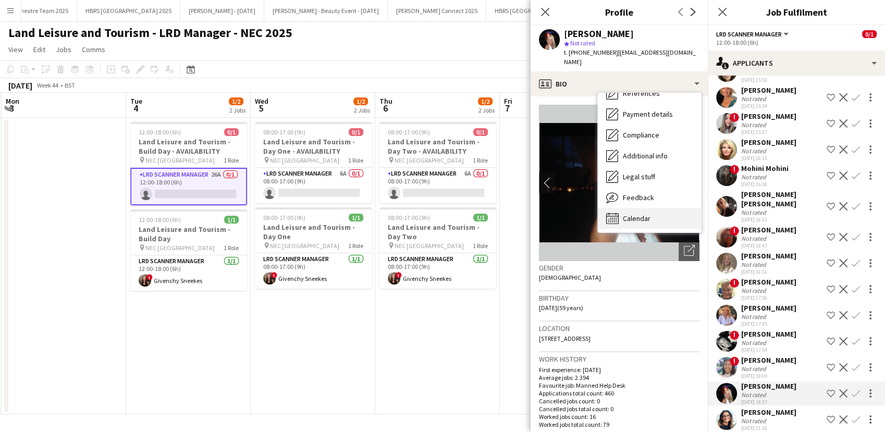
click at [634, 208] on div "Calendar Calendar" at bounding box center [649, 218] width 103 height 21
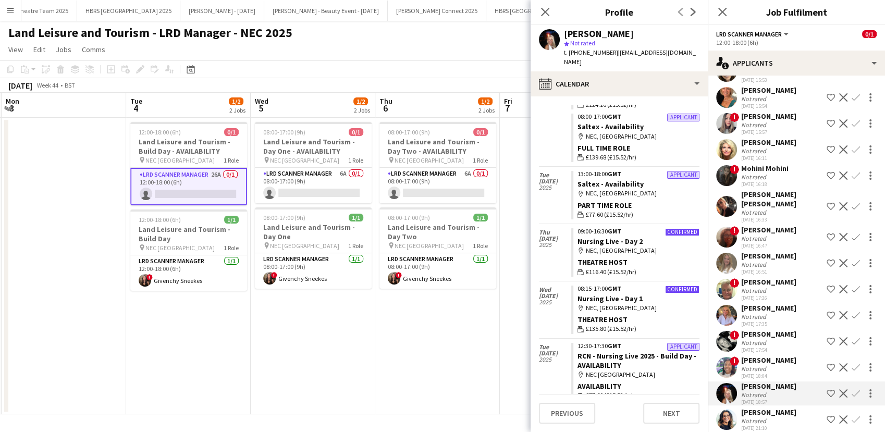
scroll to position [77, 0]
click at [336, 186] on app-card-role "LRD Scanner Manager 6A 0/1 08:00-17:00 (9h) single-neutral-actions" at bounding box center [313, 185] width 117 height 35
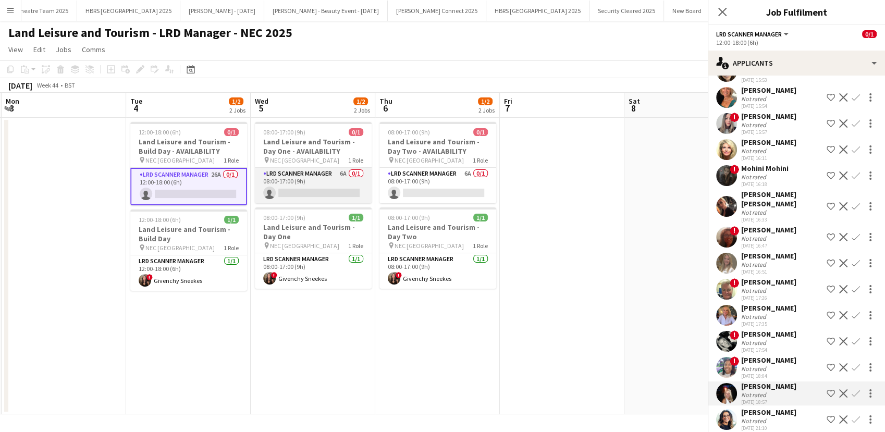
scroll to position [0, 0]
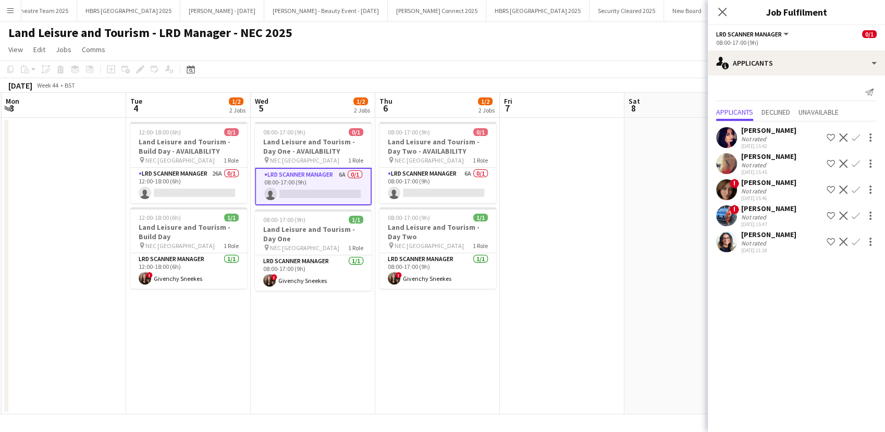
click at [754, 152] on div "[PERSON_NAME]" at bounding box center [768, 156] width 55 height 9
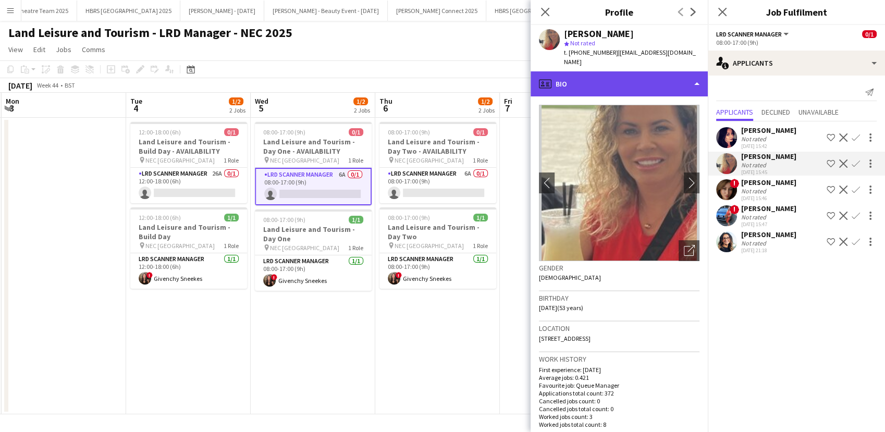
click at [637, 82] on div "profile Bio" at bounding box center [619, 83] width 177 height 25
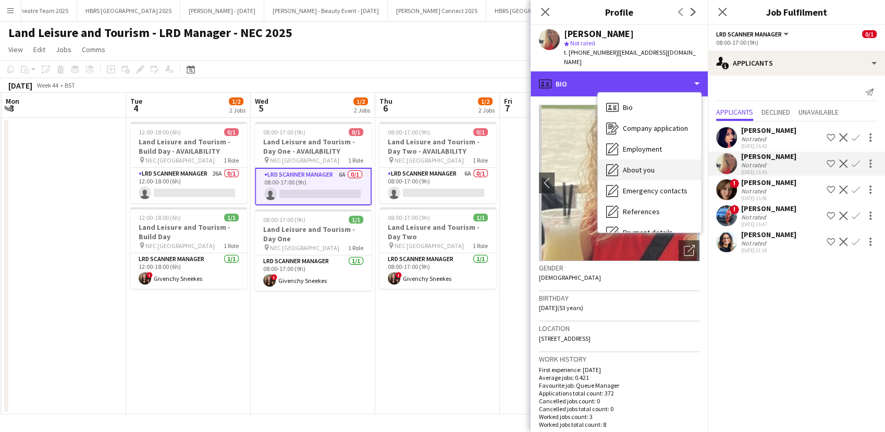
scroll to position [118, 0]
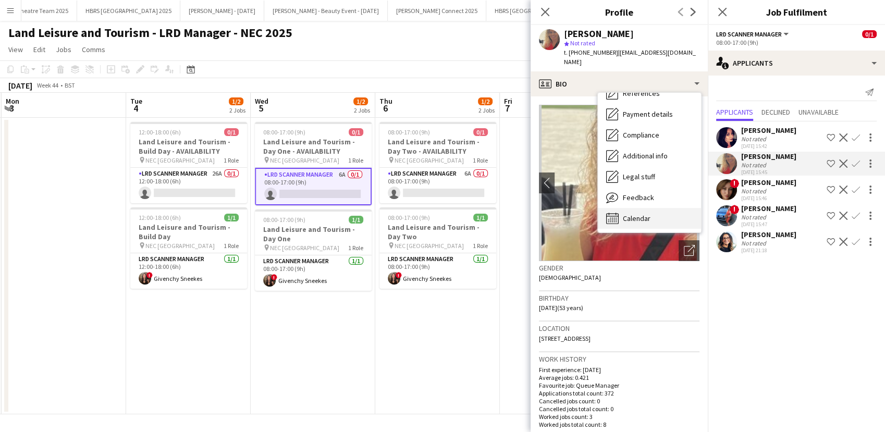
click at [643, 216] on div "Calendar Calendar" at bounding box center [649, 218] width 103 height 21
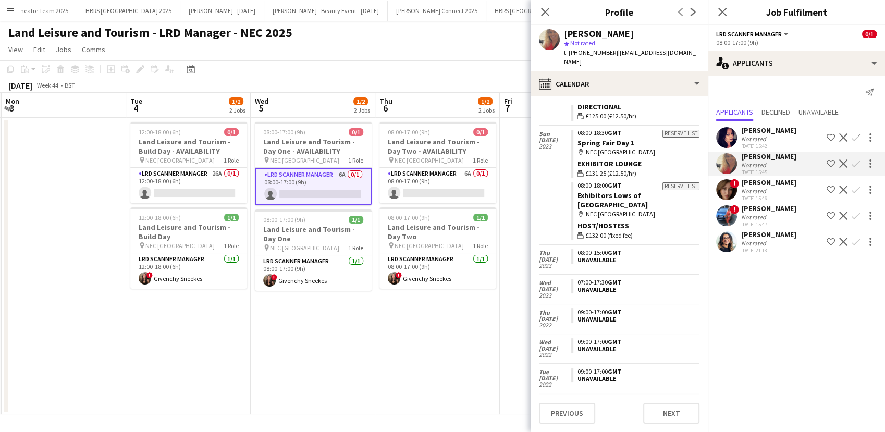
scroll to position [16152, 0]
click at [392, 327] on app-date-cell "08:00-17:00 (9h) 0/1 Land Leisure and Tourism - Day Two - AVAILABILITY pin NEC …" at bounding box center [437, 266] width 125 height 297
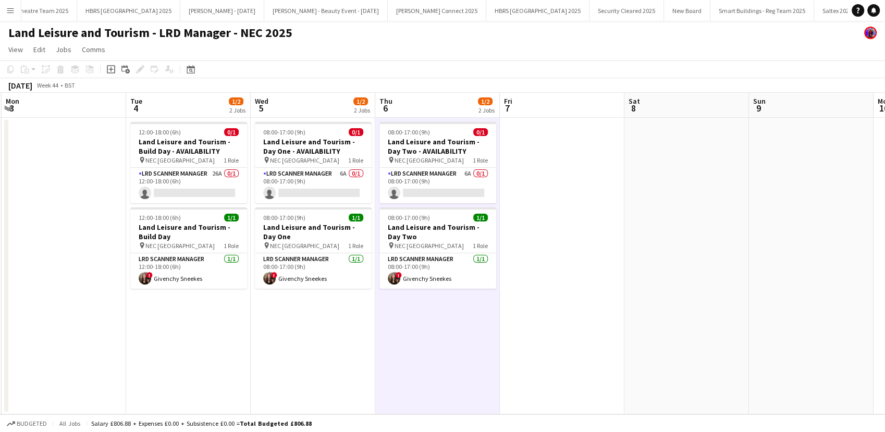
click at [286, 377] on app-date-cell "08:00-17:00 (9h) 0/1 Land Leisure and Tourism - Day One - AVAILABILITY pin NEC …" at bounding box center [313, 266] width 125 height 297
